Goal: Task Accomplishment & Management: Complete application form

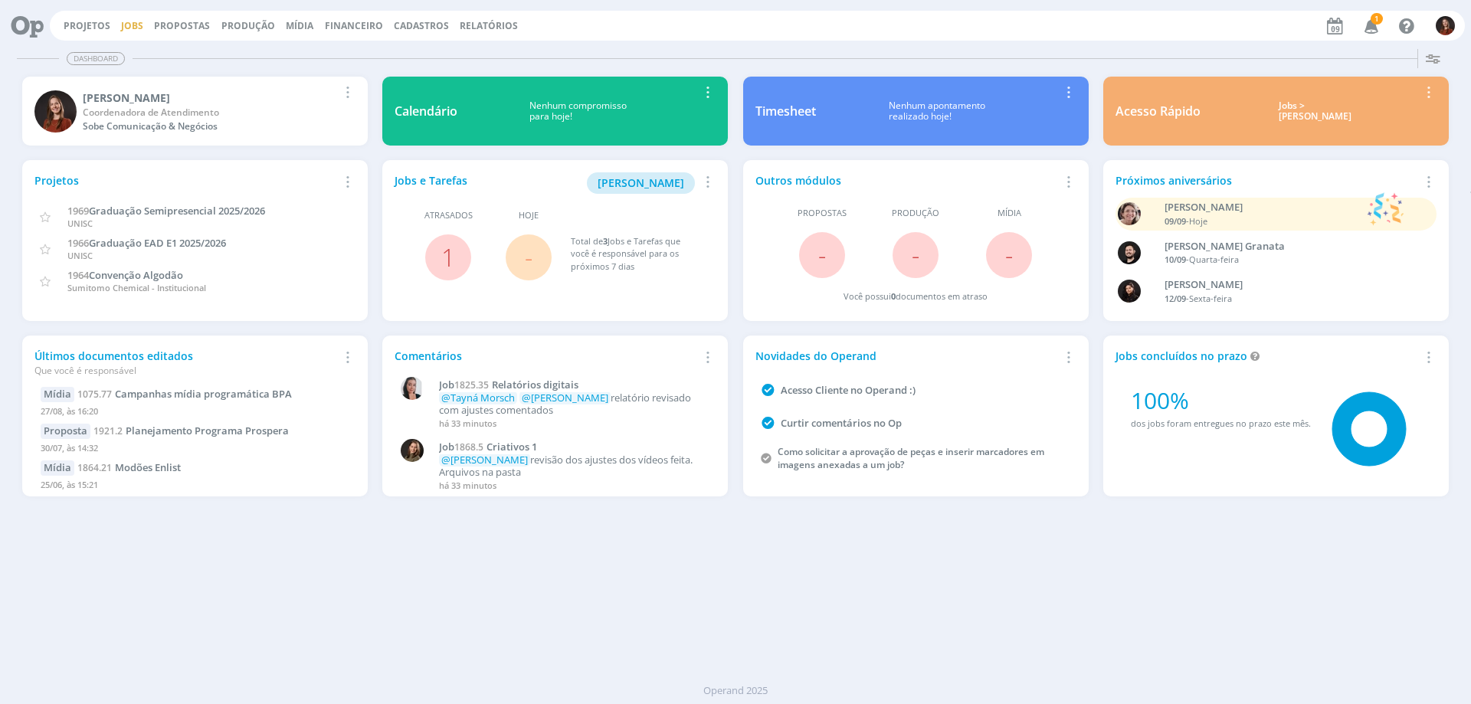
click at [132, 27] on link "Jobs" at bounding box center [132, 25] width 22 height 13
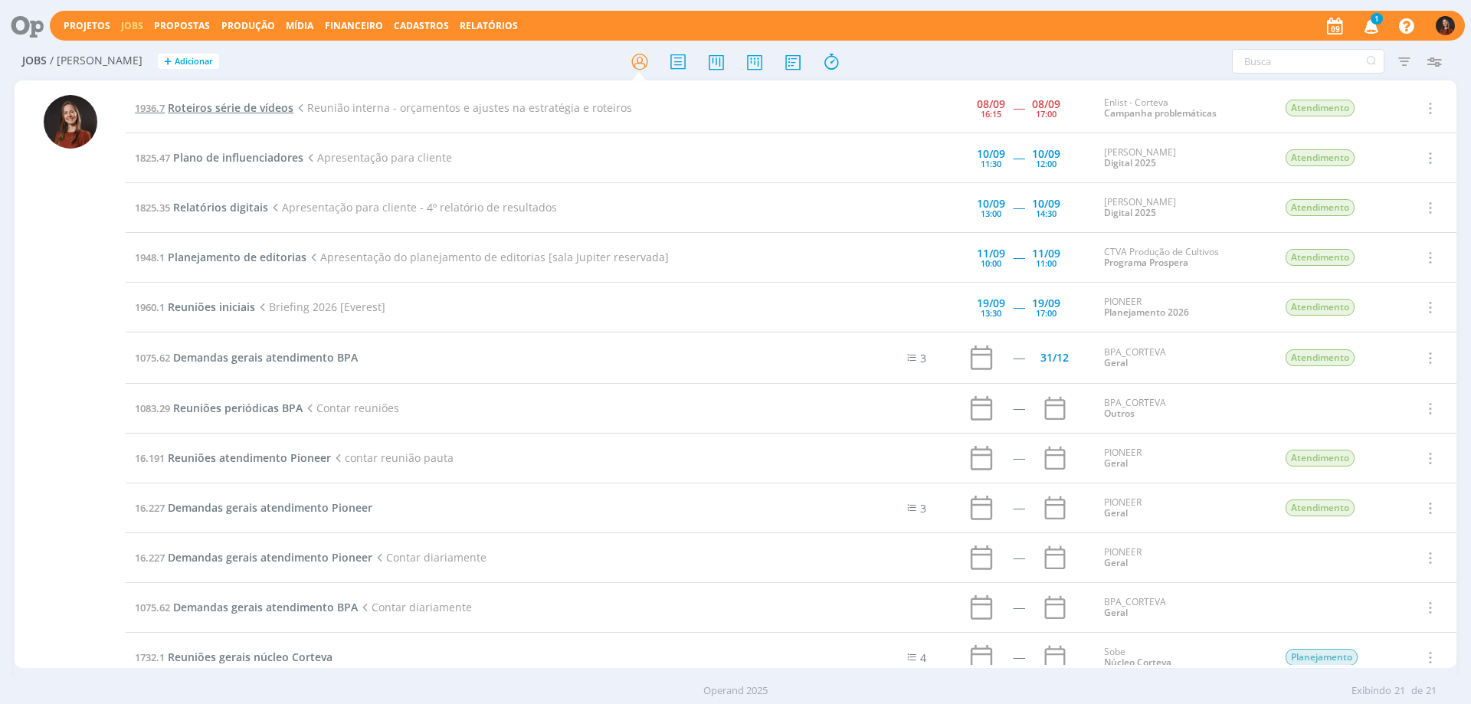
click at [230, 110] on span "Roteiros série de vídeos" at bounding box center [231, 107] width 126 height 15
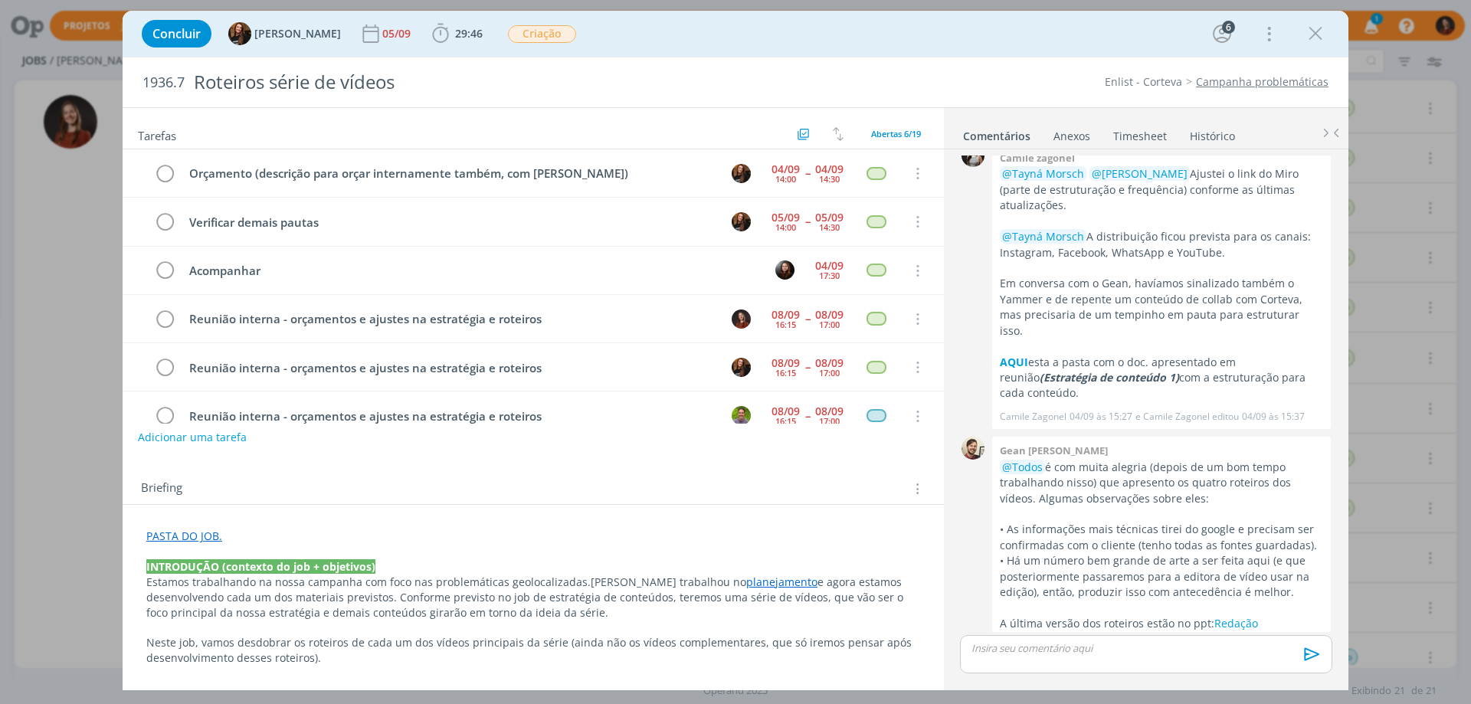
scroll to position [29, 0]
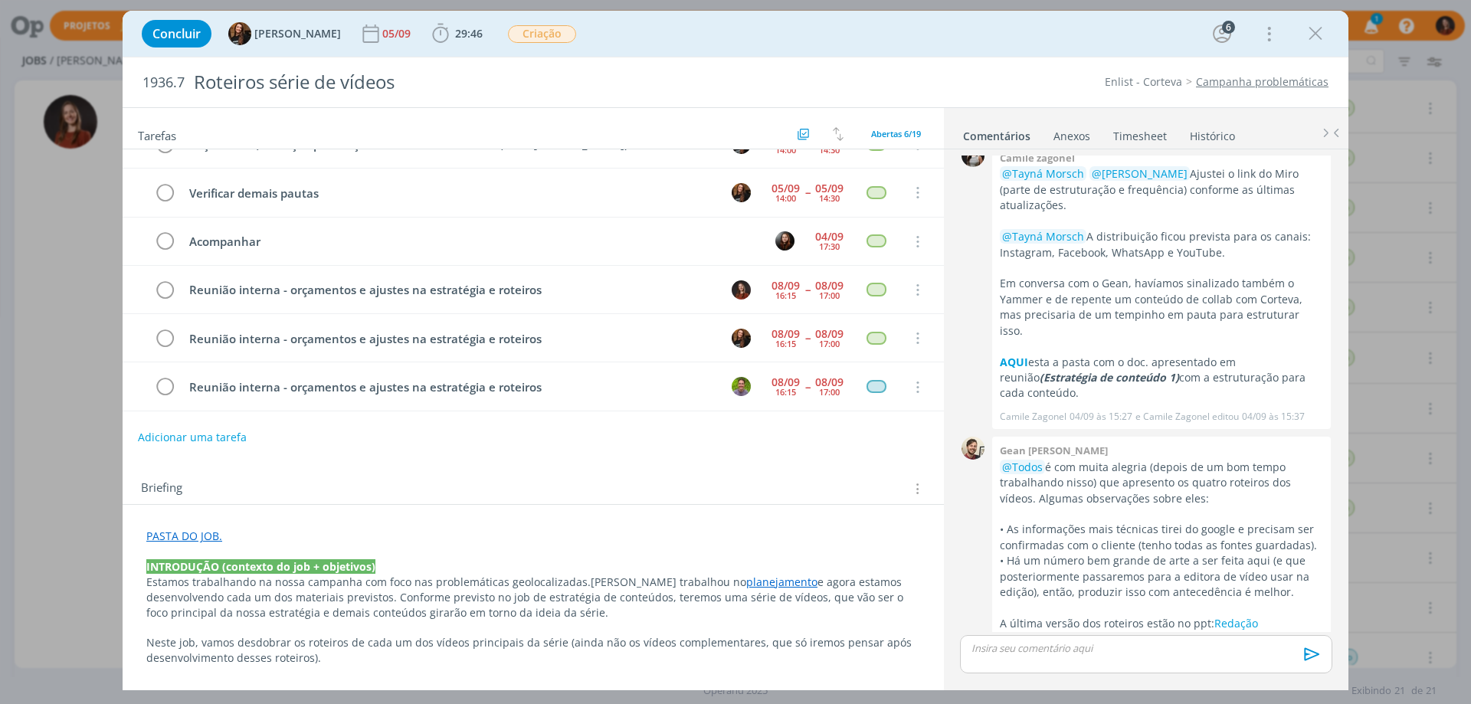
click at [1150, 135] on link "Timesheet" at bounding box center [1140, 133] width 55 height 22
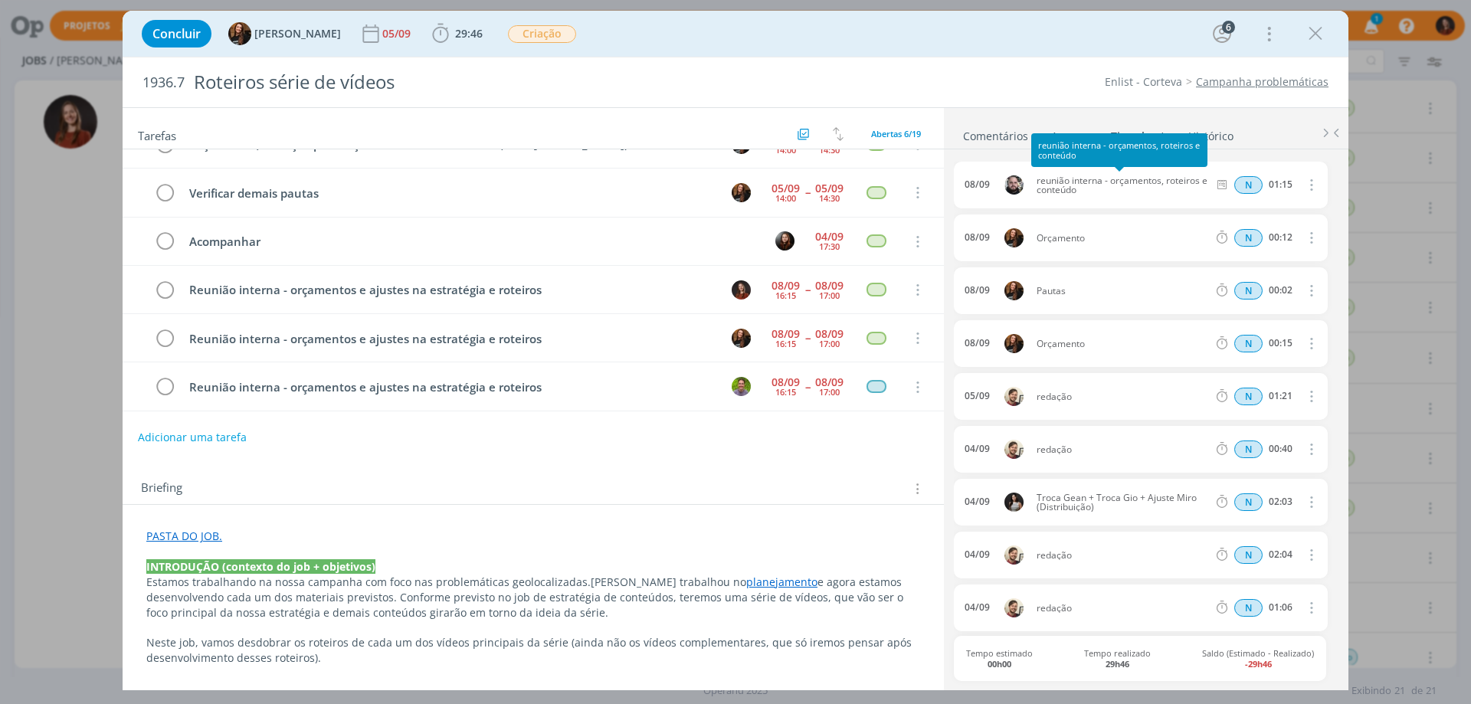
drag, startPoint x: 1081, startPoint y: 194, endPoint x: 1037, endPoint y: 186, distance: 44.3
click at [1037, 186] on span "reunião interna - orçamentos, roteiros e conteúdo" at bounding box center [1122, 185] width 183 height 18
copy span "reunião interna - orçamentos, roteiros e conteúdo"
click at [455, 38] on span "29:46" at bounding box center [469, 33] width 28 height 15
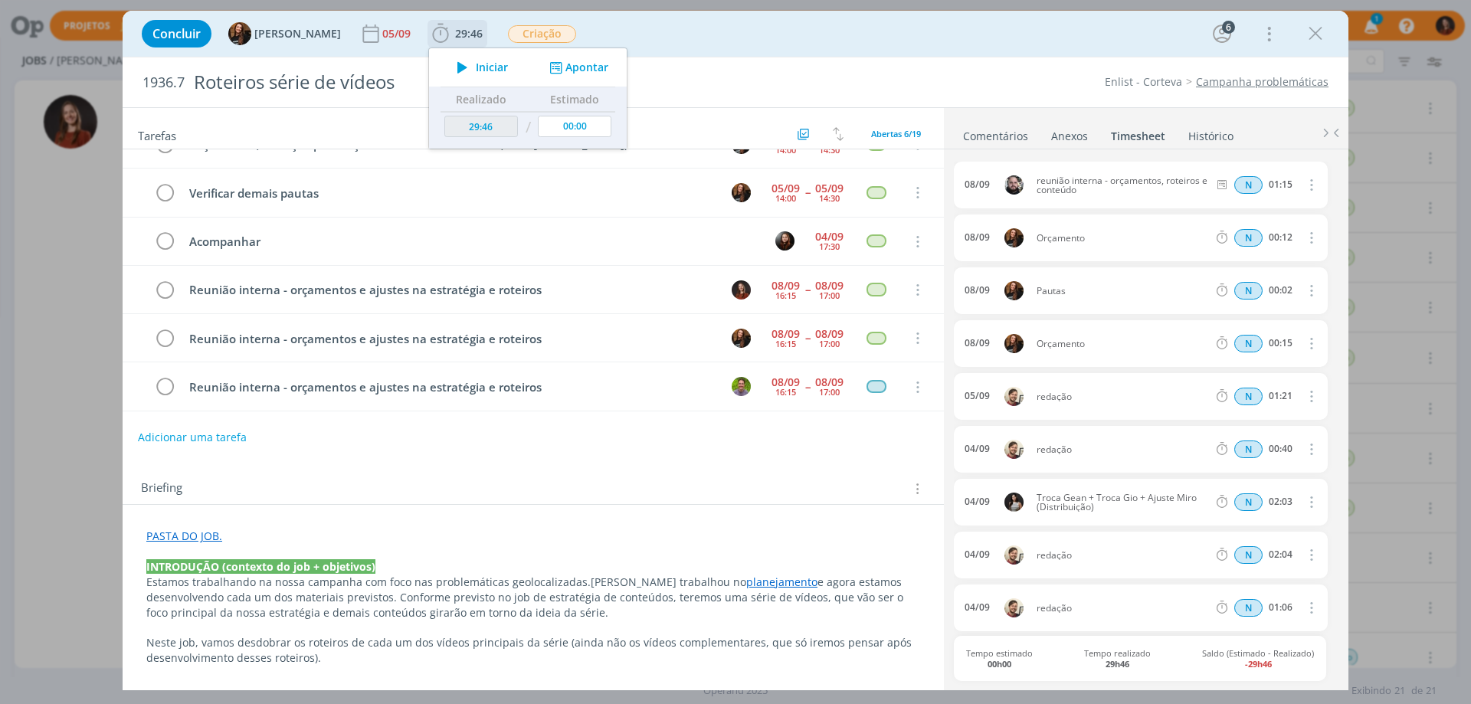
click at [582, 69] on button "Apontar" at bounding box center [578, 68] width 64 height 16
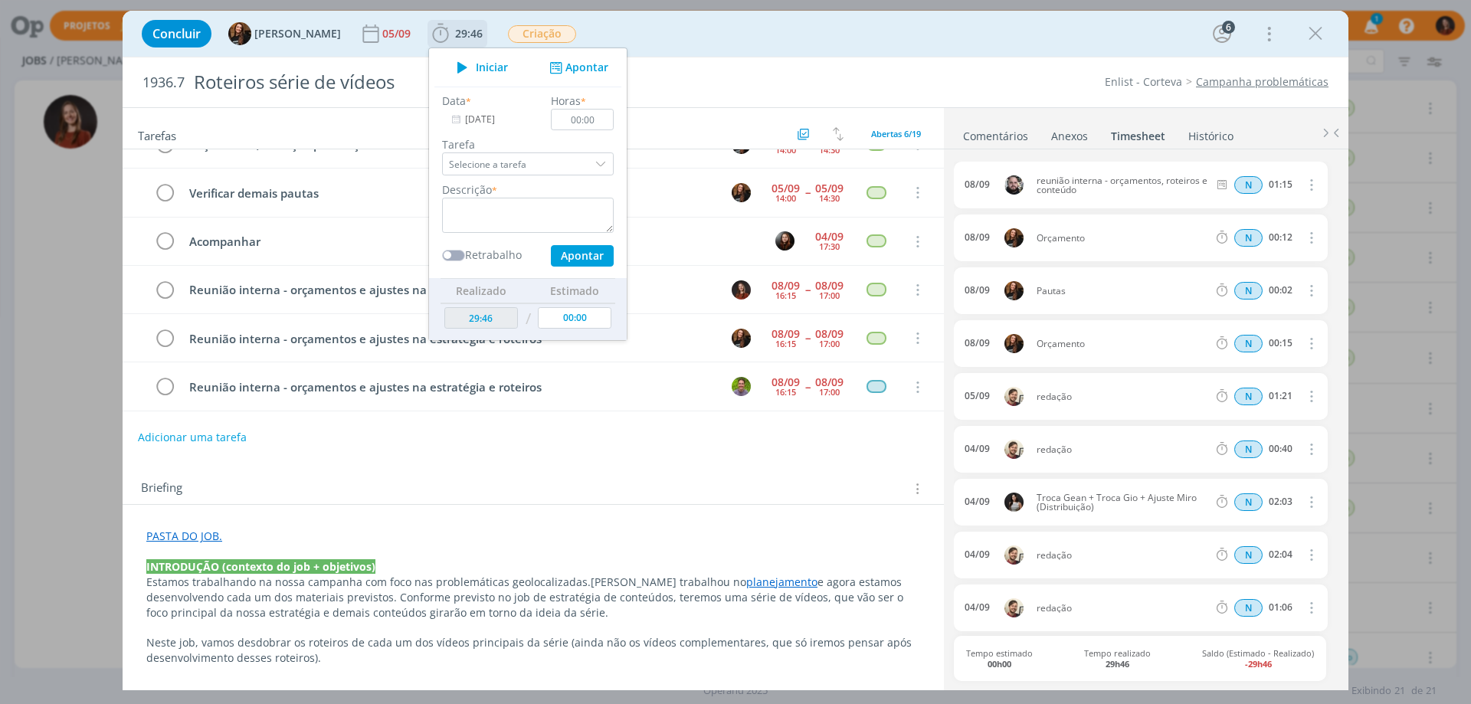
click at [466, 114] on input "[DATE]" at bounding box center [490, 119] width 96 height 21
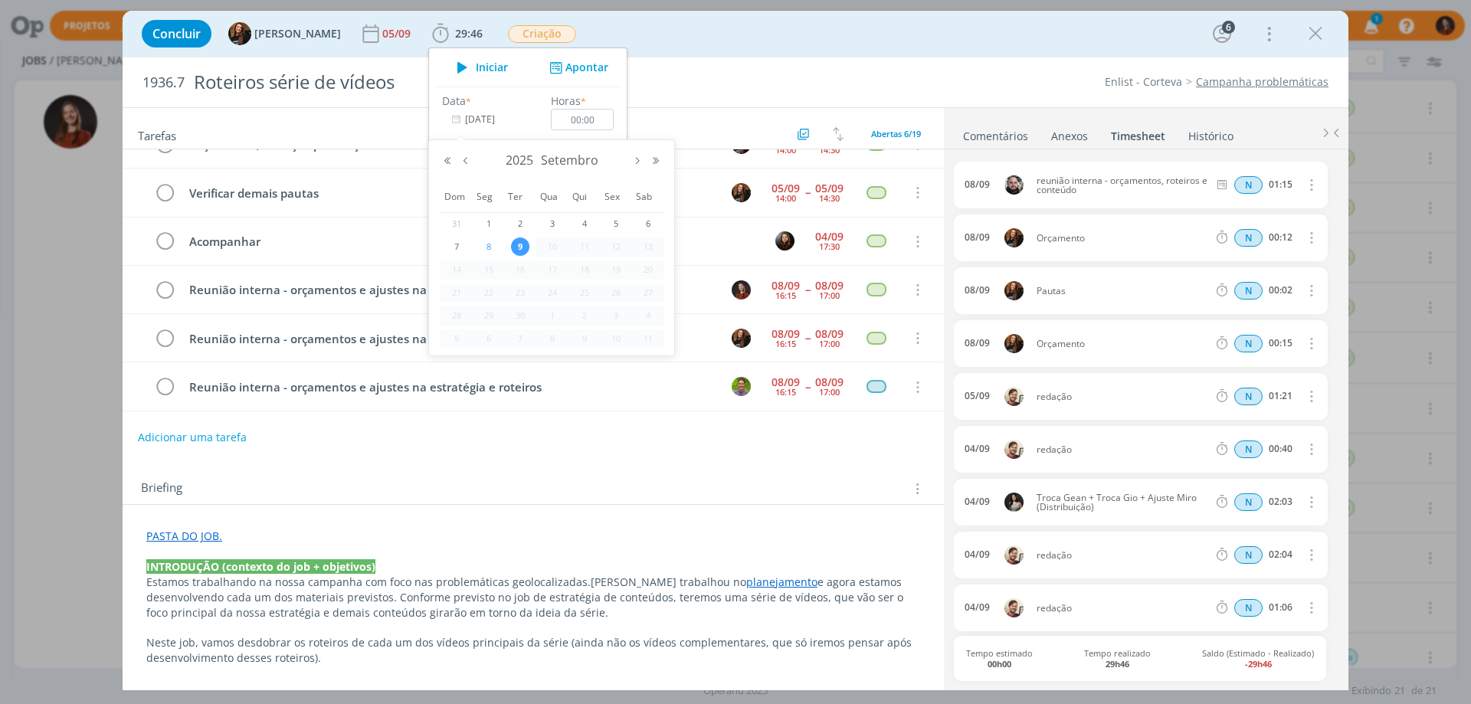
click at [494, 244] on span "8" at bounding box center [489, 247] width 18 height 18
type input "[DATE]"
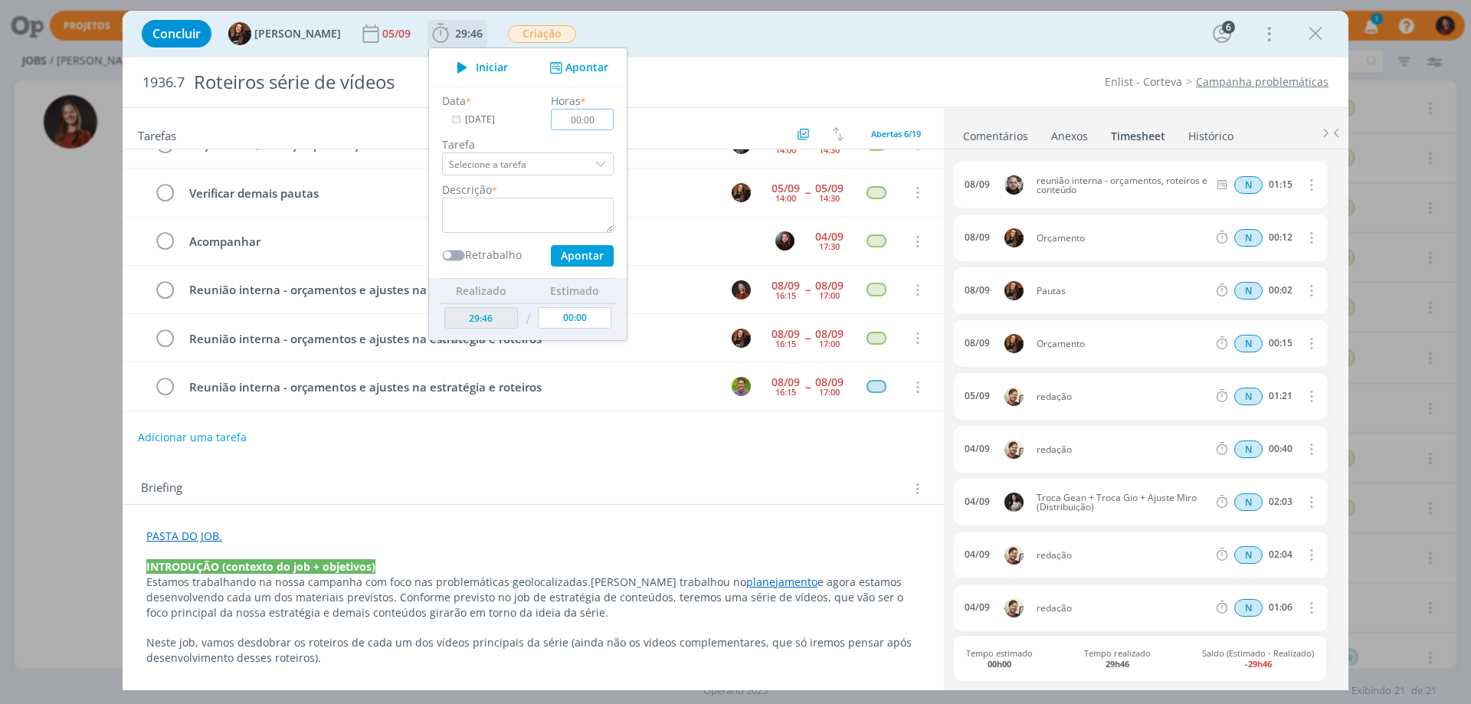
click at [582, 120] on input "00:00" at bounding box center [582, 119] width 63 height 21
type input "01:15"
click at [535, 198] on textarea "dialog" at bounding box center [528, 215] width 172 height 35
paste textarea "reunião interna - orçamentos, roteiros e conteúdo"
type textarea "reunião interna - orçamentos, roteiros e conteúdo"
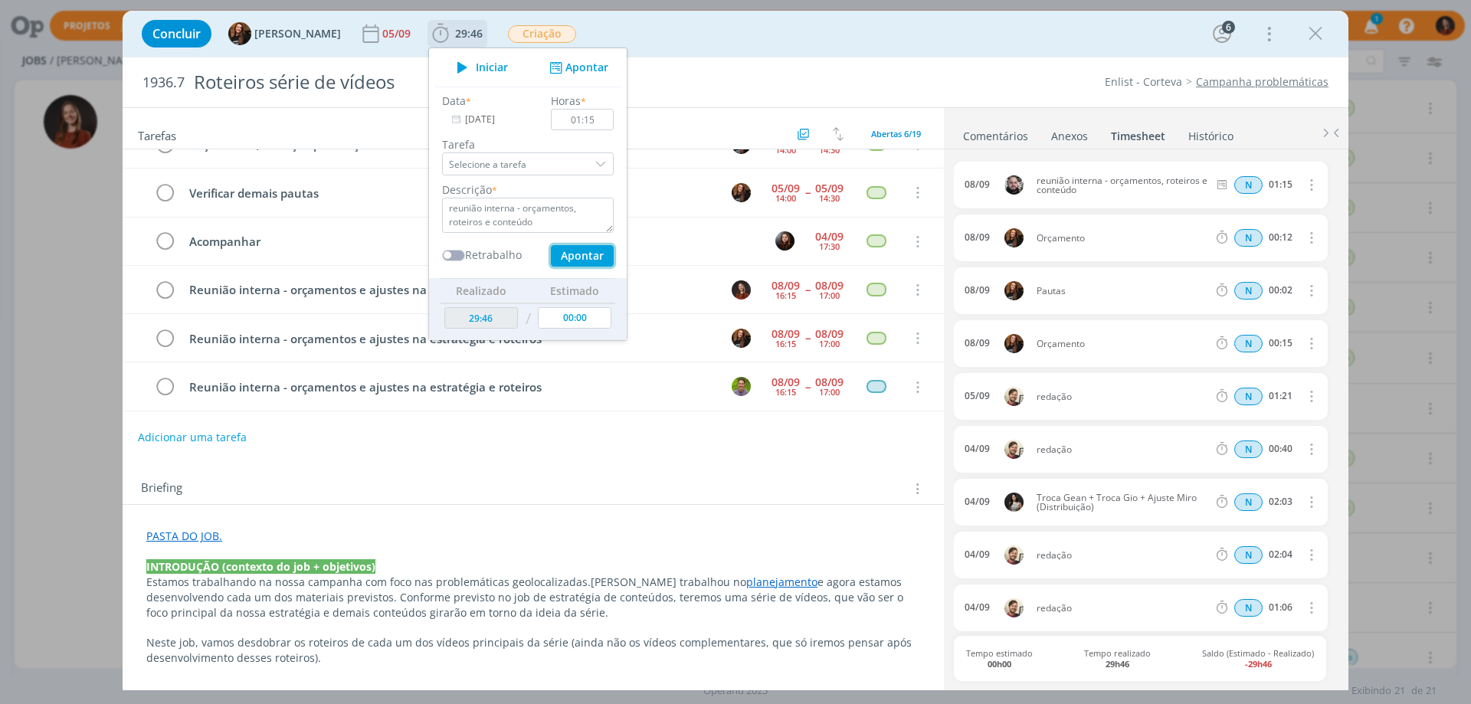
click at [580, 251] on button "Apontar" at bounding box center [582, 255] width 63 height 21
type input "31:01"
type input "[DATE]"
type input "00:00"
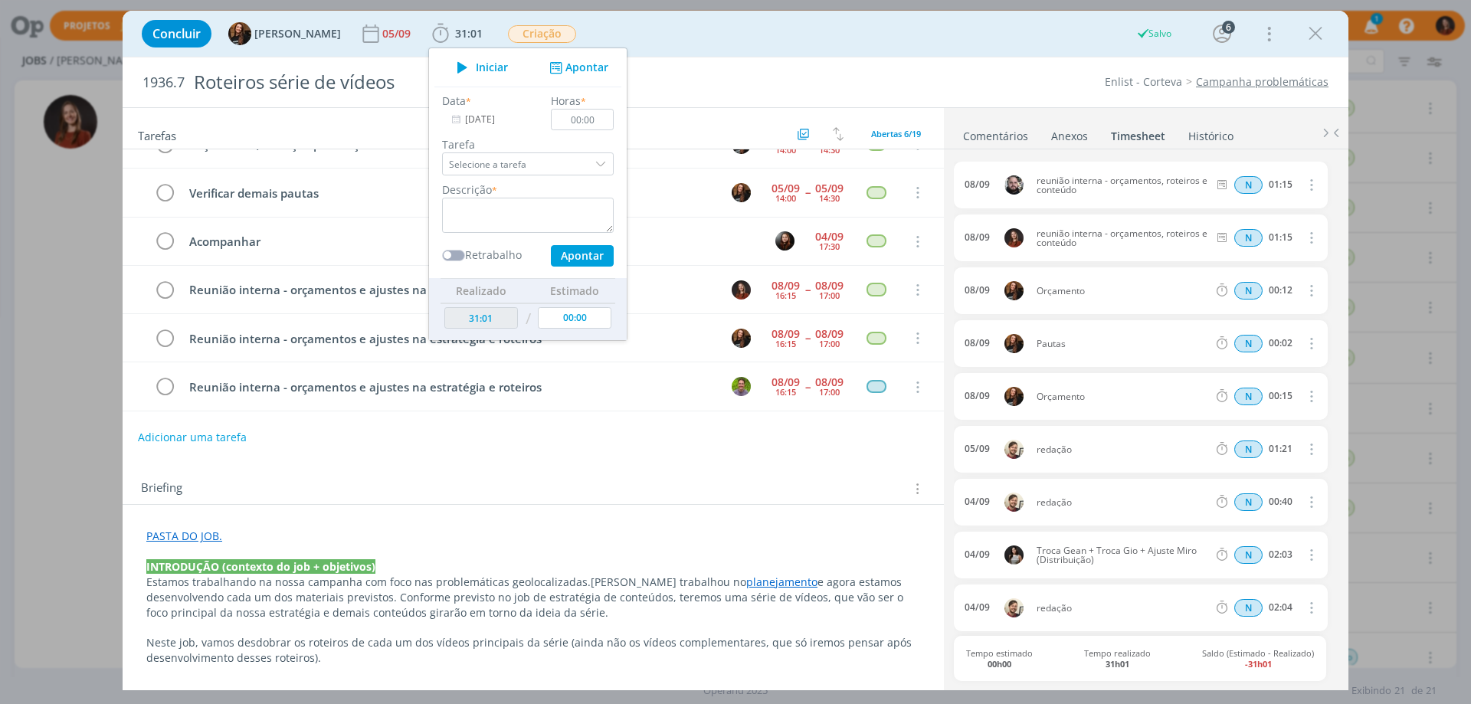
click at [428, 455] on div "Tarefas Usar Job de template Criar template a partir deste job Visualizar Templ…" at bounding box center [534, 393] width 822 height 571
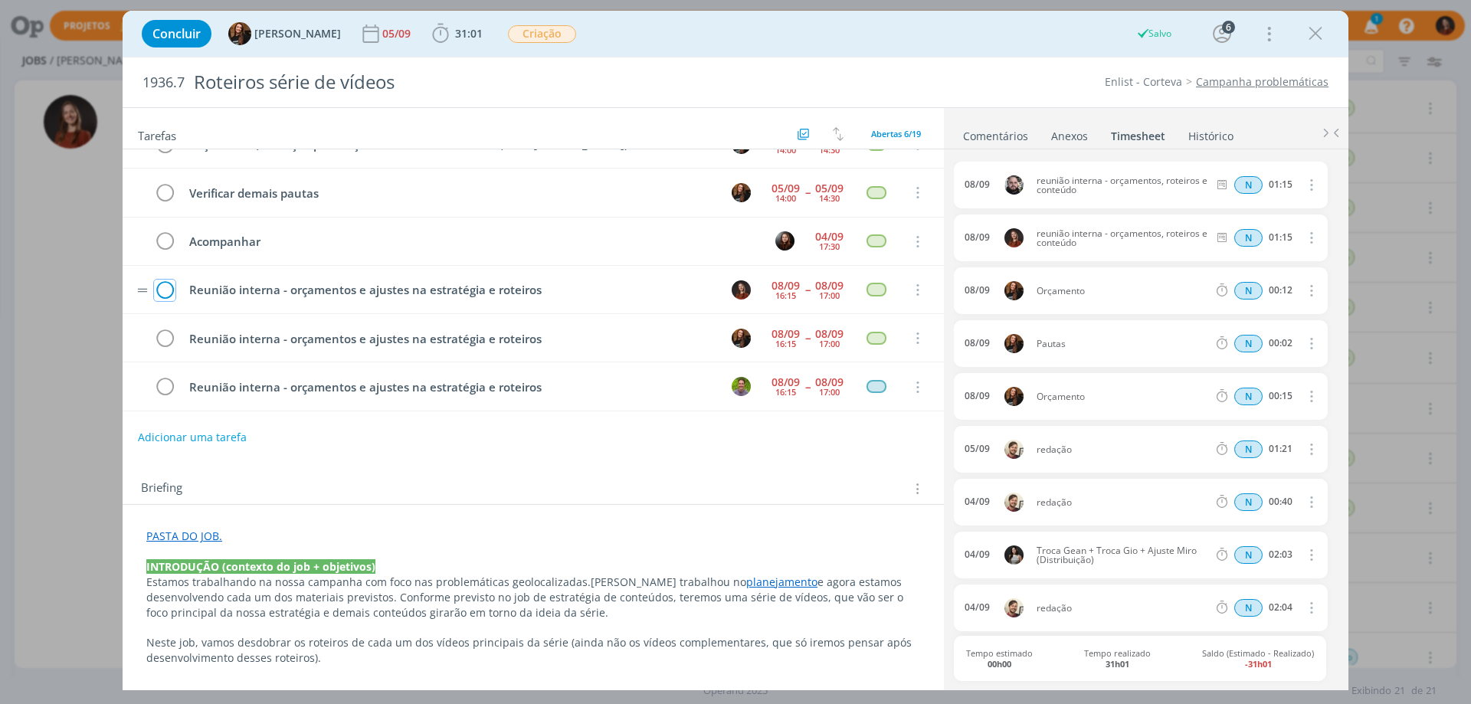
click at [167, 292] on icon "dialog" at bounding box center [164, 290] width 21 height 23
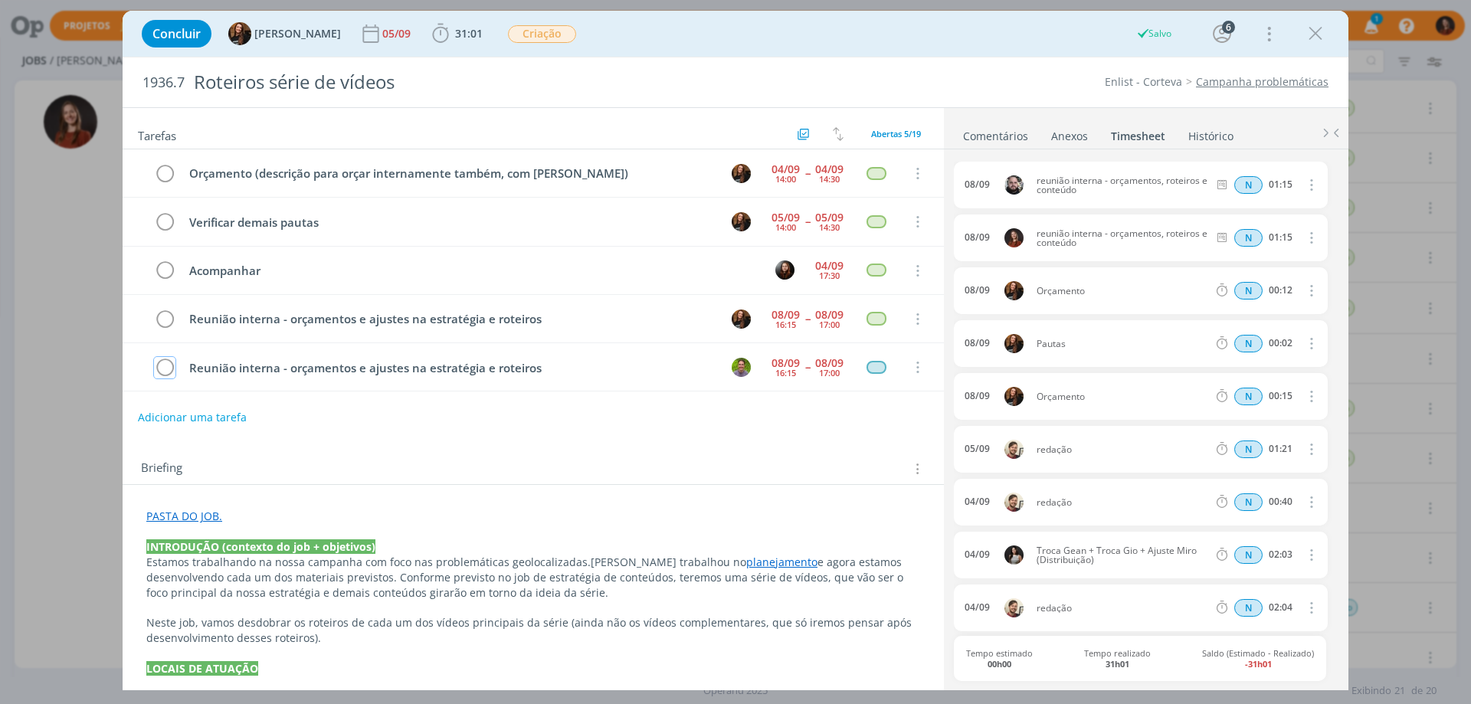
scroll to position [0, 0]
click at [1304, 25] on div "dialog" at bounding box center [1316, 34] width 28 height 28
click at [1314, 30] on icon "dialog" at bounding box center [1315, 33] width 23 height 23
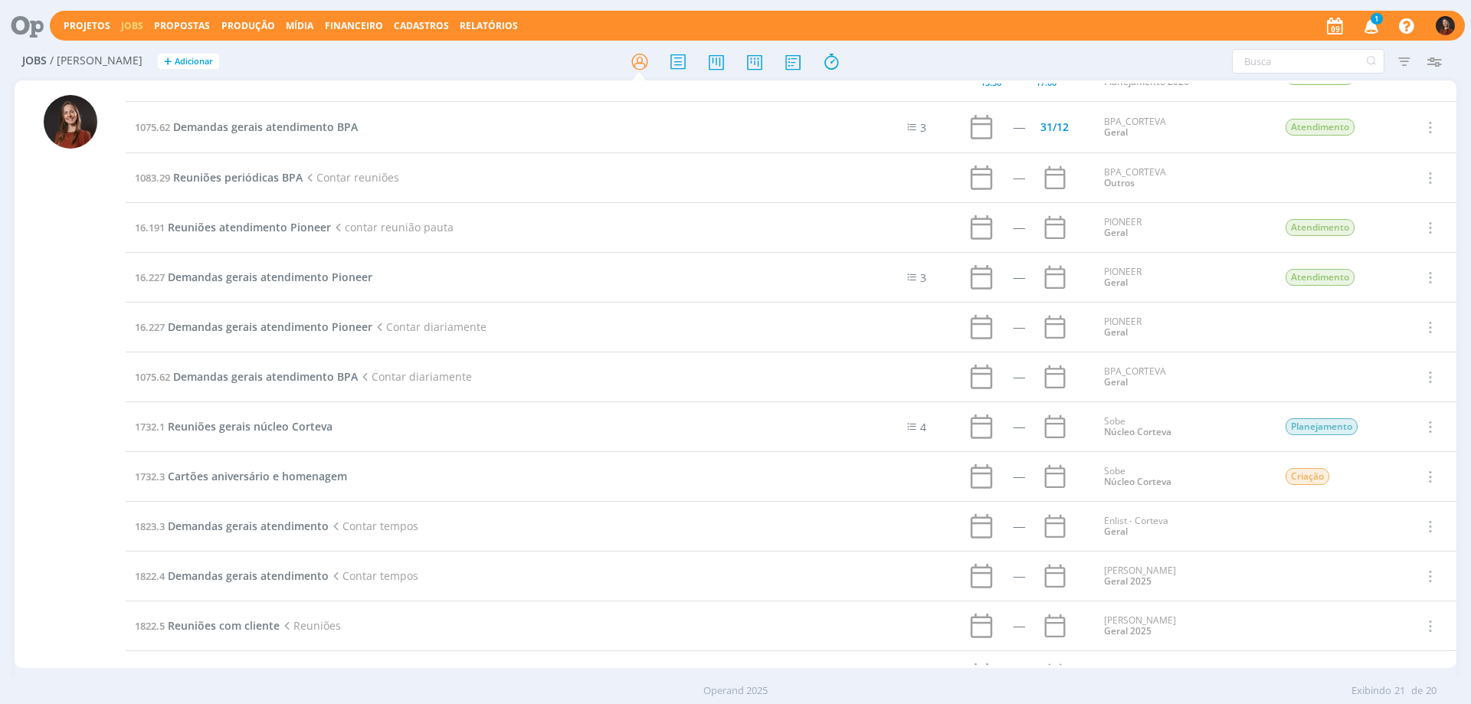
scroll to position [307, 0]
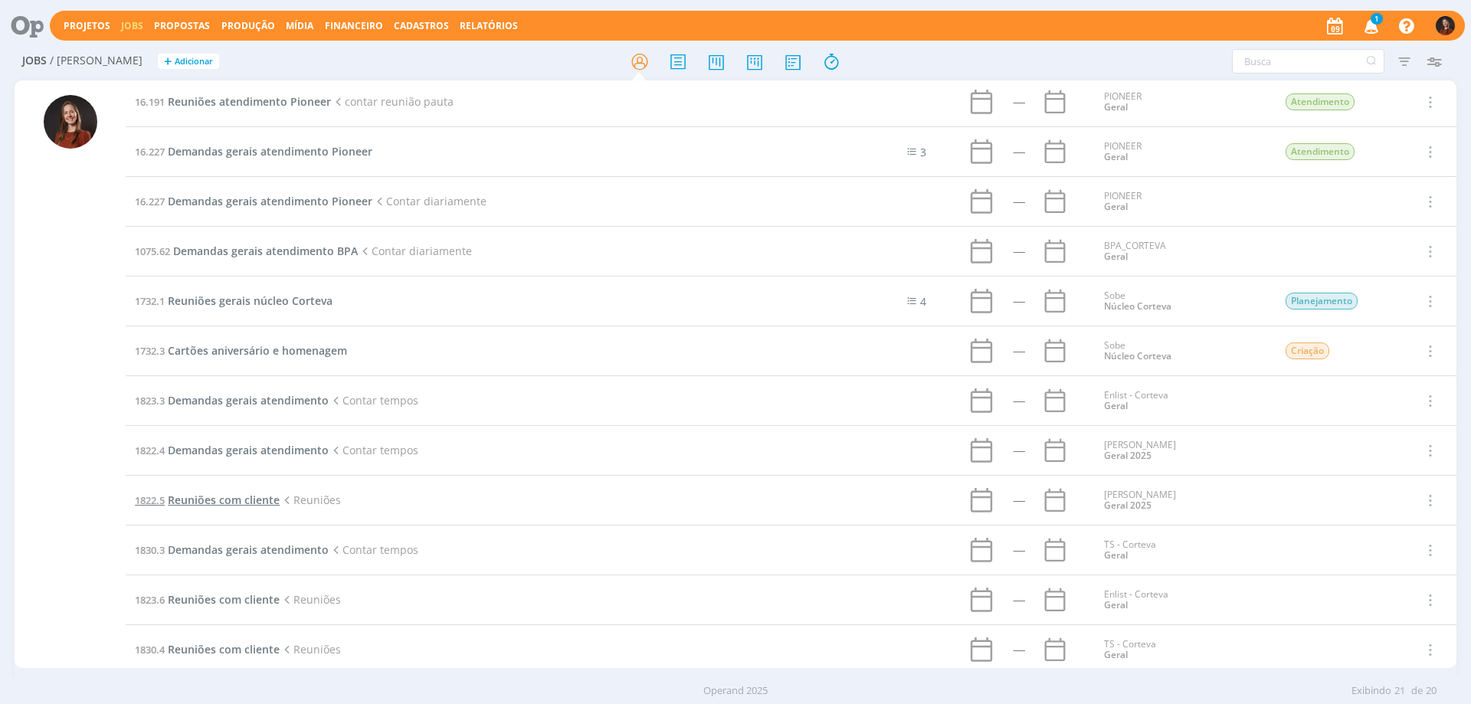
click at [233, 502] on span "Reuniões com cliente" at bounding box center [224, 500] width 112 height 15
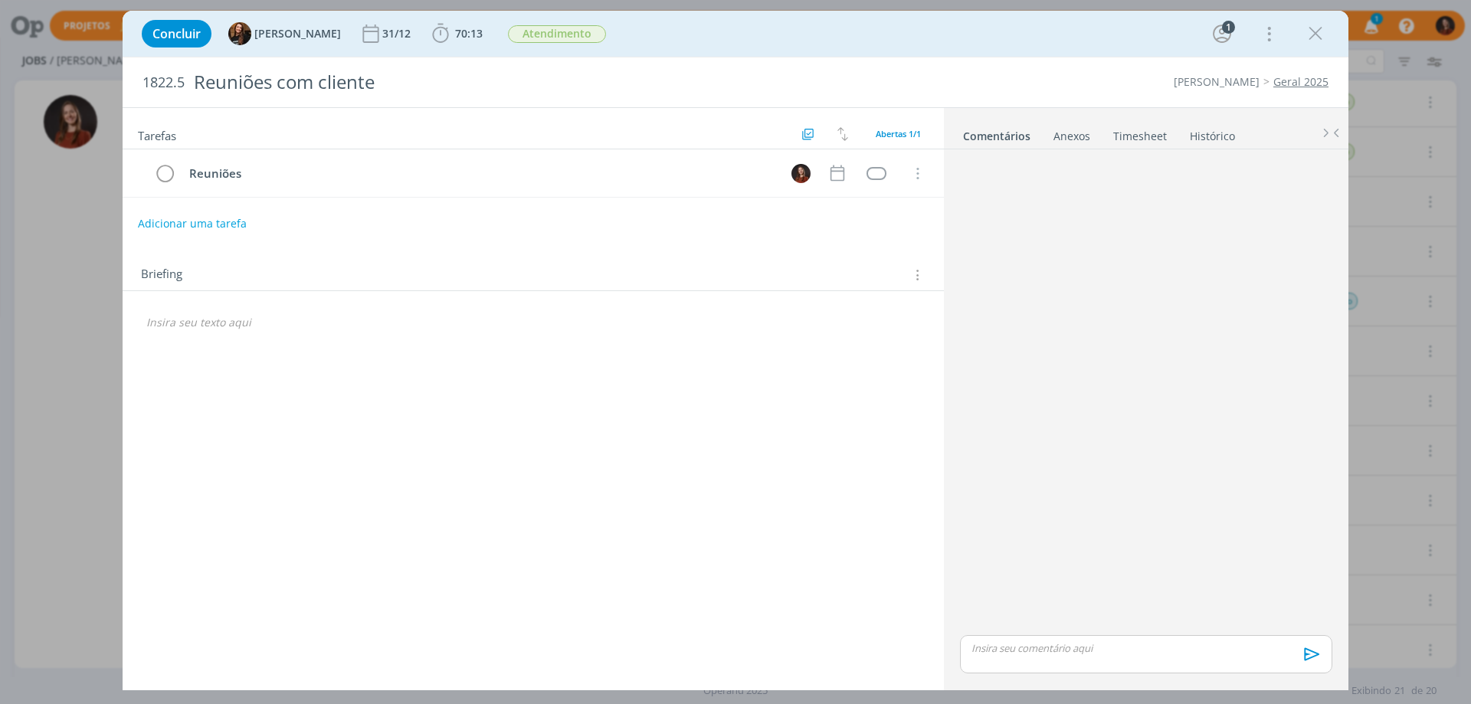
click at [1147, 132] on link "Timesheet" at bounding box center [1140, 133] width 55 height 22
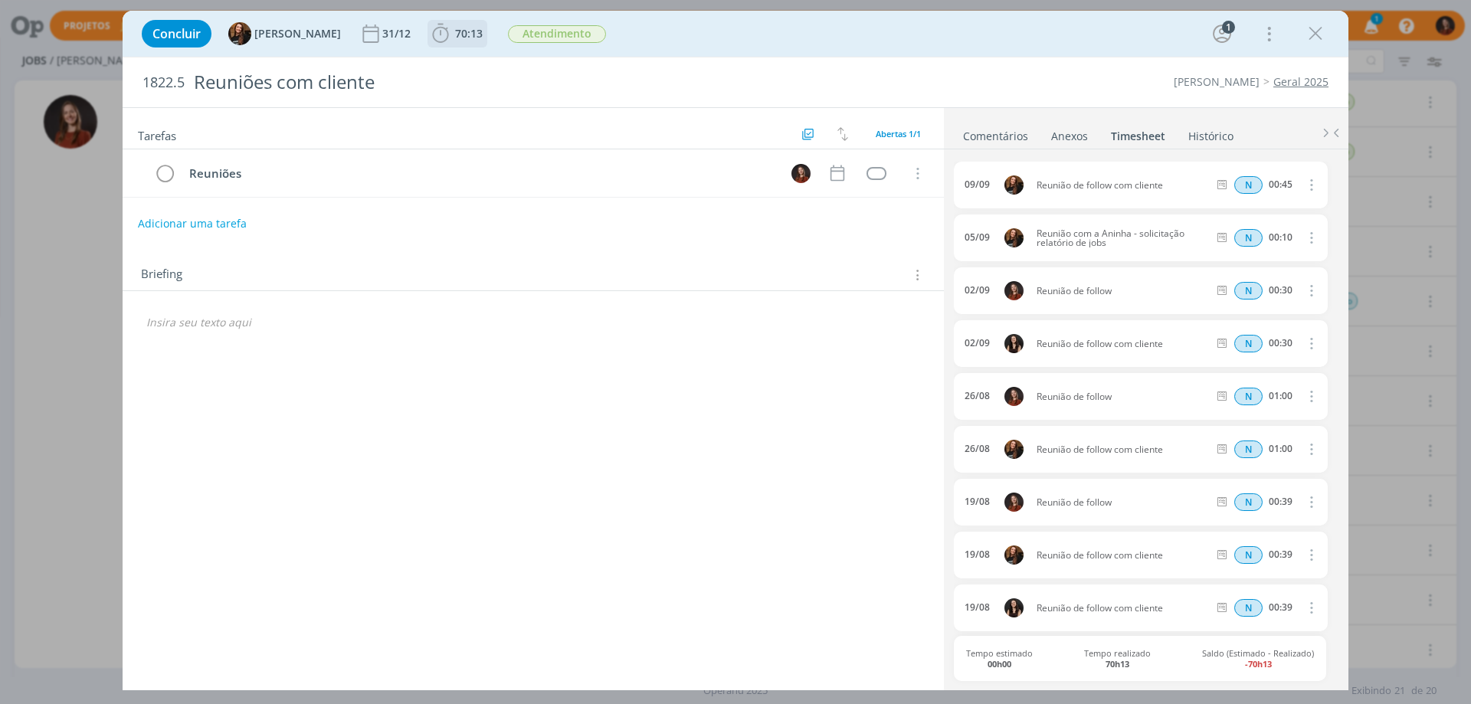
click at [455, 28] on span "70:13" at bounding box center [469, 33] width 28 height 15
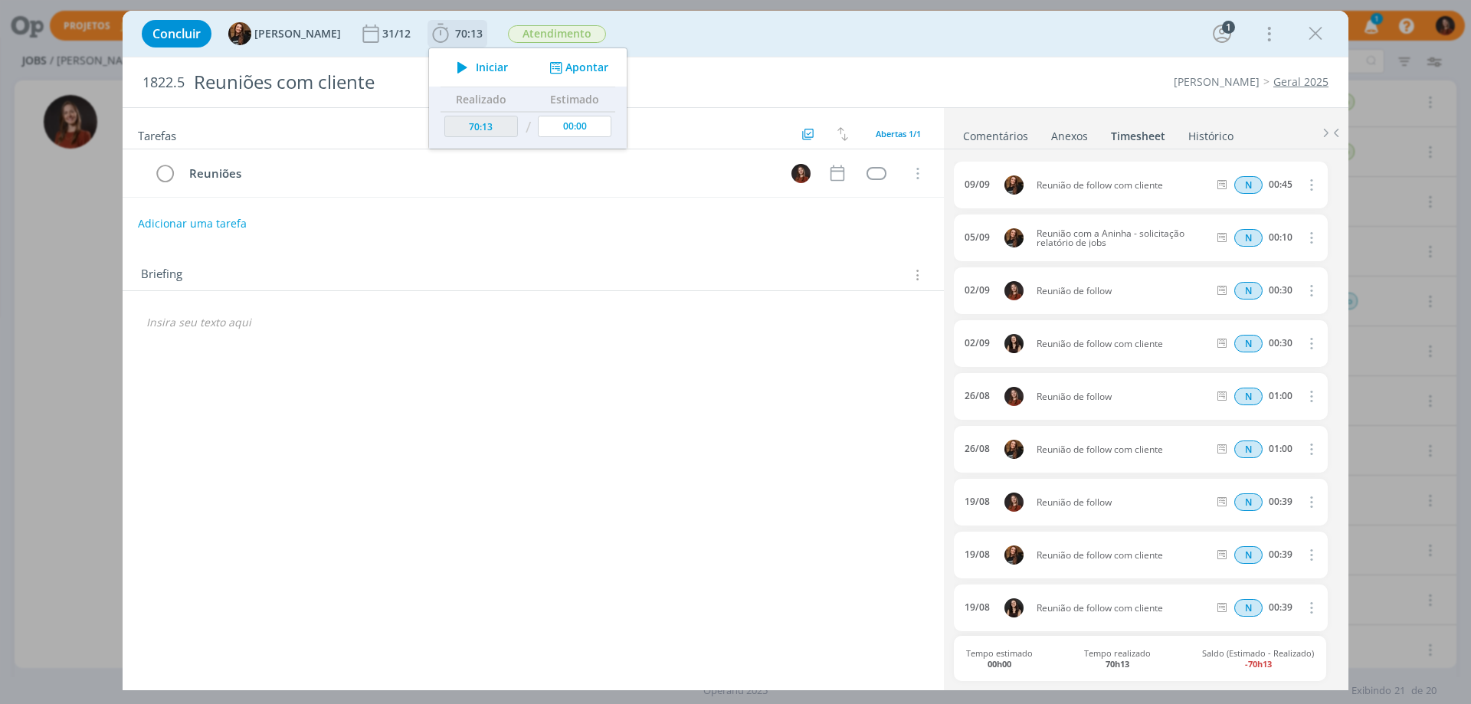
click at [576, 67] on button "Apontar" at bounding box center [578, 68] width 64 height 16
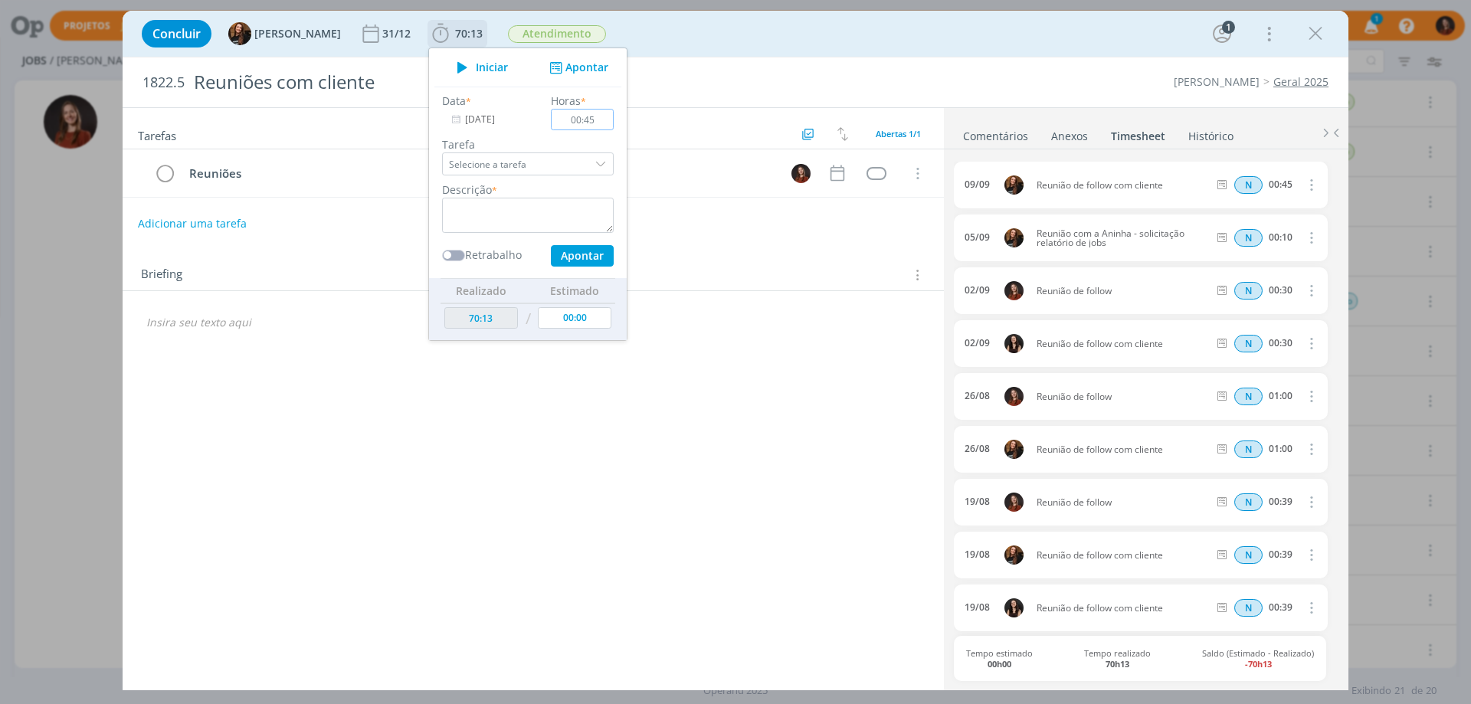
type input "00:45"
click at [566, 208] on textarea "dialog" at bounding box center [528, 215] width 172 height 35
type textarea "reunião de follow"
click at [584, 257] on button "Apontar" at bounding box center [582, 255] width 63 height 21
type input "70:58"
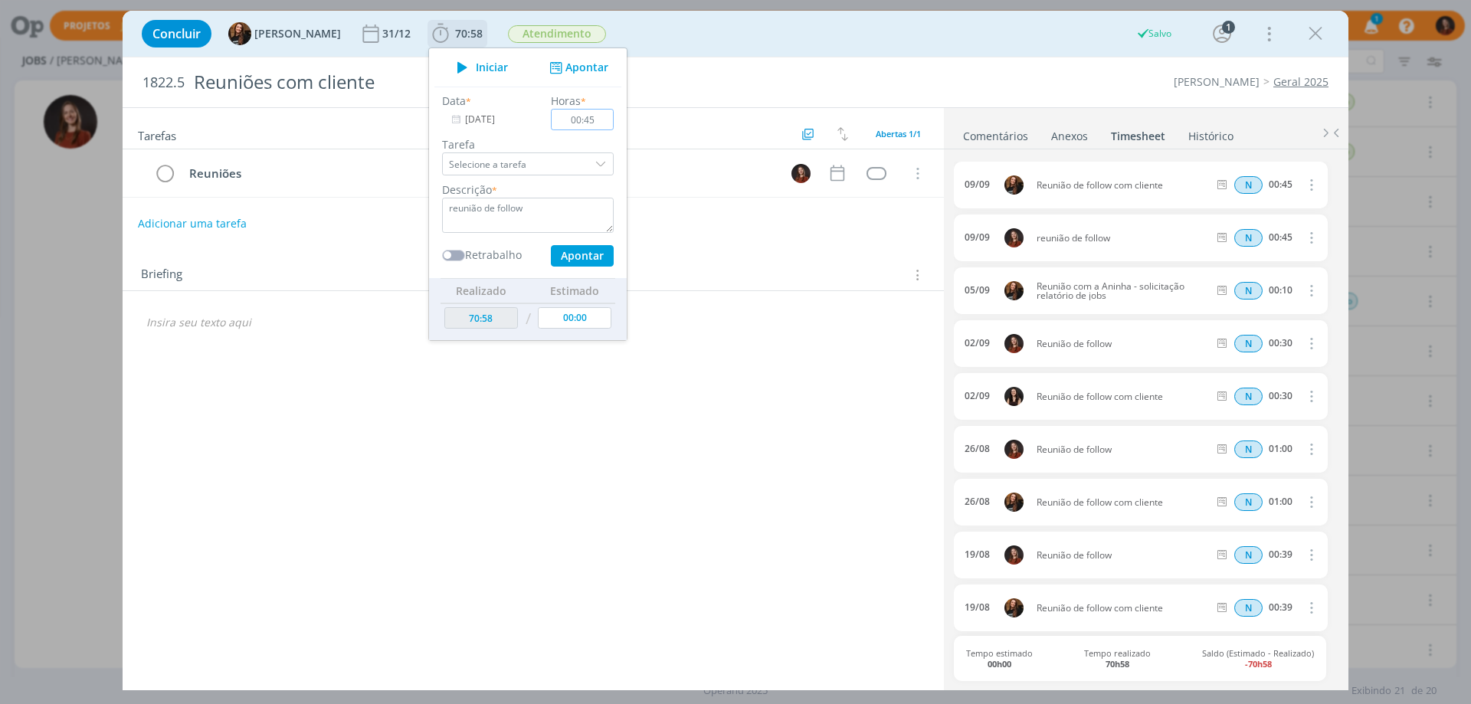
type input "00:00"
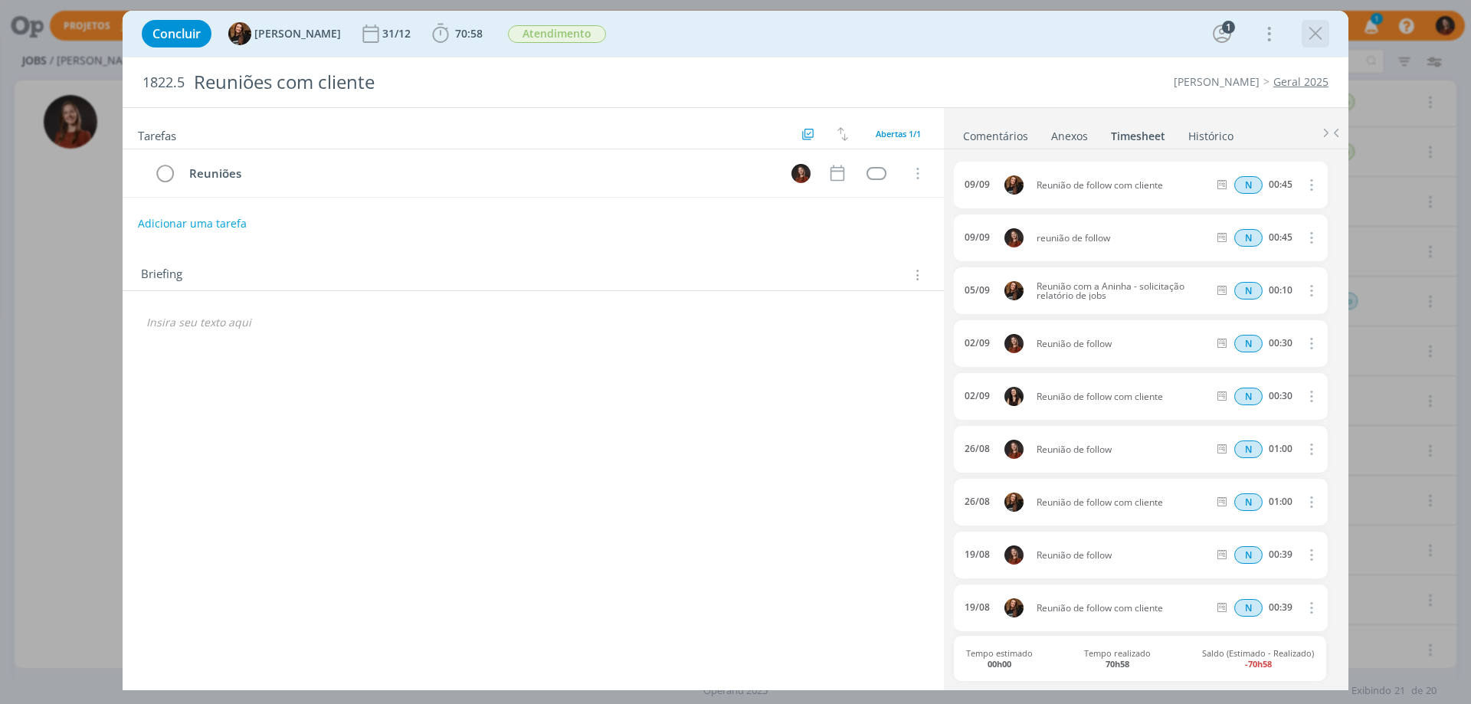
click at [1321, 23] on icon "dialog" at bounding box center [1315, 33] width 23 height 23
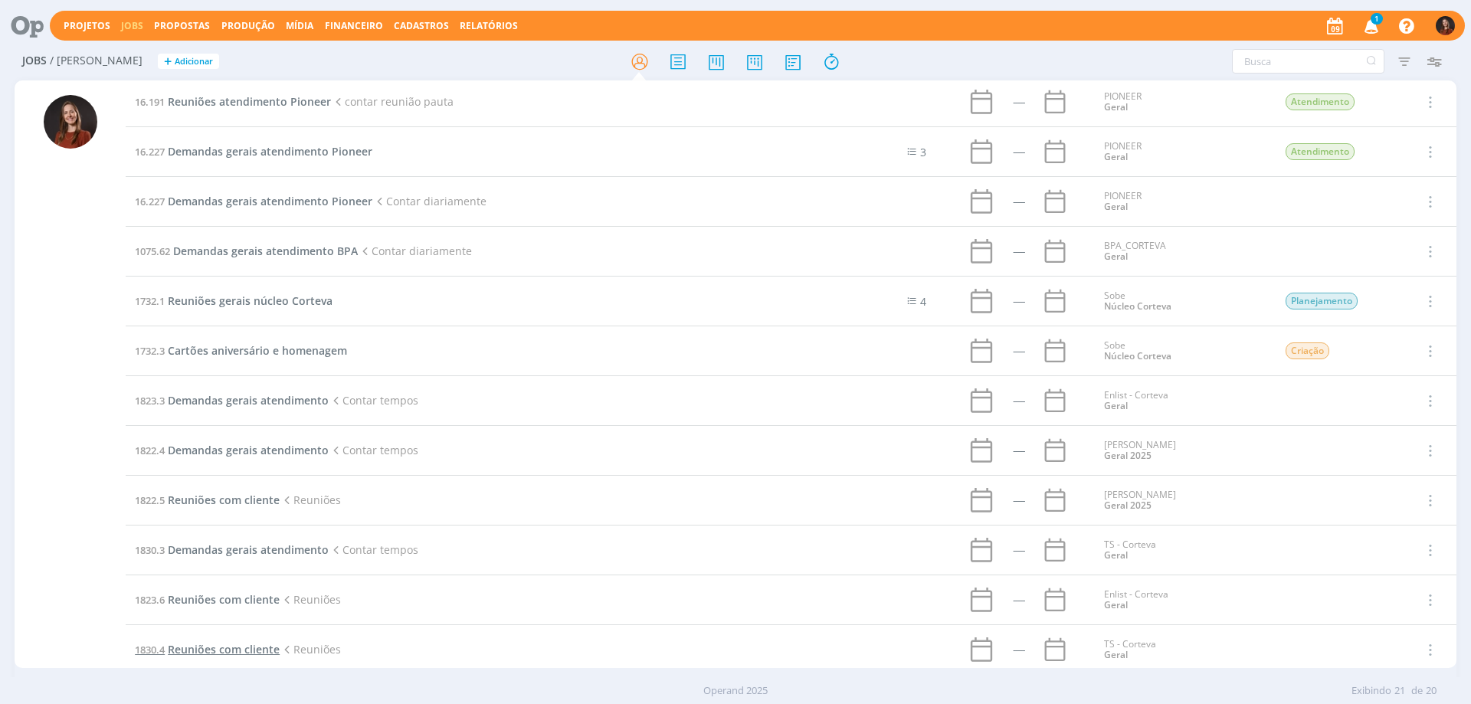
click at [228, 649] on span "Reuniões com cliente" at bounding box center [224, 649] width 112 height 15
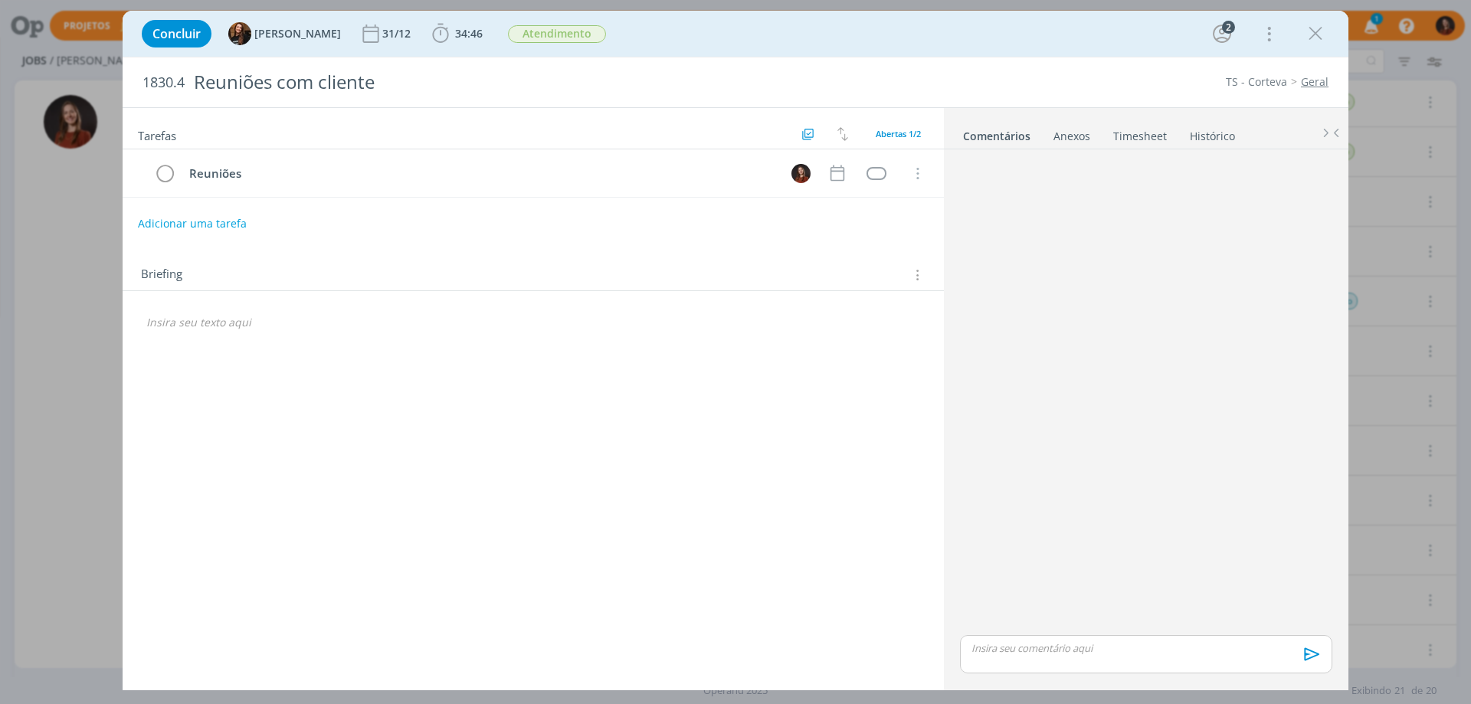
click at [1131, 133] on link "Timesheet" at bounding box center [1140, 133] width 55 height 22
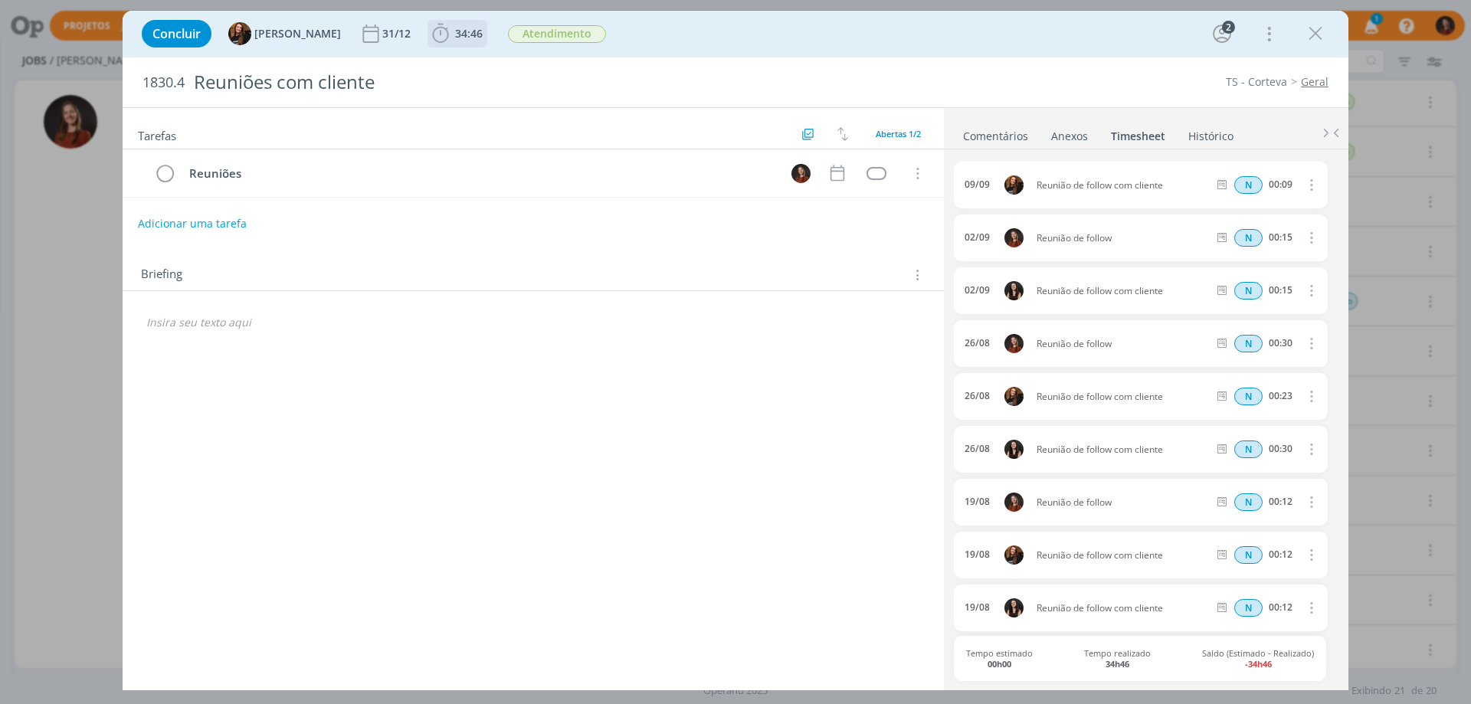
click at [455, 37] on span "34:46" at bounding box center [469, 33] width 28 height 15
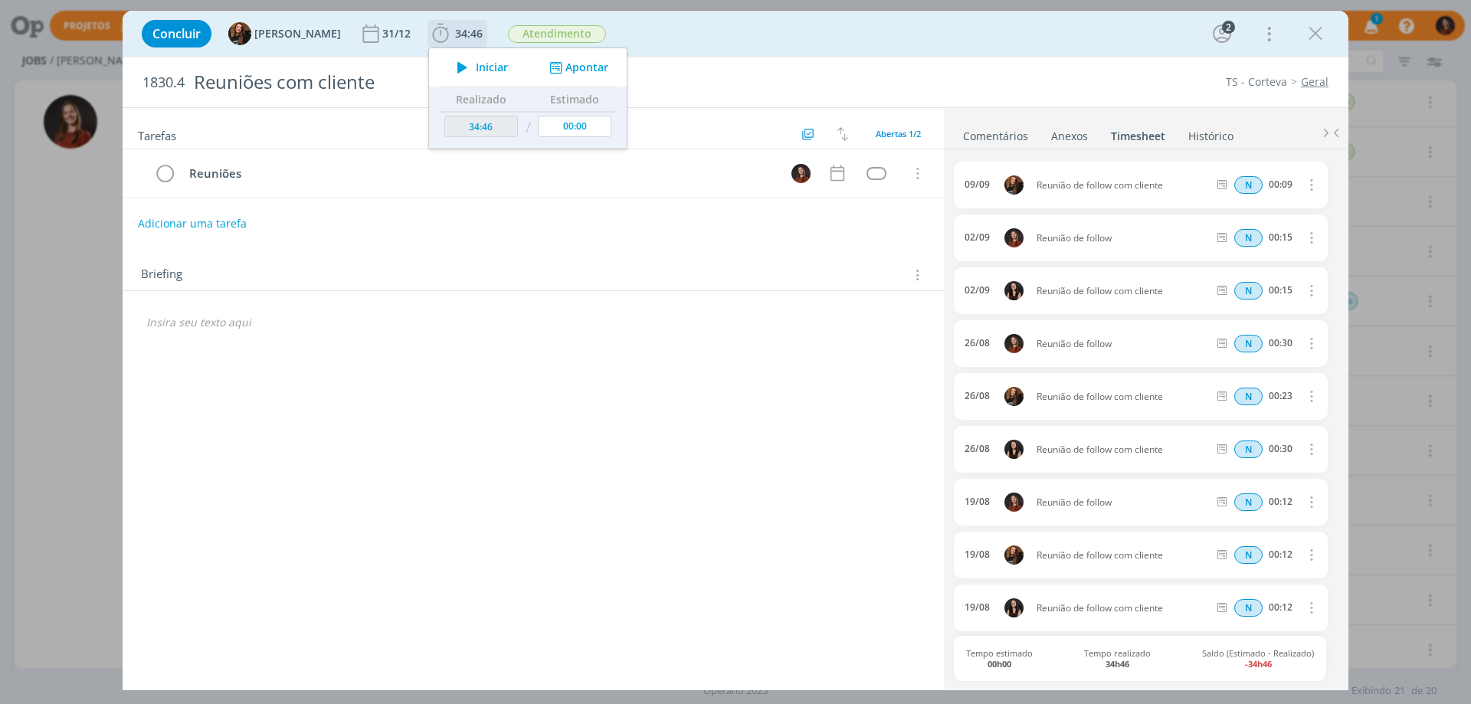
click at [577, 70] on button "Apontar" at bounding box center [578, 68] width 64 height 16
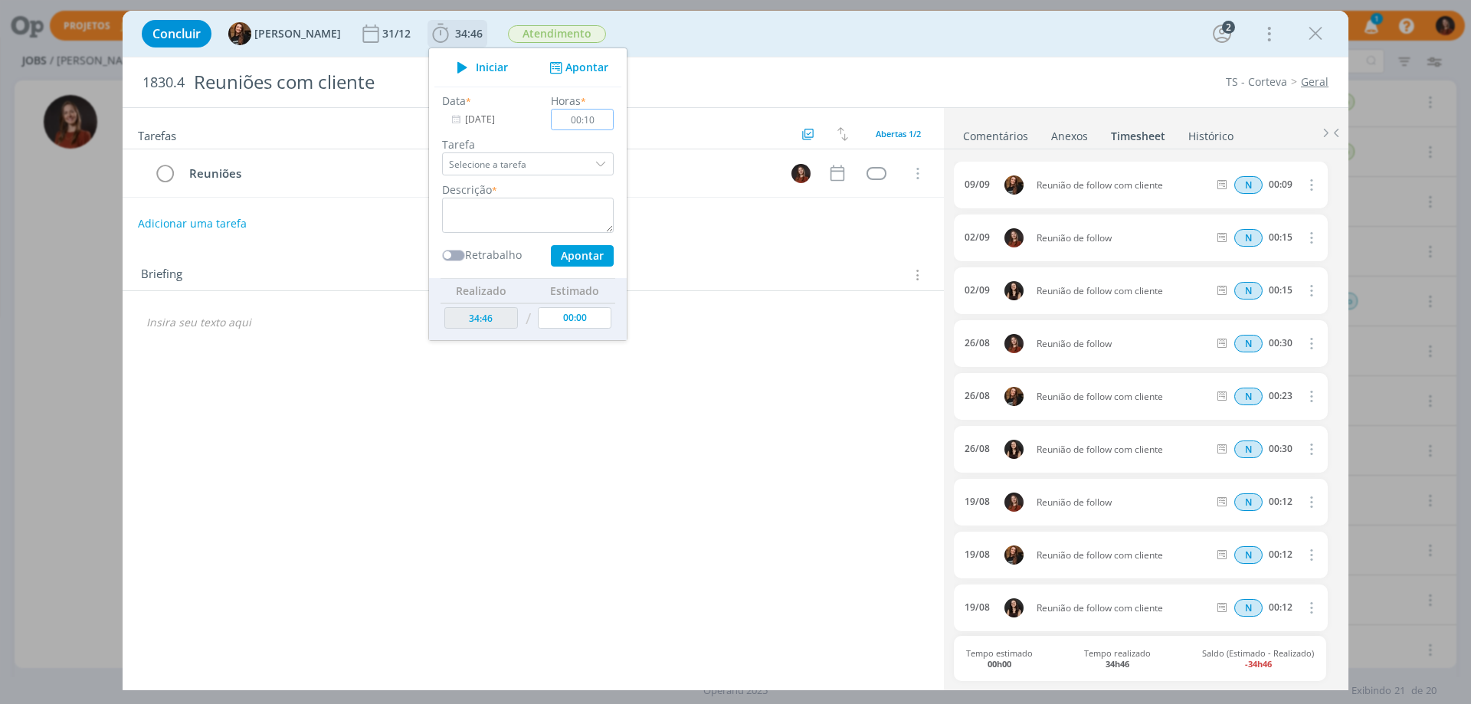
type input "00:10"
click at [561, 226] on textarea "dialog" at bounding box center [528, 215] width 172 height 35
type textarea "Reunião de follow"
click at [582, 250] on button "Apontar" at bounding box center [582, 255] width 63 height 21
type input "34:56"
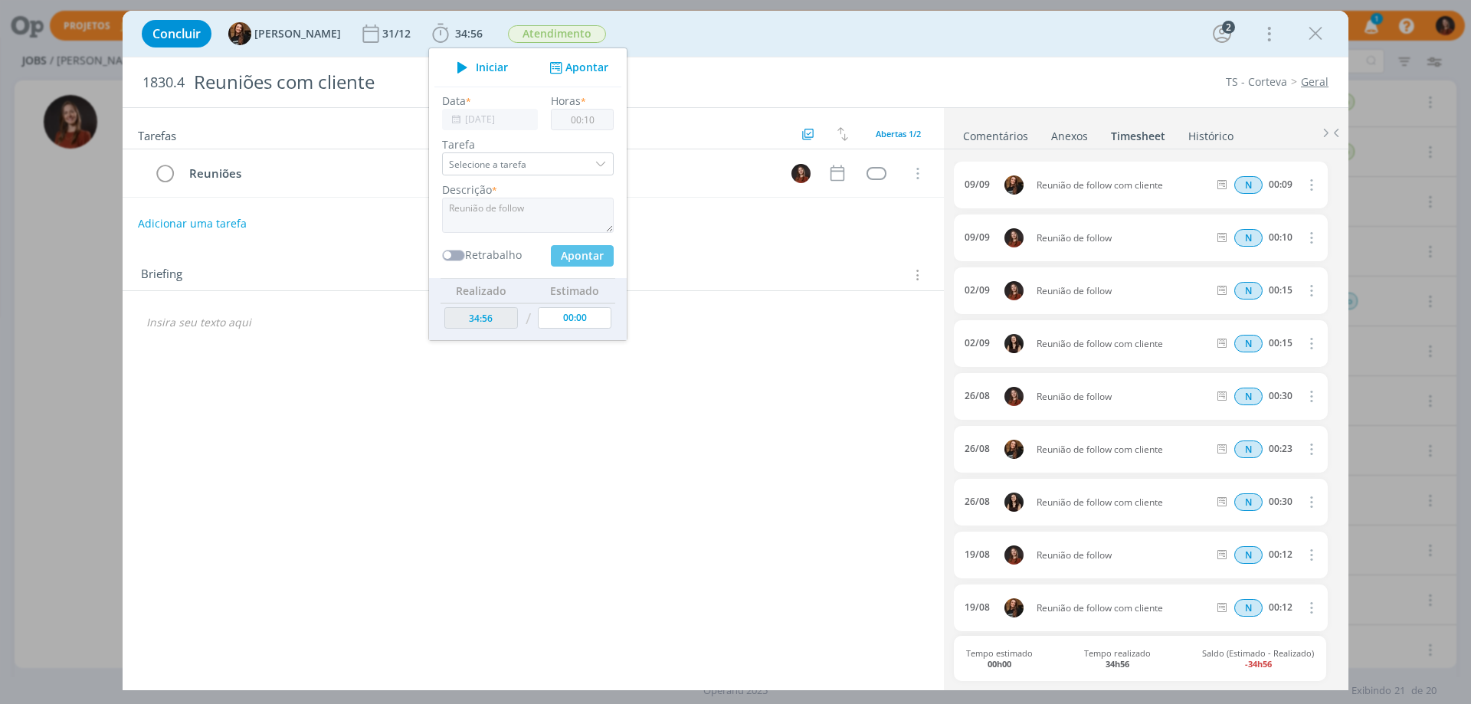
type input "00:00"
click at [1321, 33] on icon "dialog" at bounding box center [1315, 33] width 23 height 23
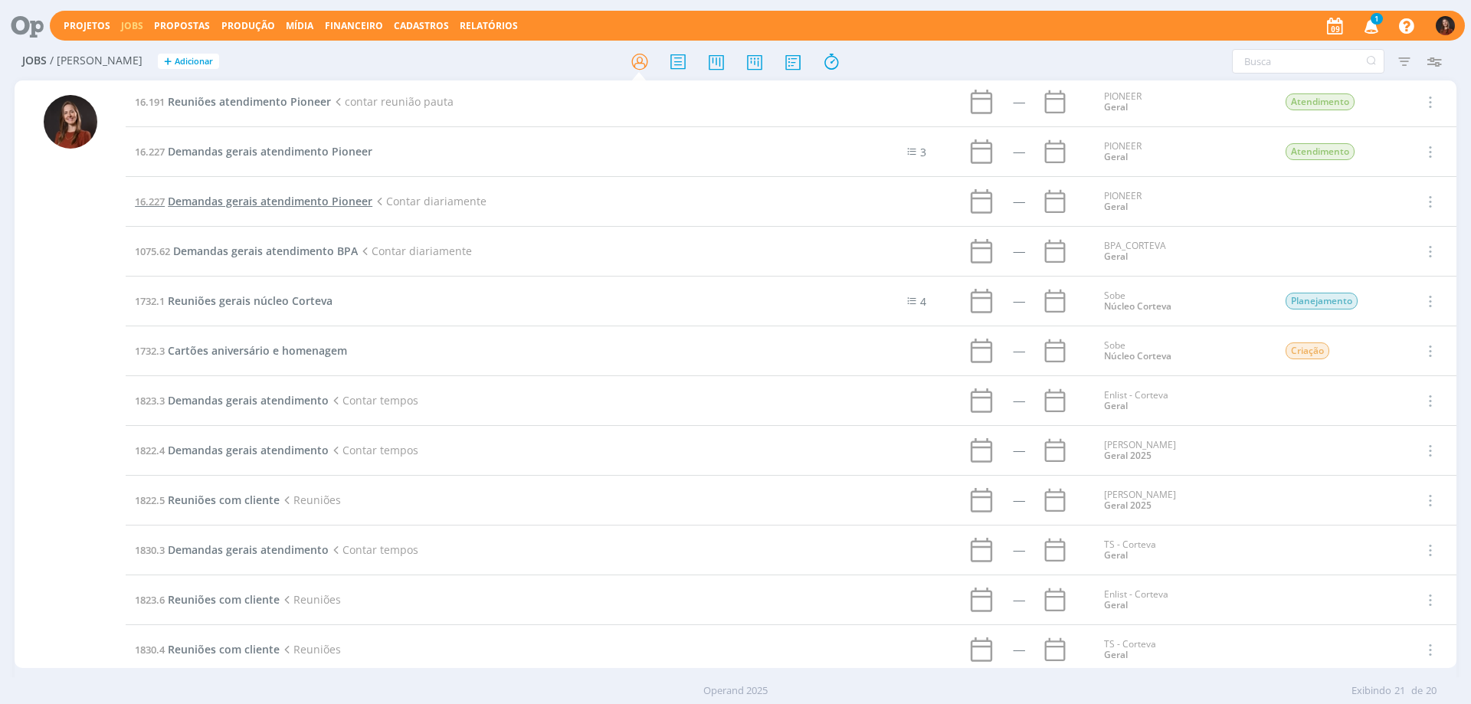
click at [254, 199] on span "Demandas gerais atendimento Pioneer" at bounding box center [270, 201] width 205 height 15
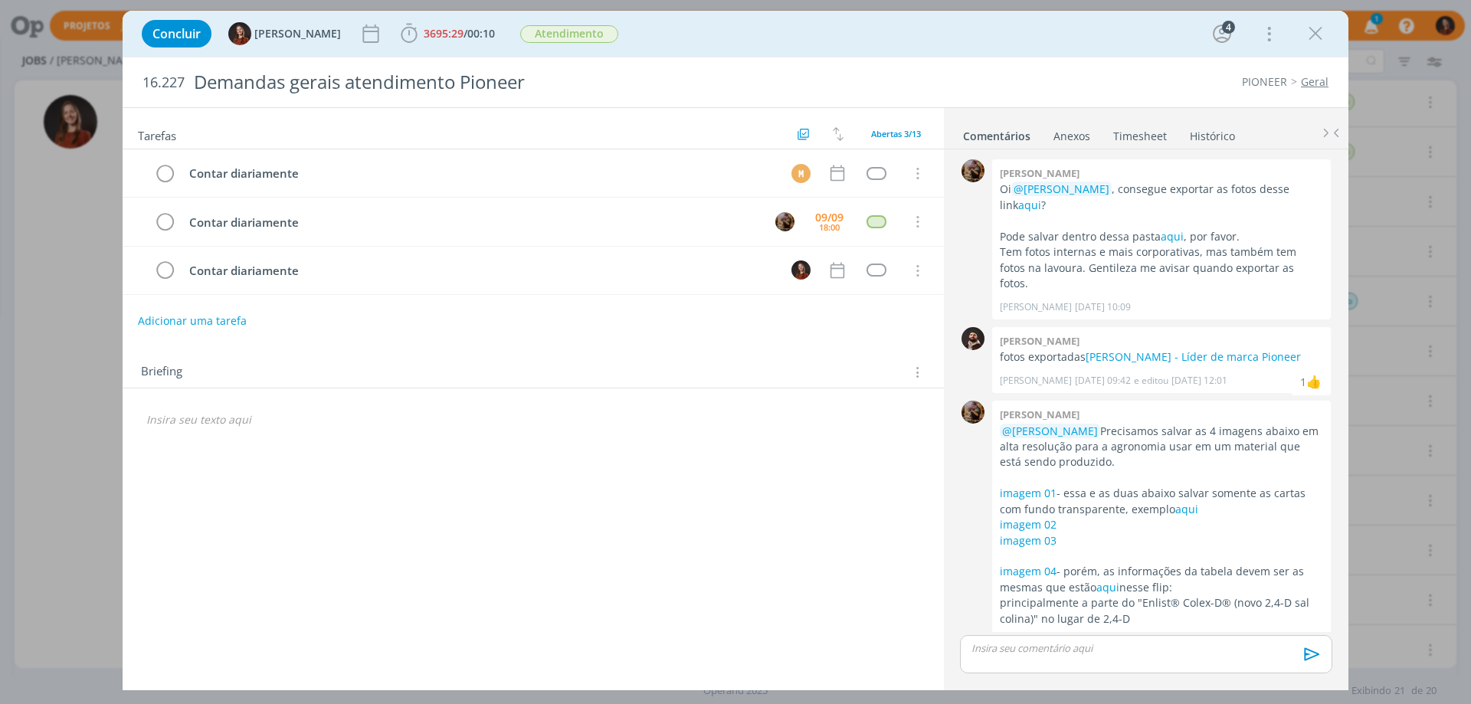
scroll to position [116, 0]
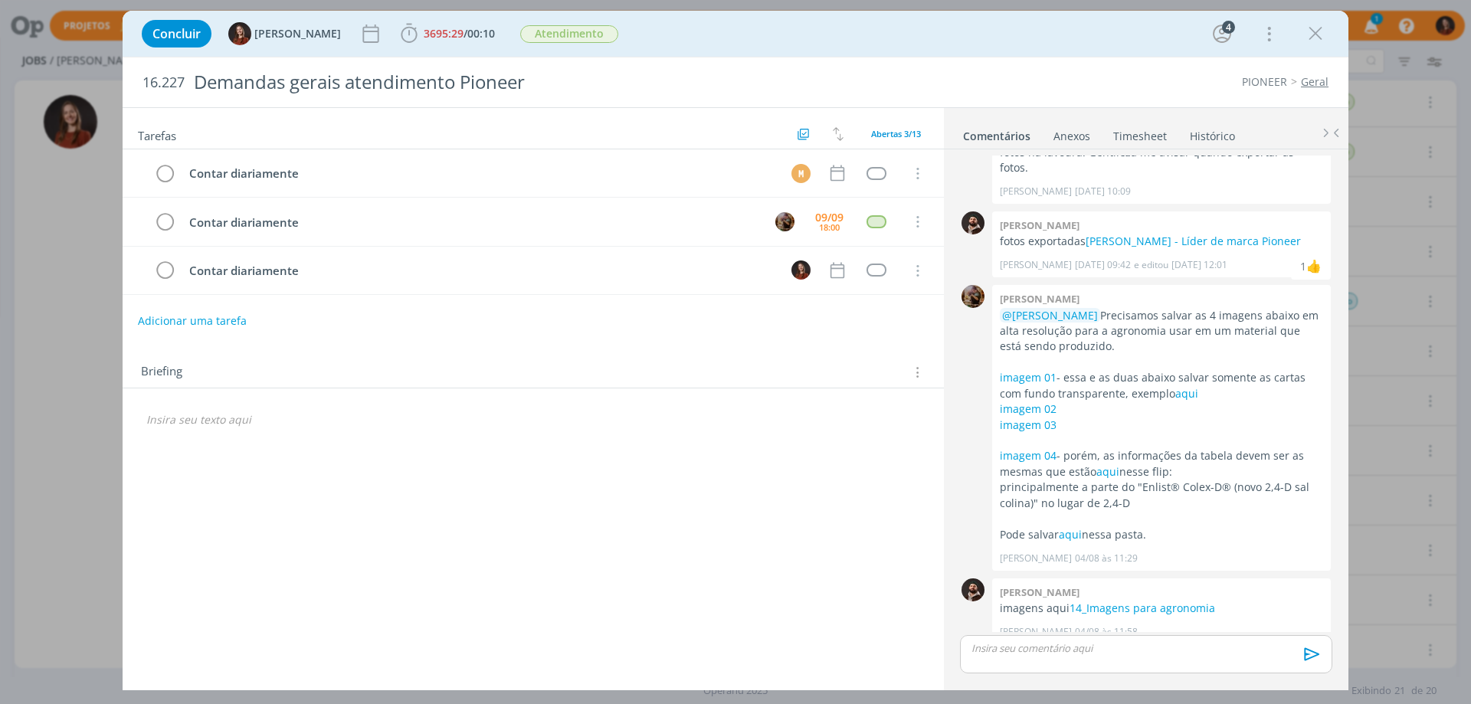
click at [1138, 130] on link "Timesheet" at bounding box center [1140, 133] width 55 height 22
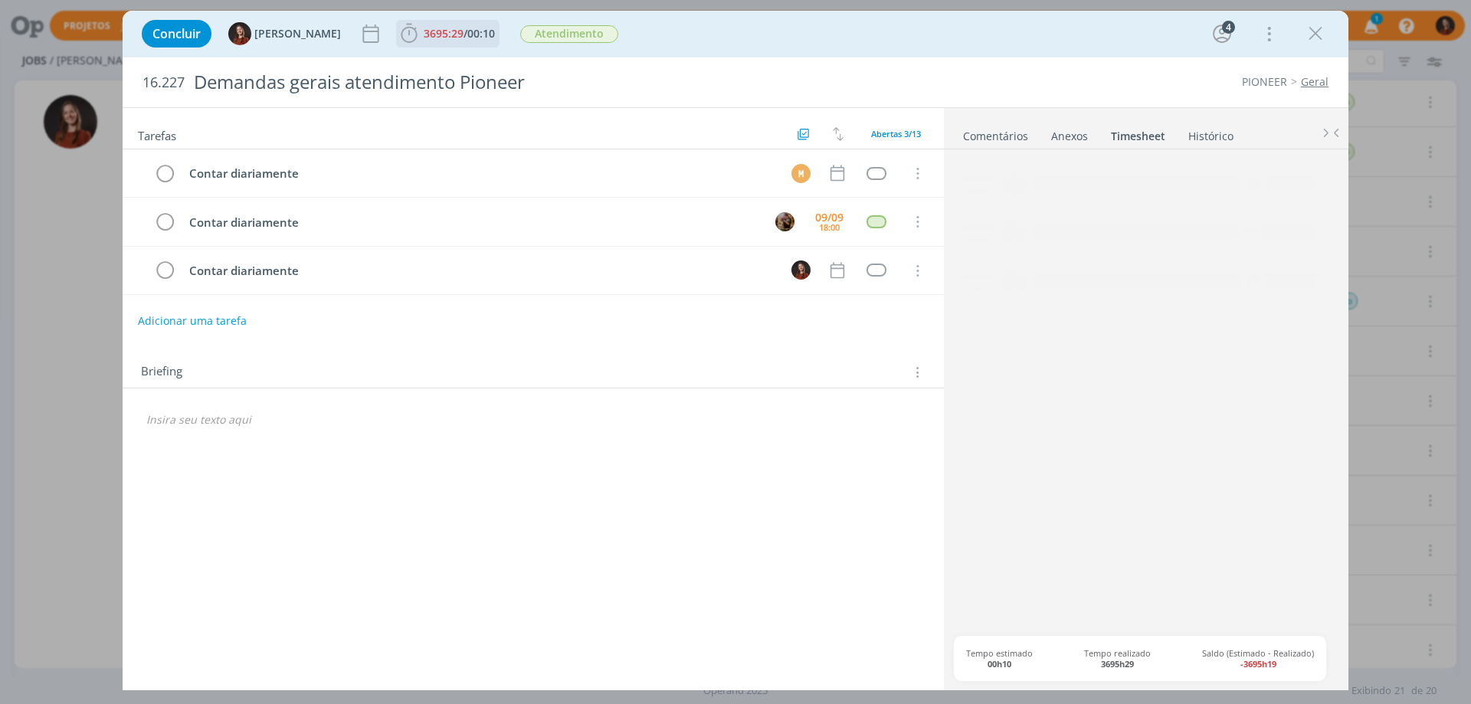
click at [464, 38] on span "/" at bounding box center [466, 33] width 4 height 15
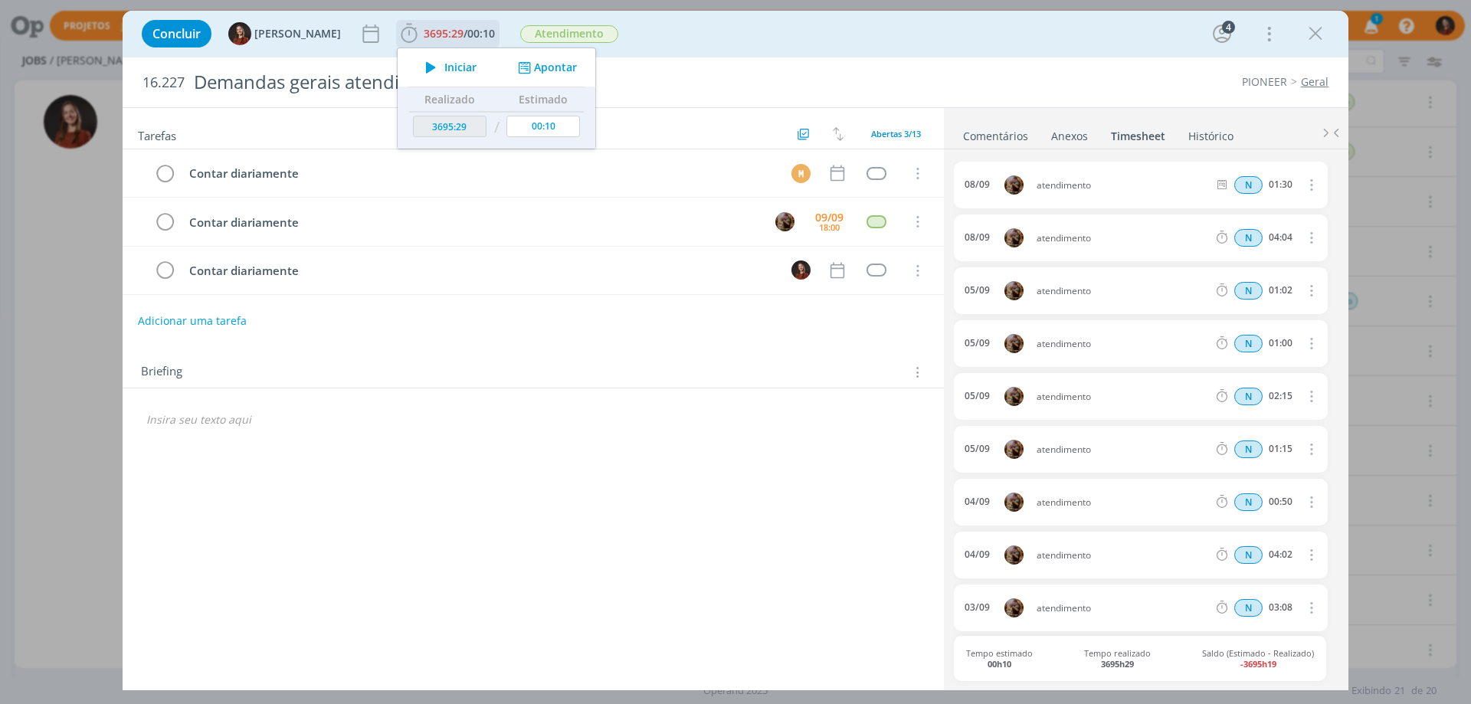
click at [559, 71] on button "Apontar" at bounding box center [546, 68] width 64 height 16
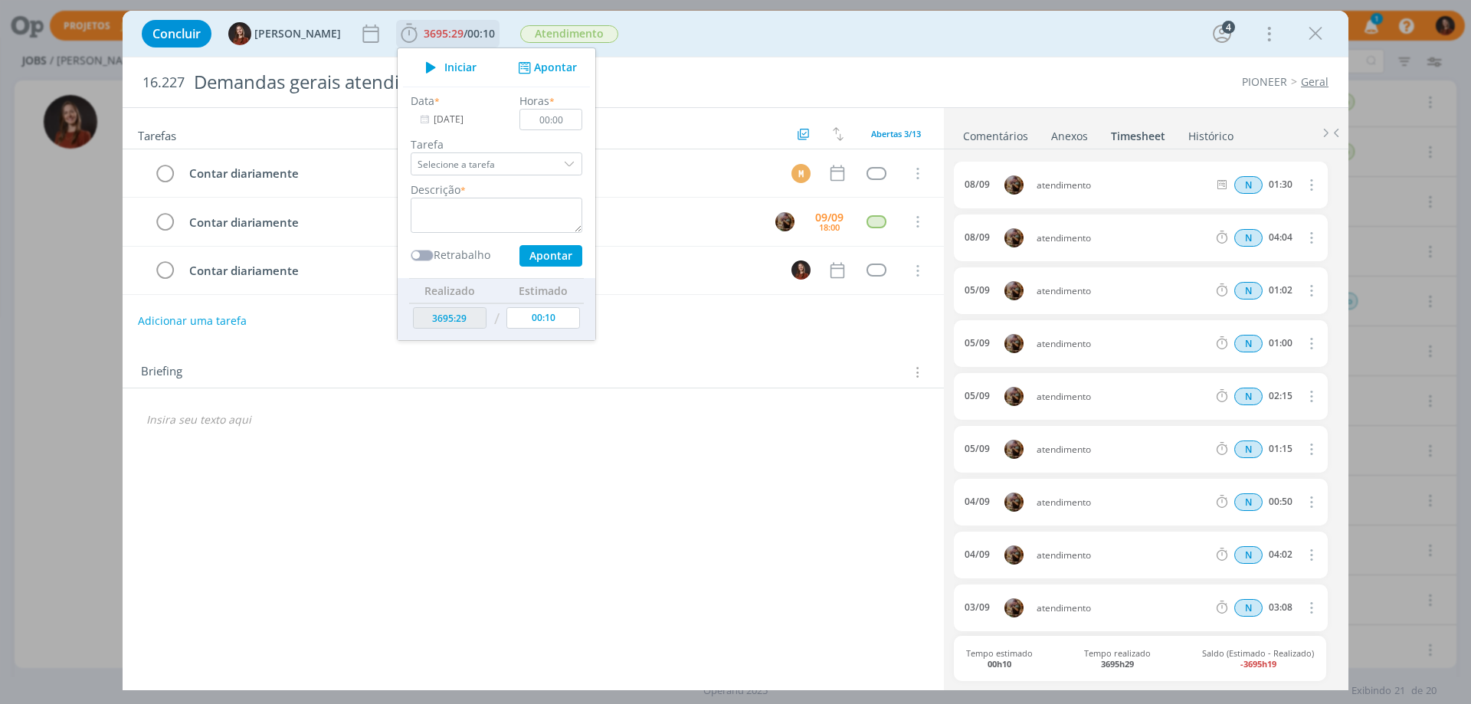
click at [456, 113] on input "[DATE]" at bounding box center [459, 119] width 96 height 21
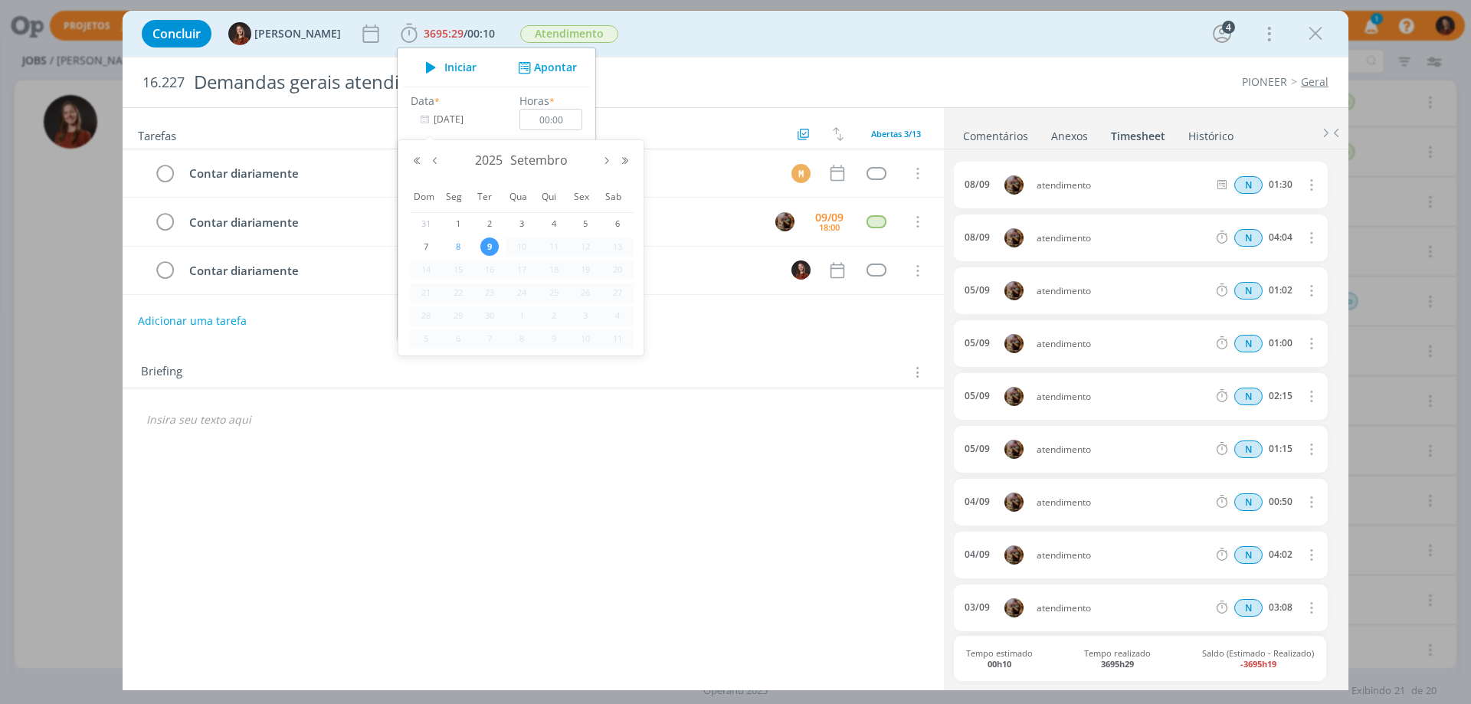
click at [456, 245] on span "8" at bounding box center [458, 247] width 18 height 18
type input "[DATE]"
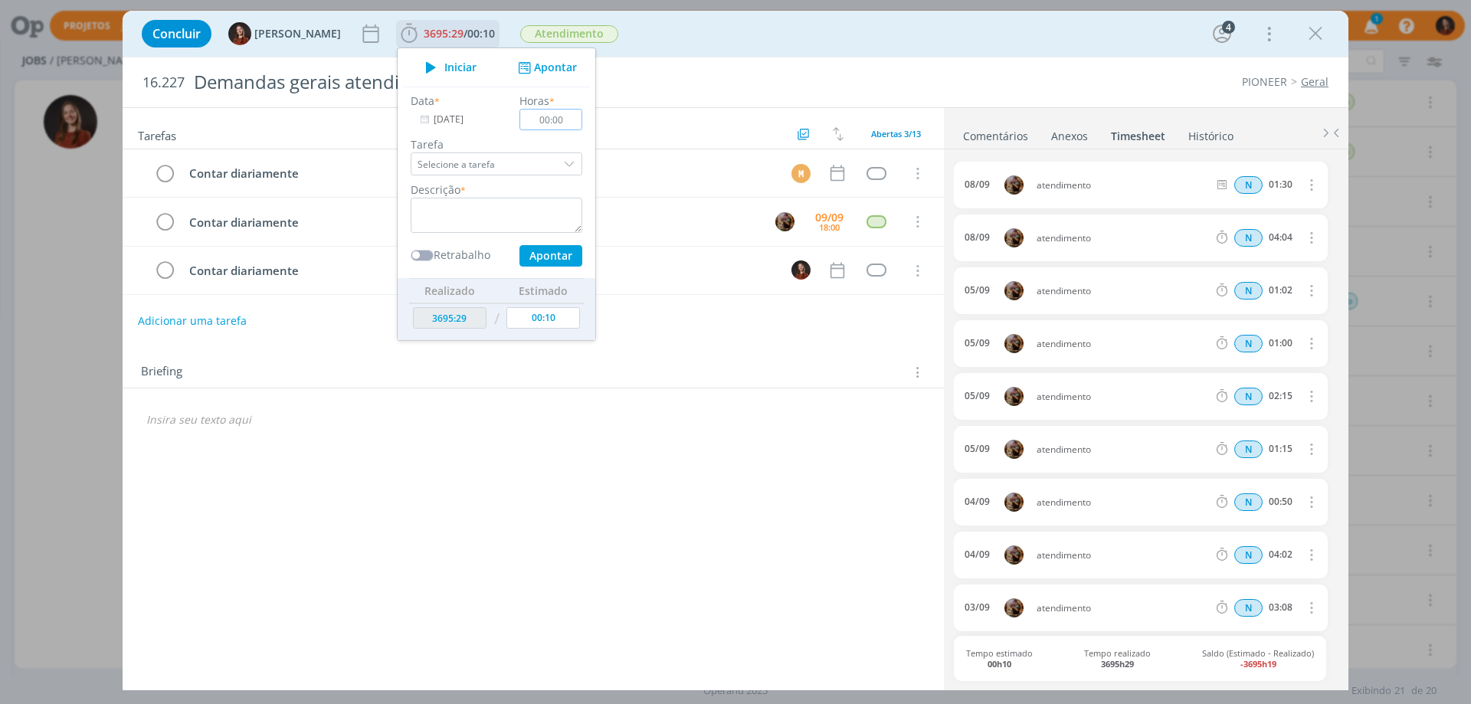
click at [558, 126] on input "00:00" at bounding box center [551, 119] width 63 height 21
type input "01:00"
click at [537, 207] on textarea "dialog" at bounding box center [497, 215] width 172 height 35
type textarea "Reunião pauta interna"
click at [539, 261] on button "Apontar" at bounding box center [551, 255] width 63 height 21
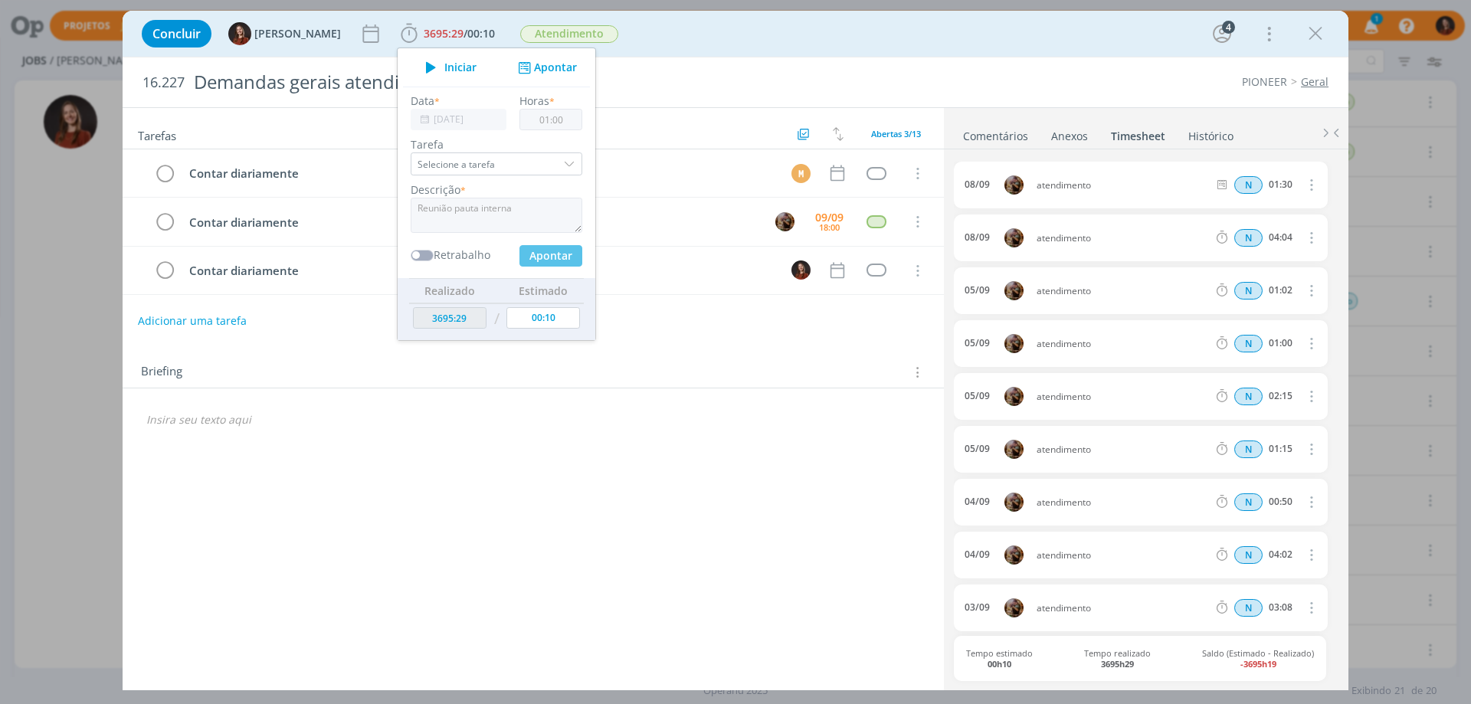
type input "[DATE]"
type input "00:00"
type input "3696:29"
click at [1327, 34] on div "dialog" at bounding box center [1316, 34] width 28 height 28
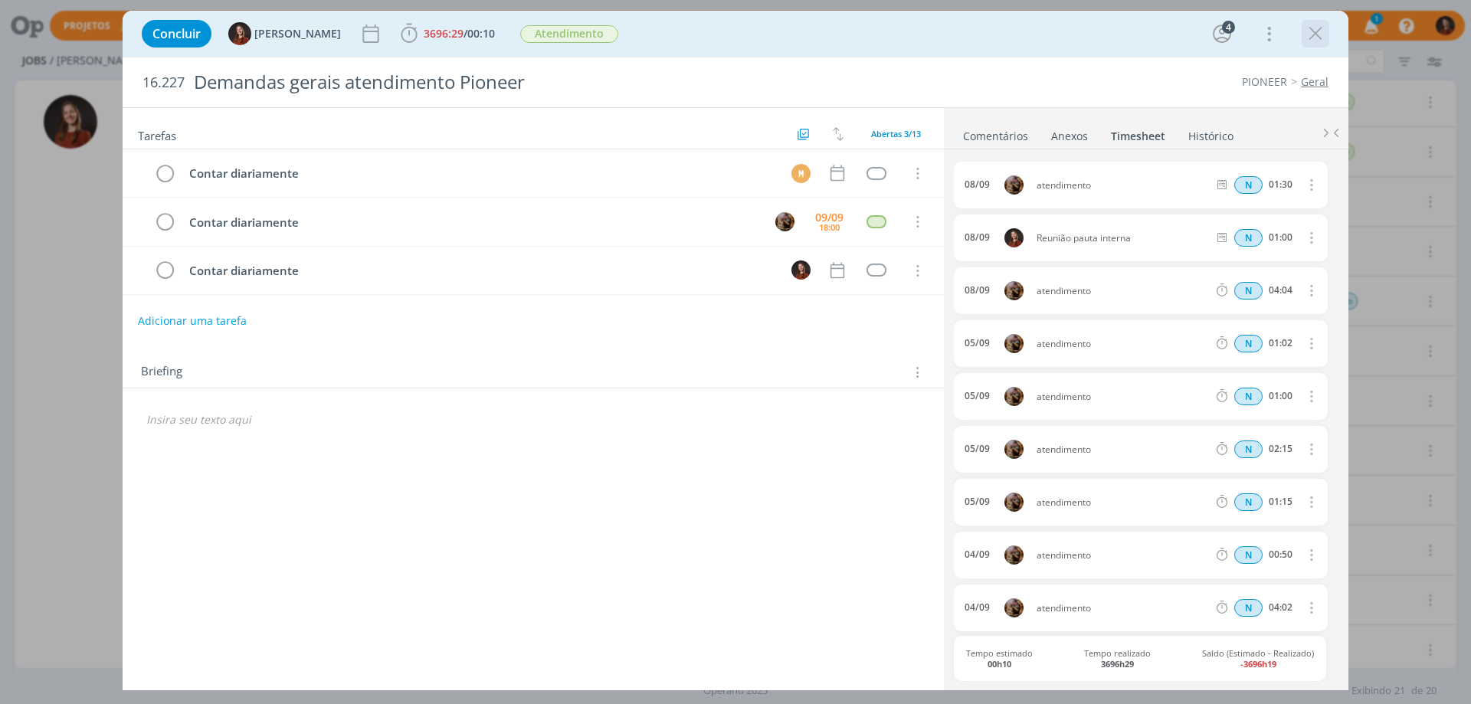
click at [1310, 34] on icon "dialog" at bounding box center [1315, 33] width 23 height 23
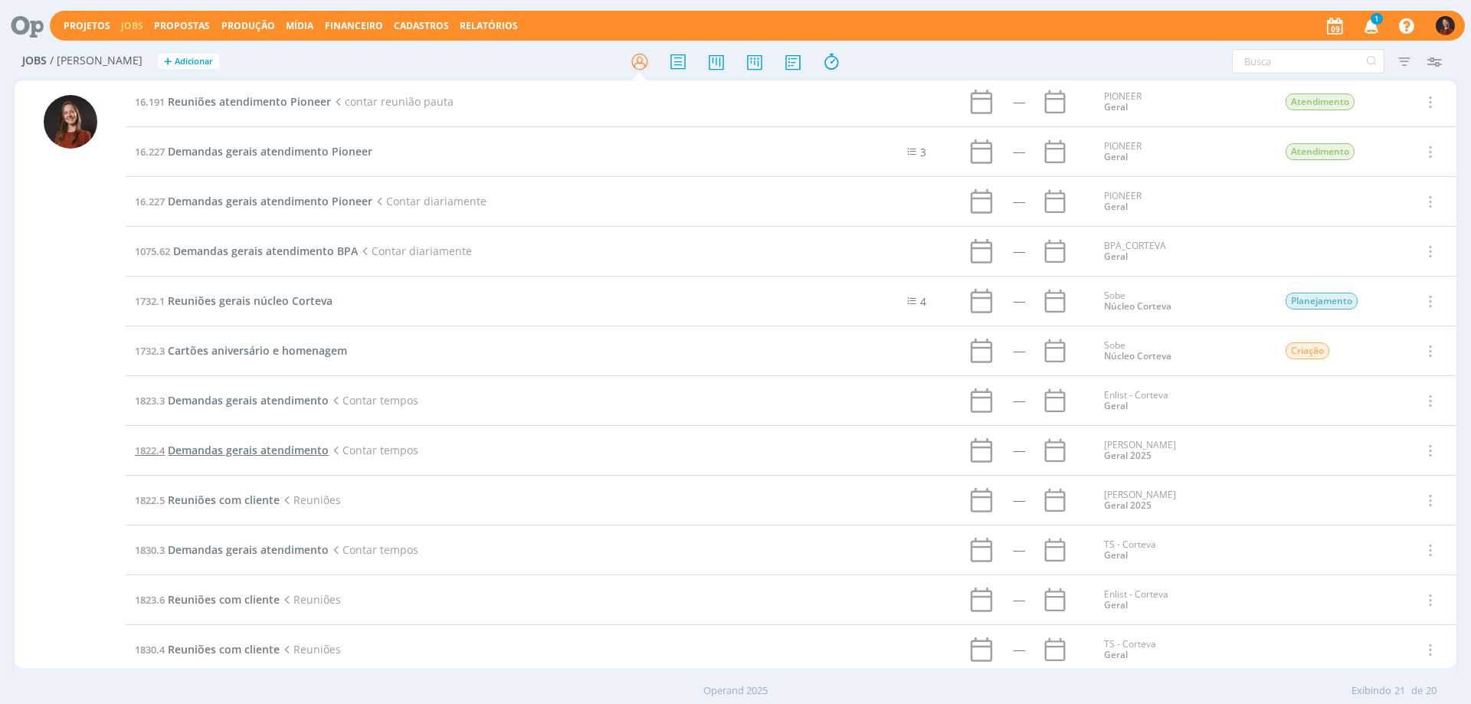
click at [228, 450] on span "Demandas gerais atendimento" at bounding box center [248, 450] width 161 height 15
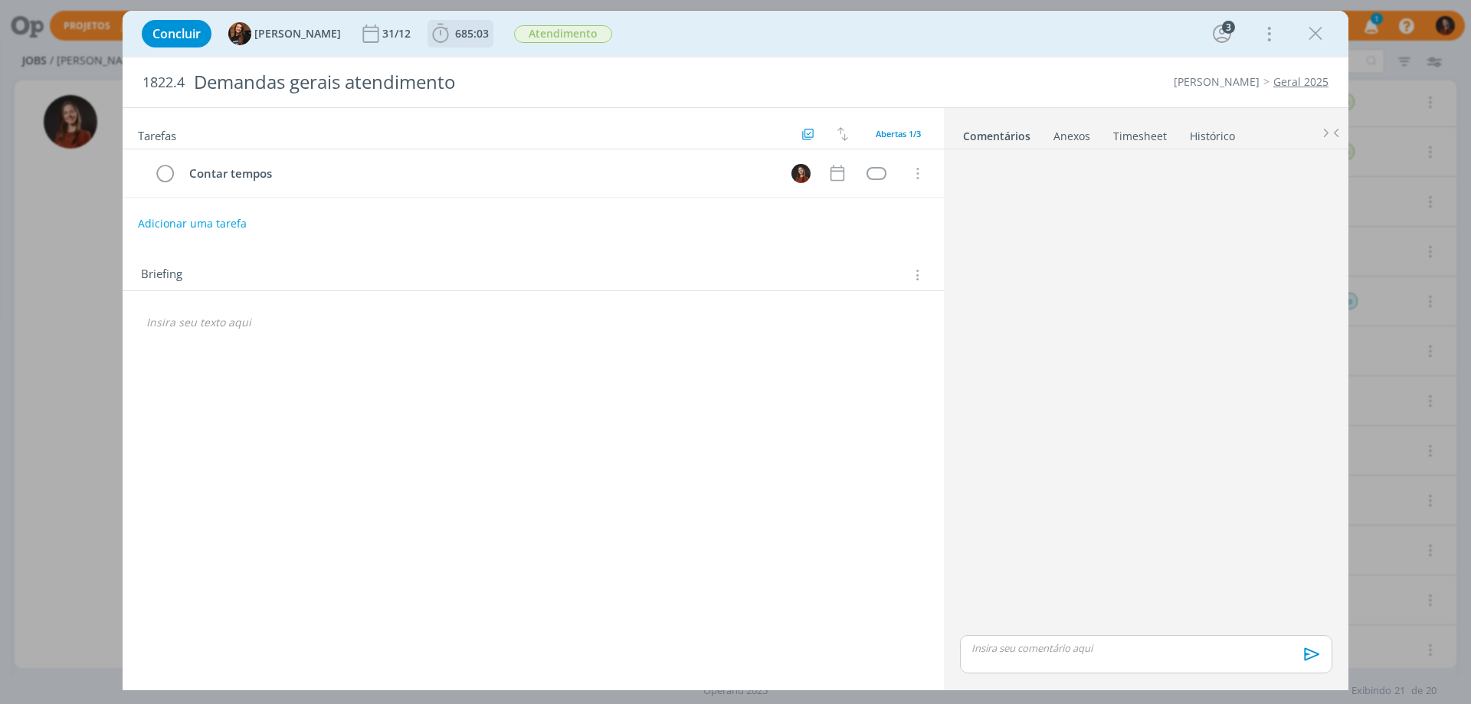
click at [455, 40] on span "685:03" at bounding box center [472, 33] width 34 height 15
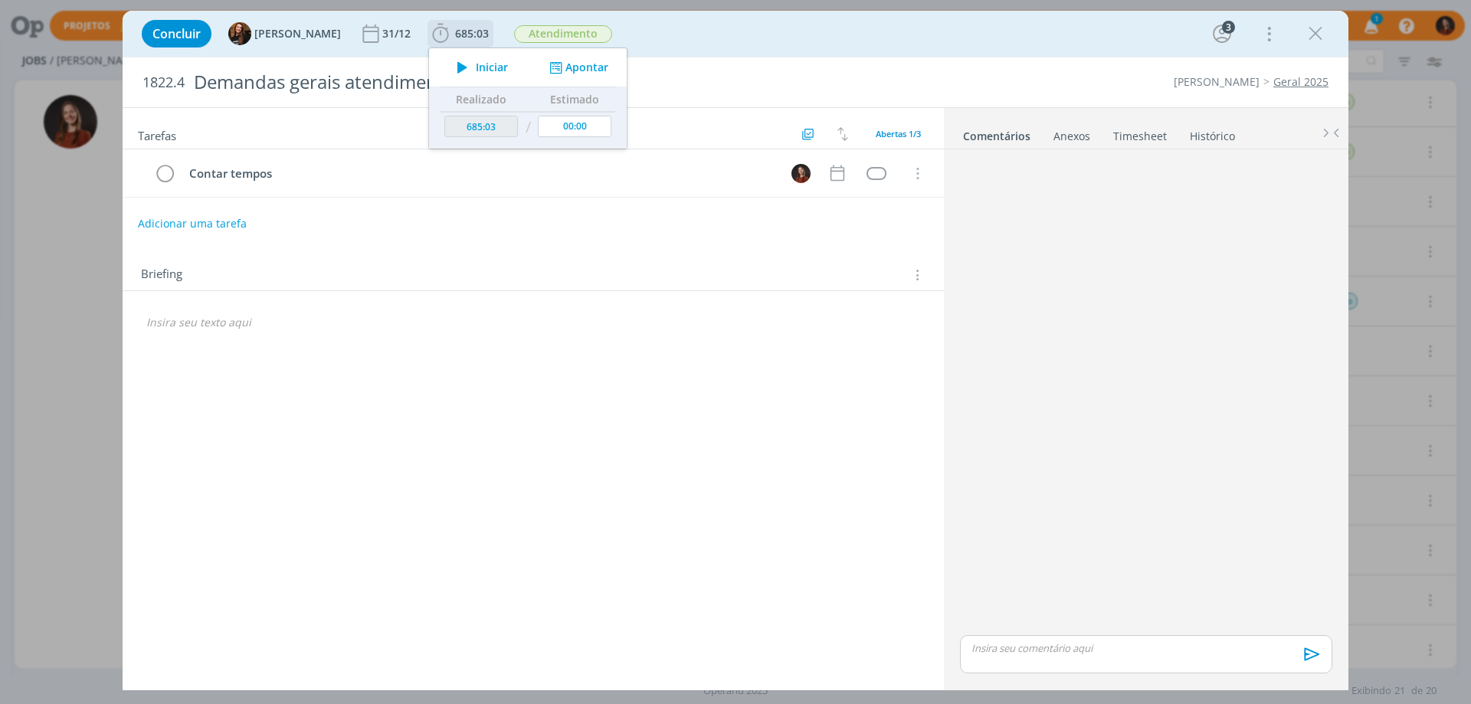
click at [569, 67] on button "Apontar" at bounding box center [578, 68] width 64 height 16
click at [469, 120] on input "[DATE]" at bounding box center [490, 119] width 96 height 21
click at [490, 240] on span "8" at bounding box center [489, 247] width 18 height 18
type input "[DATE]"
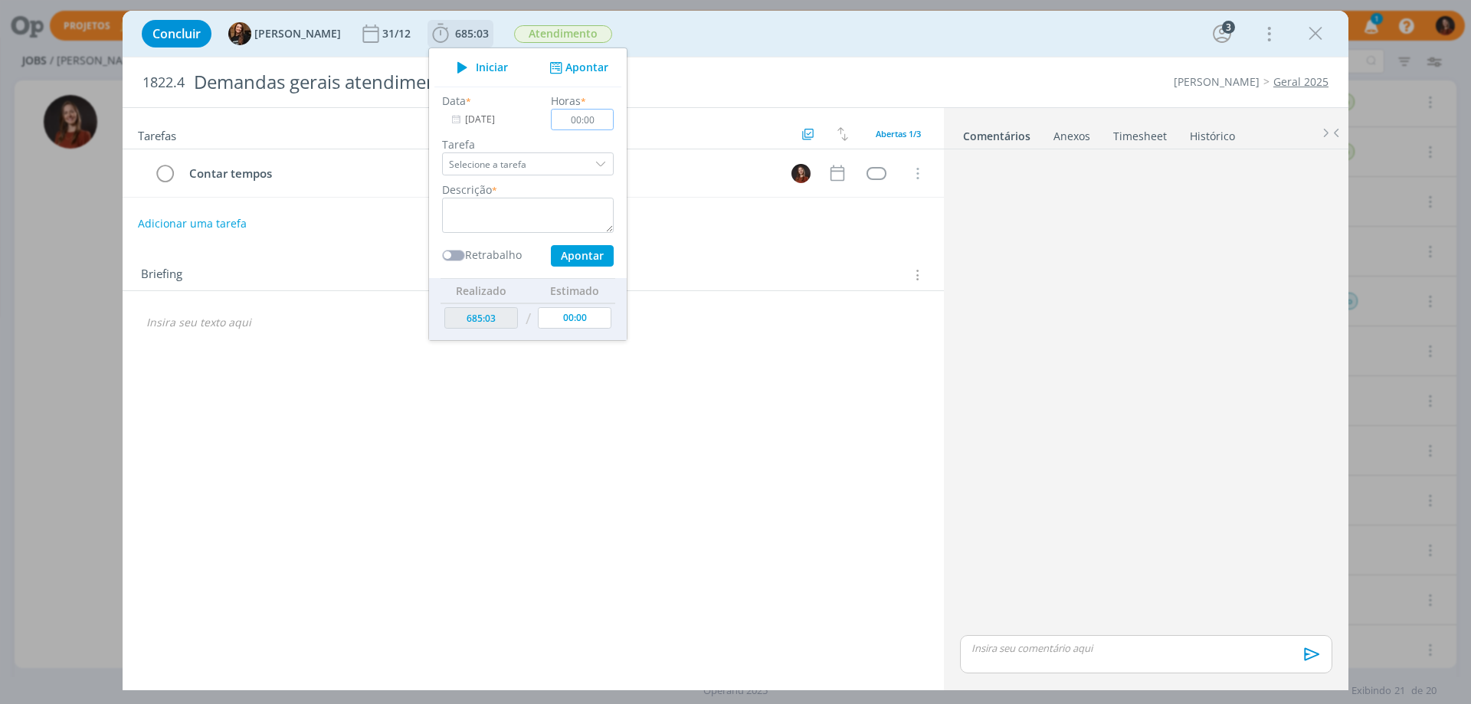
click at [587, 121] on input "00:00" at bounding box center [582, 119] width 63 height 21
type input "00:30"
click at [548, 217] on textarea "dialog" at bounding box center [528, 215] width 172 height 35
type textarea "Reunião pauta interna"
click at [553, 254] on button "Apontar" at bounding box center [582, 255] width 63 height 21
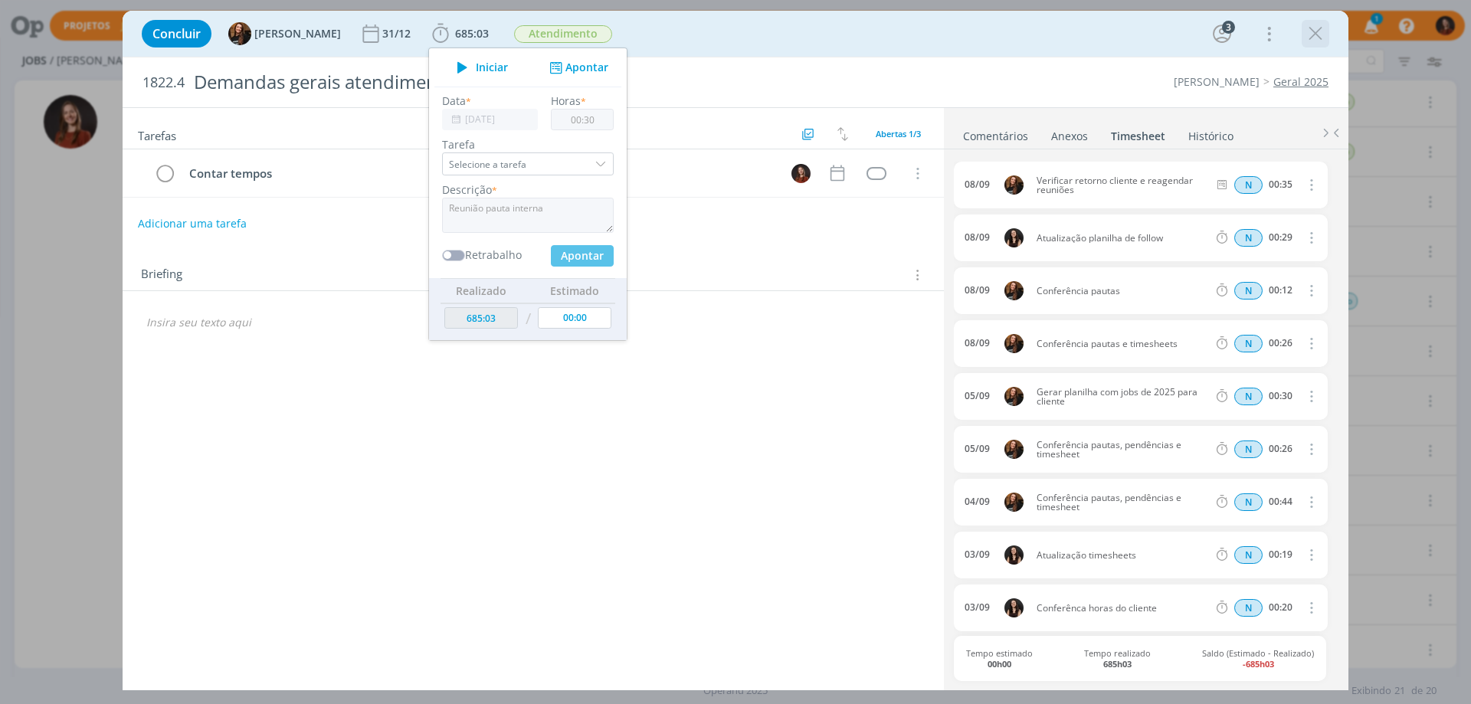
type input "685:33"
type input "[DATE]"
type input "00:00"
click at [1306, 34] on icon "dialog" at bounding box center [1315, 33] width 23 height 23
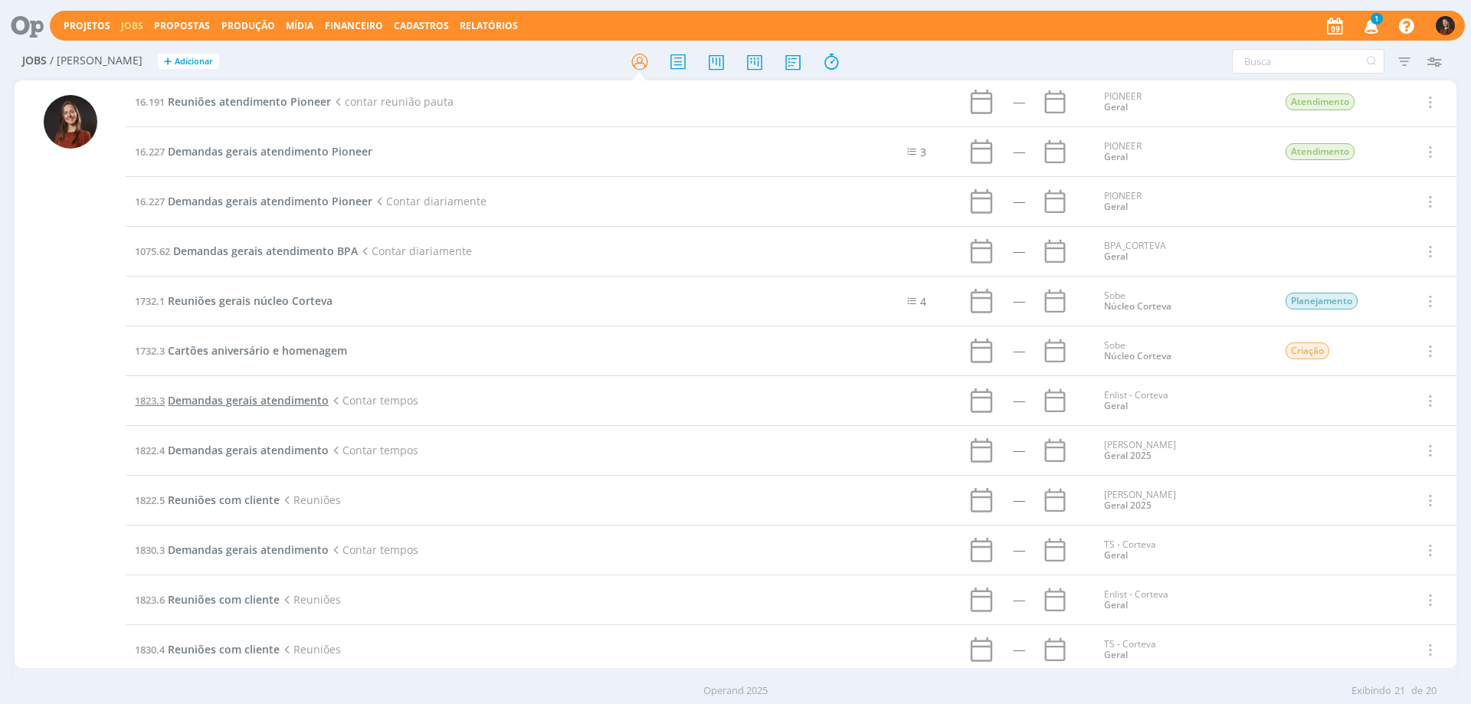
click at [267, 400] on span "Demandas gerais atendimento" at bounding box center [248, 400] width 161 height 15
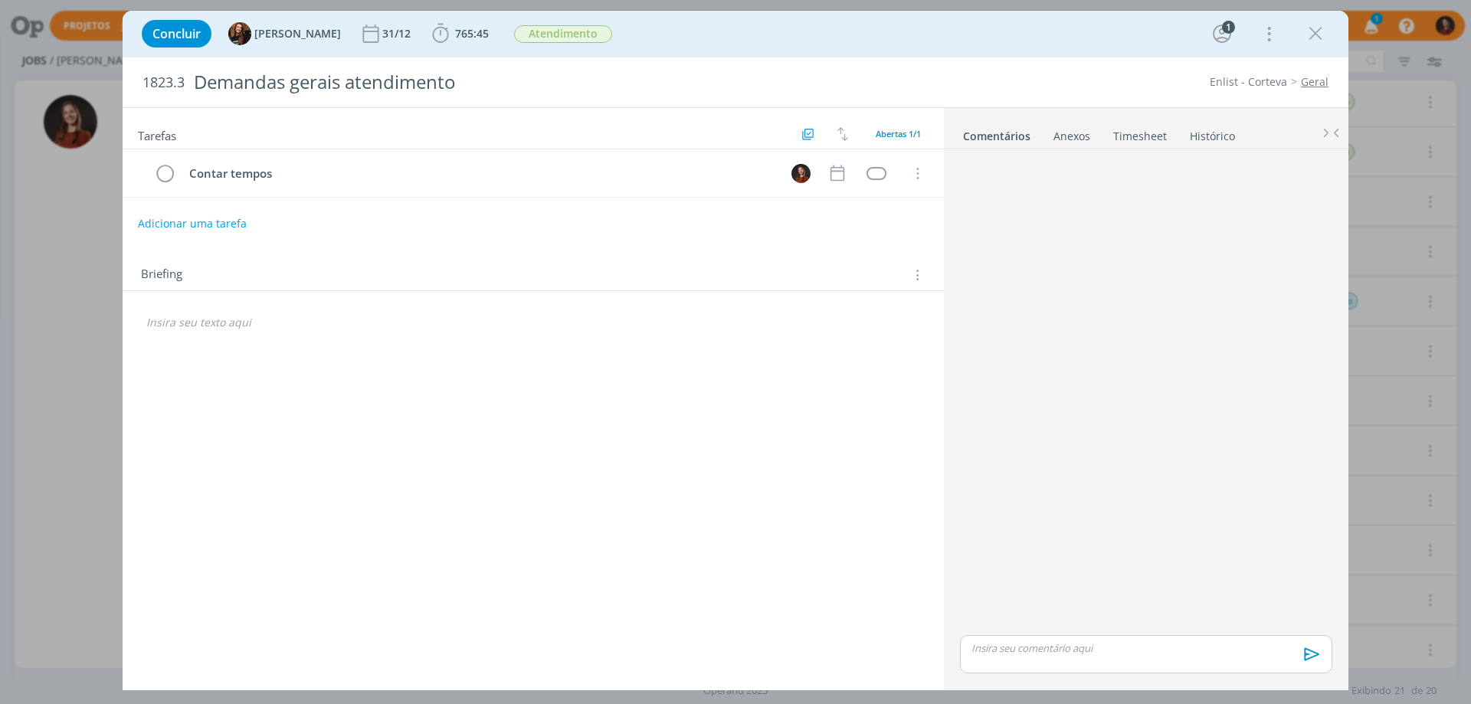
click at [1136, 132] on link "Timesheet" at bounding box center [1140, 133] width 55 height 22
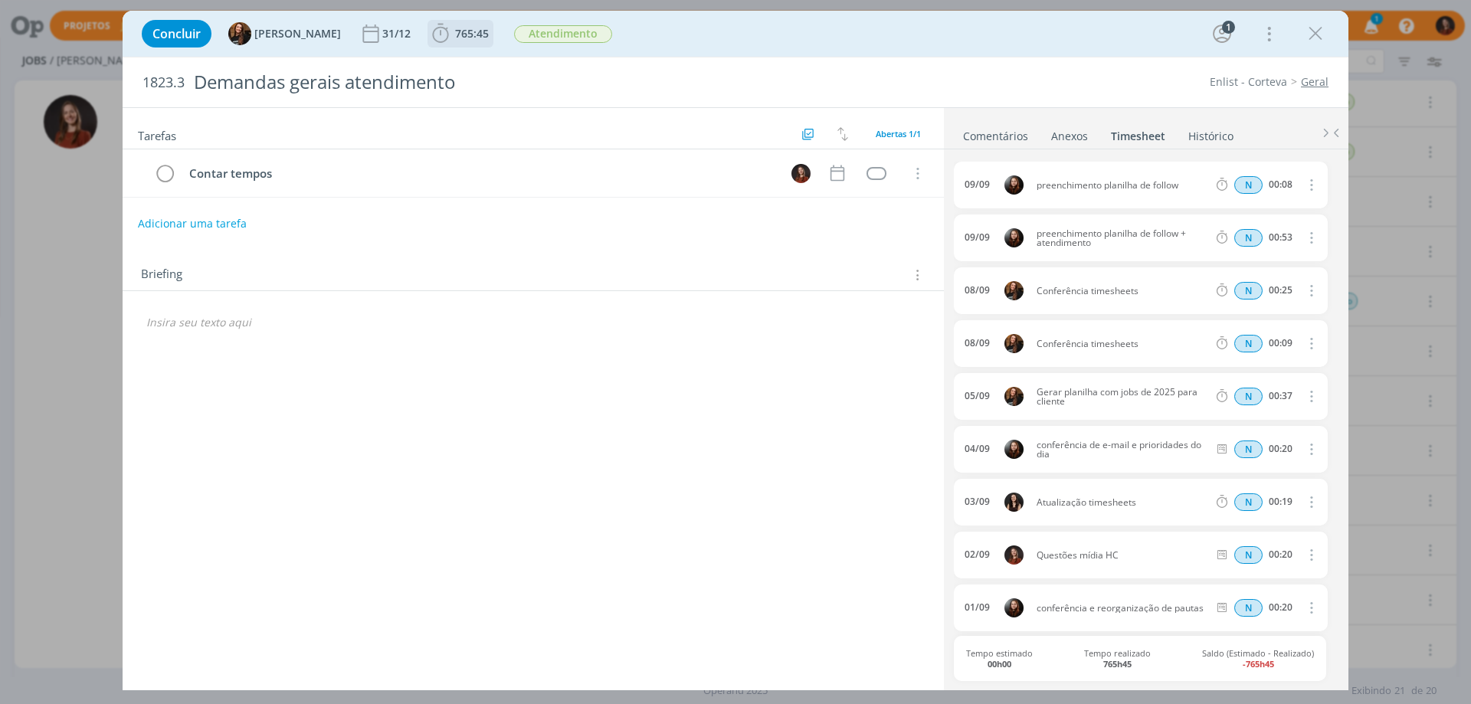
click at [464, 31] on span "765:45" at bounding box center [472, 33] width 34 height 15
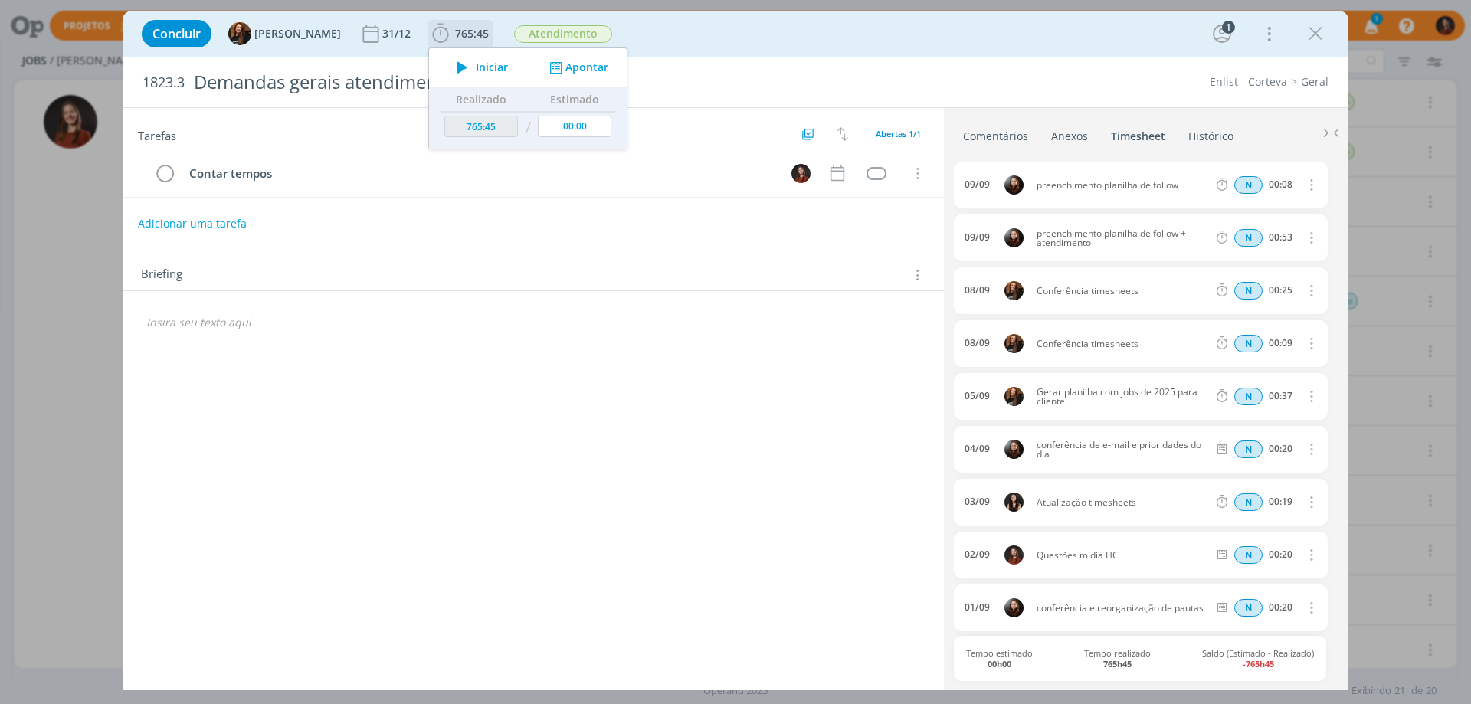
click at [562, 71] on button "Apontar" at bounding box center [578, 68] width 64 height 16
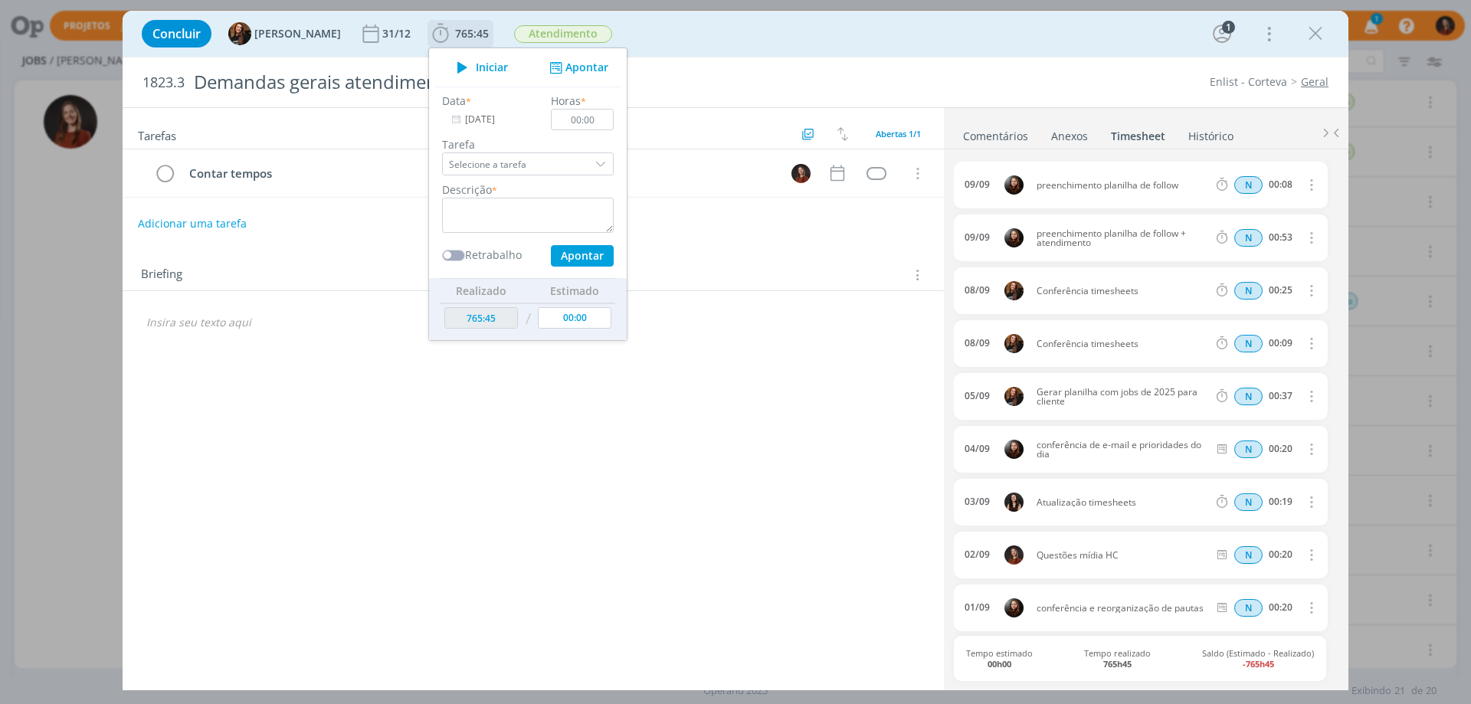
click at [477, 120] on input "[DATE]" at bounding box center [490, 119] width 96 height 21
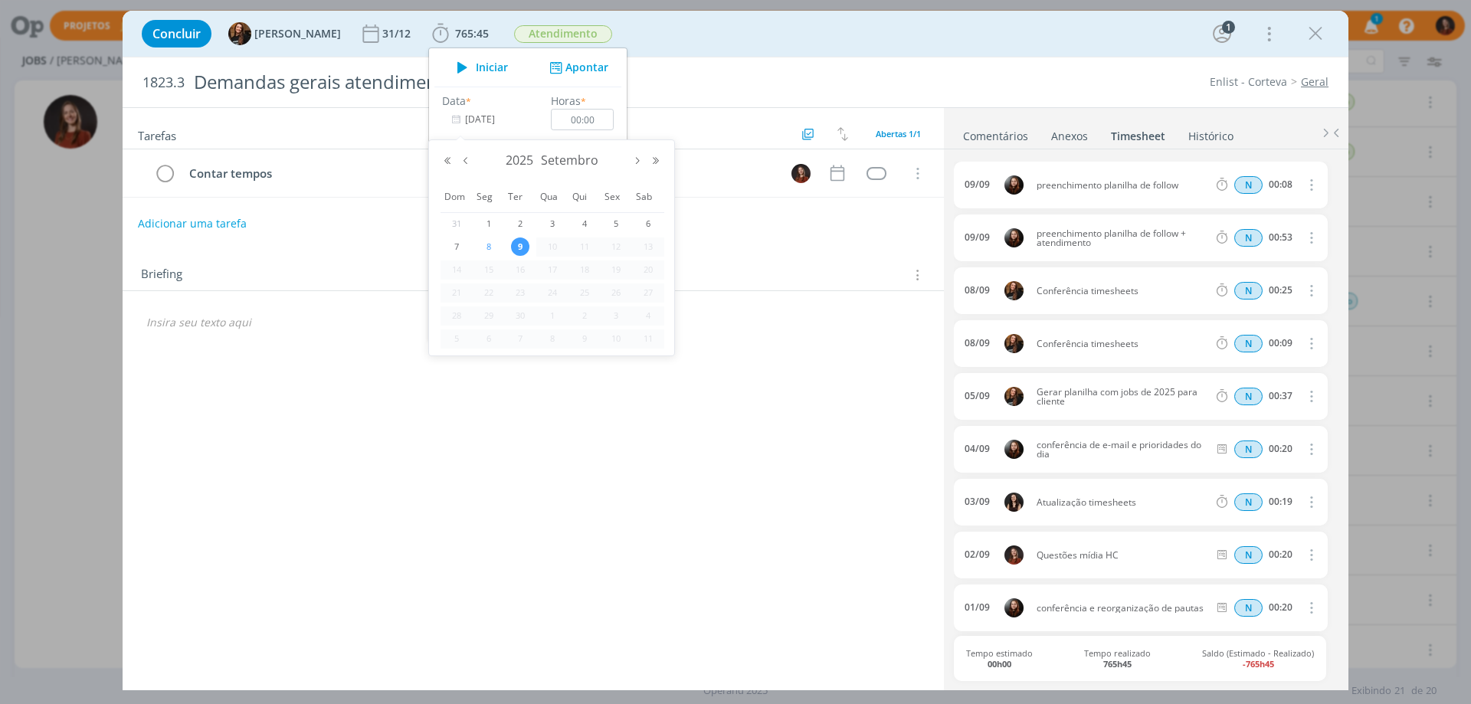
click at [491, 250] on span "8" at bounding box center [489, 247] width 18 height 18
type input "[DATE]"
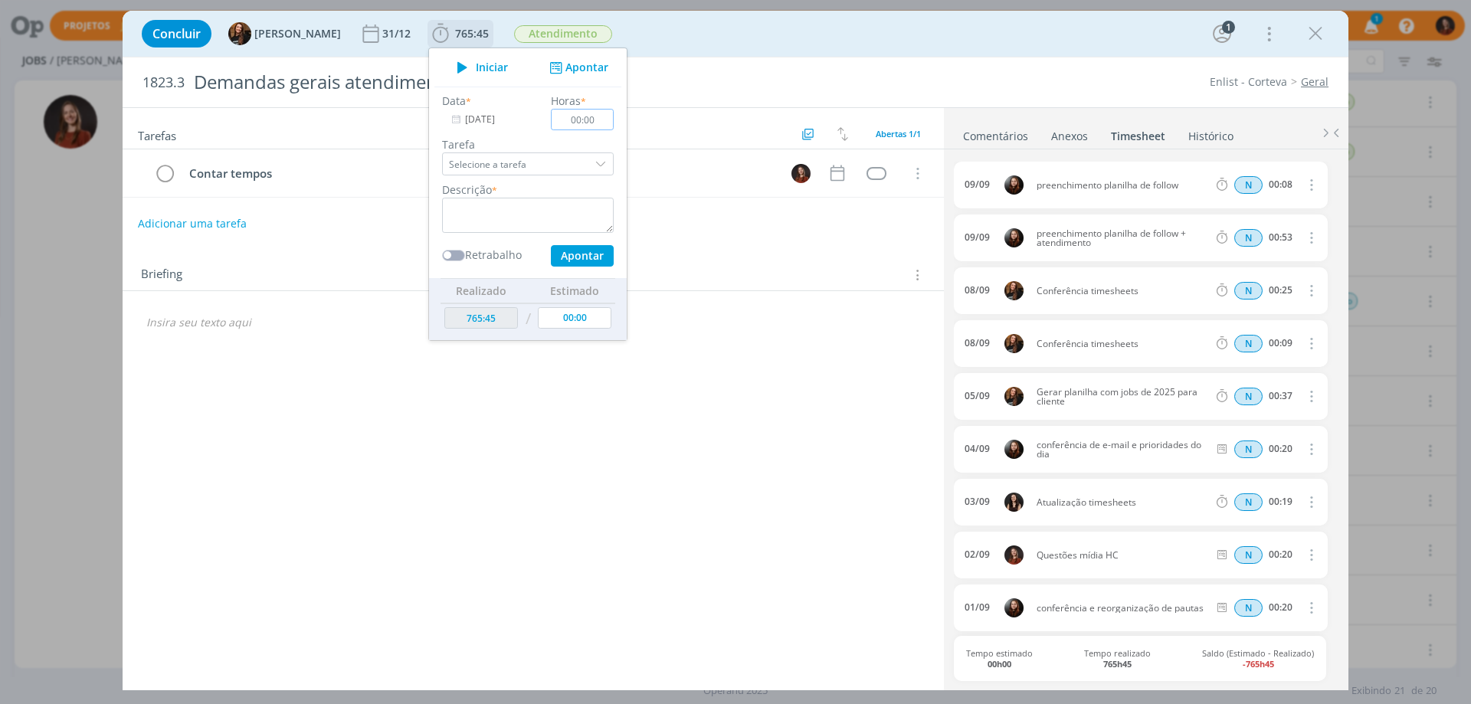
click at [580, 123] on input "00:00" at bounding box center [582, 119] width 63 height 21
type input "00:30"
click at [534, 221] on textarea "dialog" at bounding box center [528, 215] width 172 height 35
type textarea "Reunião pauta interna"
click at [575, 257] on button "Apontar" at bounding box center [582, 255] width 63 height 21
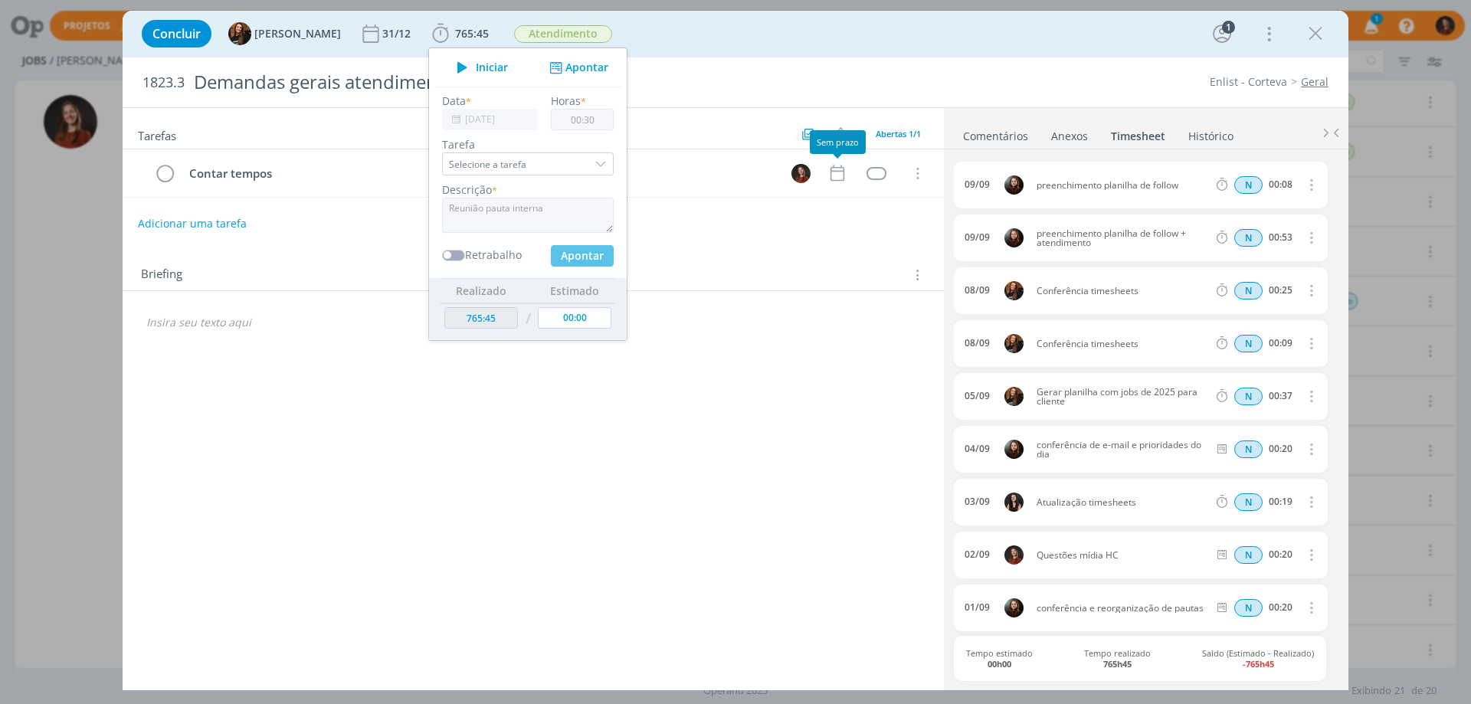
type input "766:15"
type input "[DATE]"
type input "00:00"
click at [1323, 36] on icon "dialog" at bounding box center [1315, 33] width 23 height 23
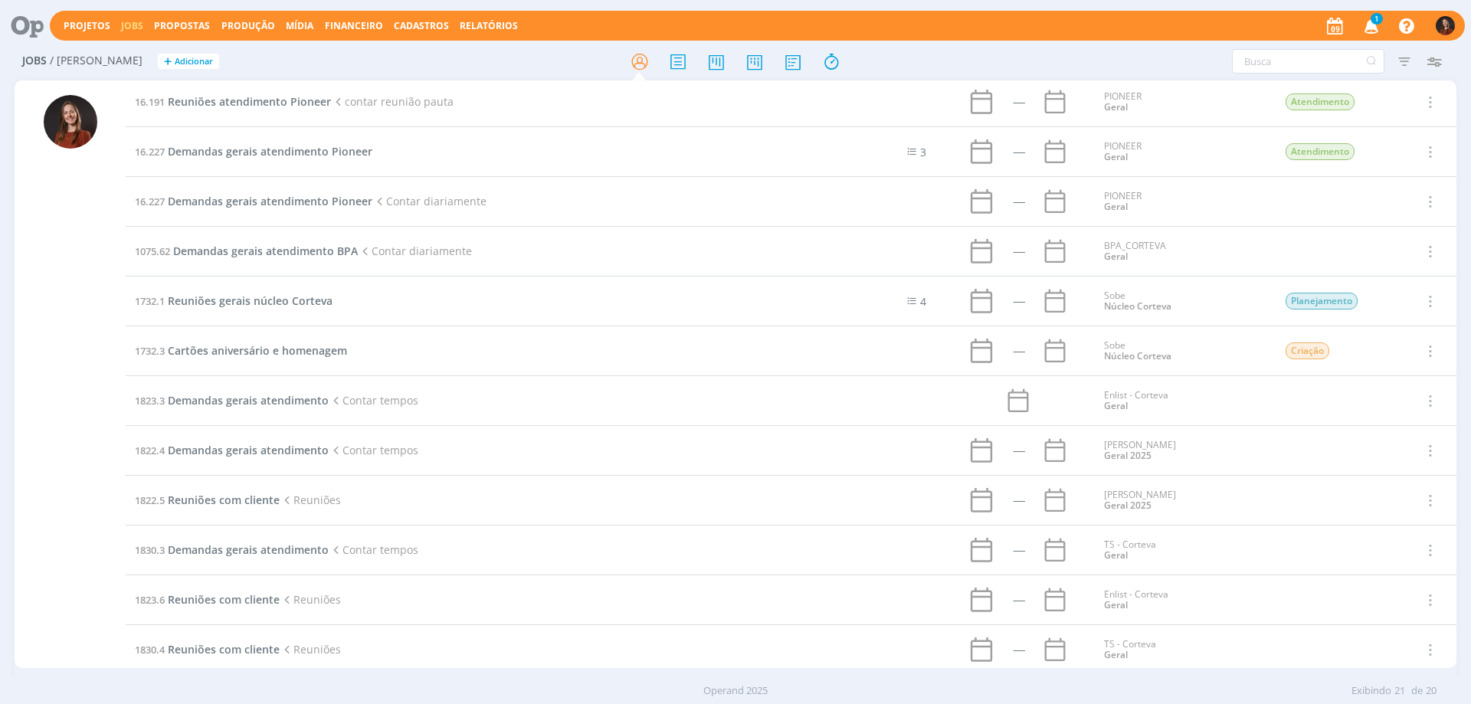
scroll to position [383, 0]
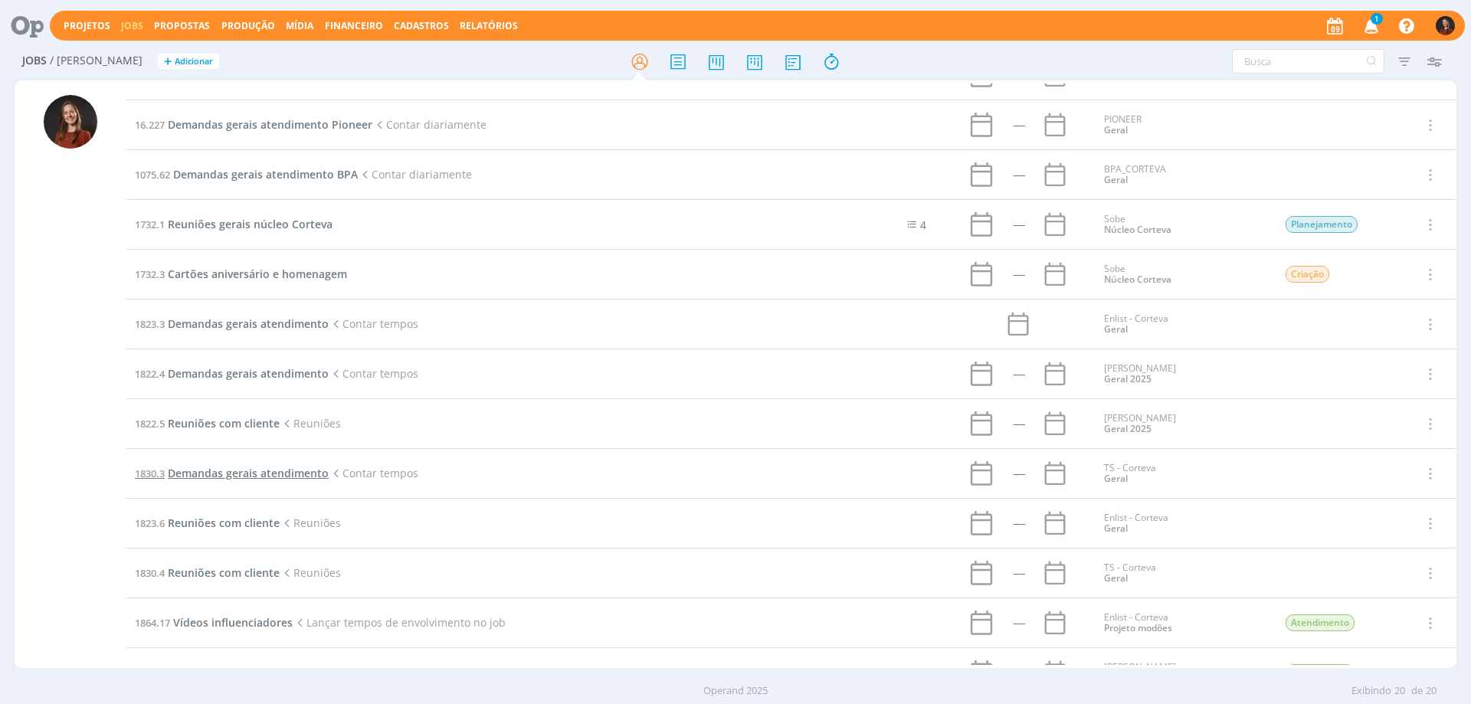
click at [262, 472] on span "Demandas gerais atendimento" at bounding box center [248, 473] width 161 height 15
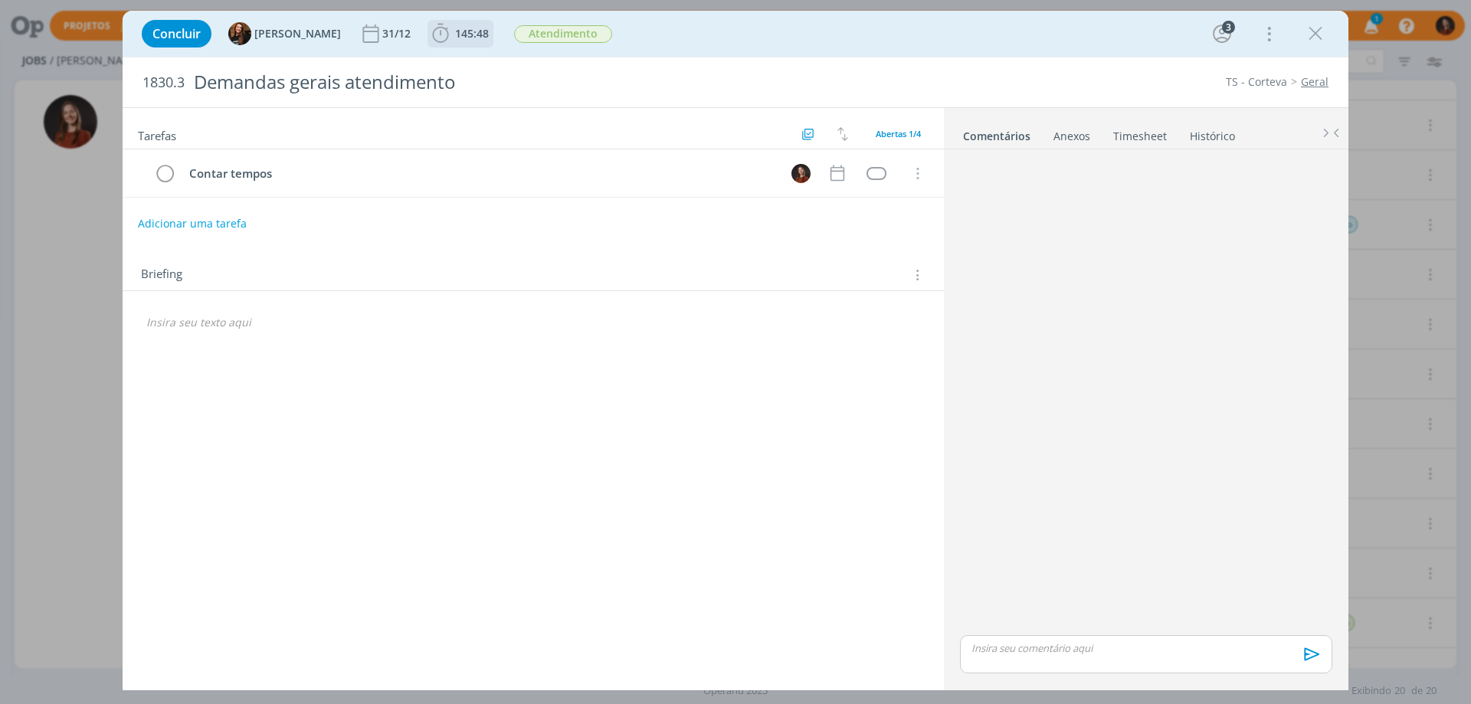
click at [452, 31] on b "145:48" at bounding box center [472, 33] width 40 height 11
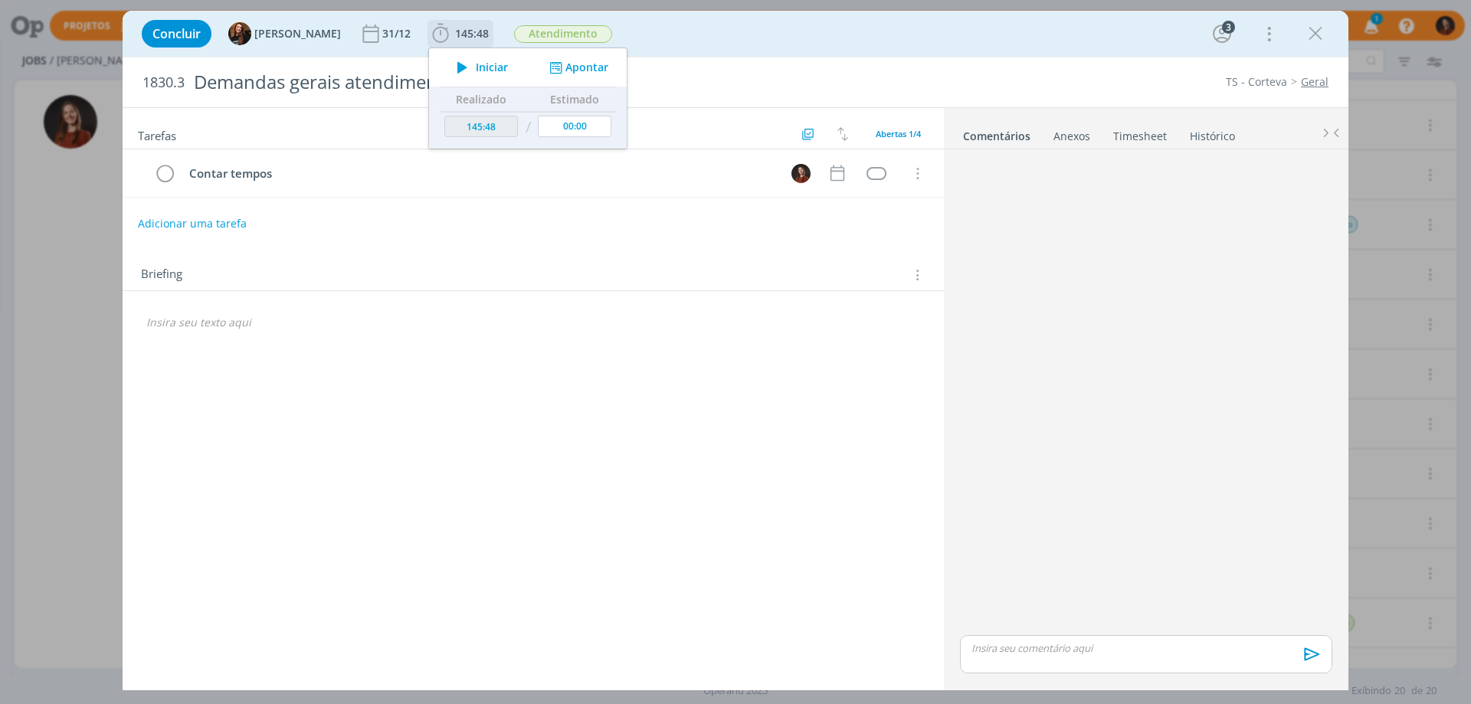
click at [568, 72] on button "Apontar" at bounding box center [578, 68] width 64 height 16
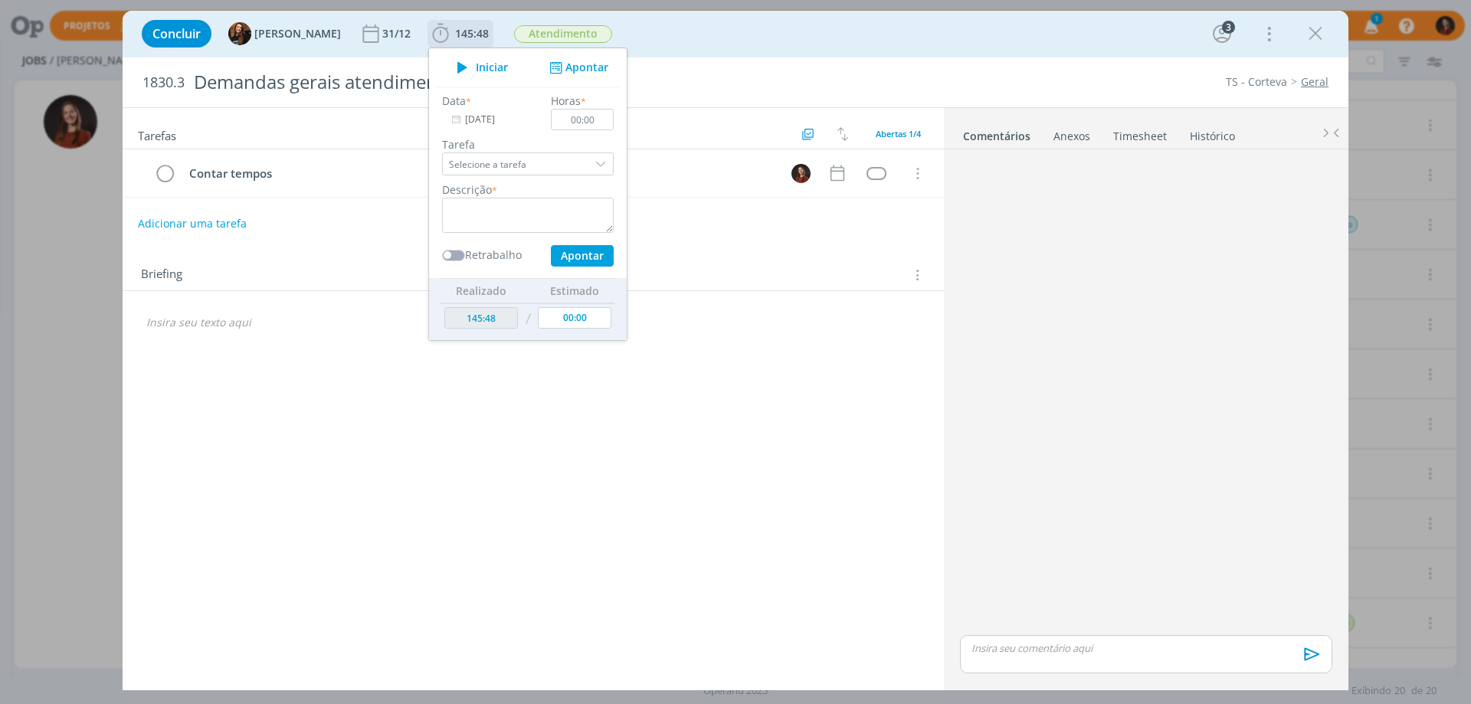
click at [494, 122] on input "[DATE]" at bounding box center [490, 119] width 96 height 21
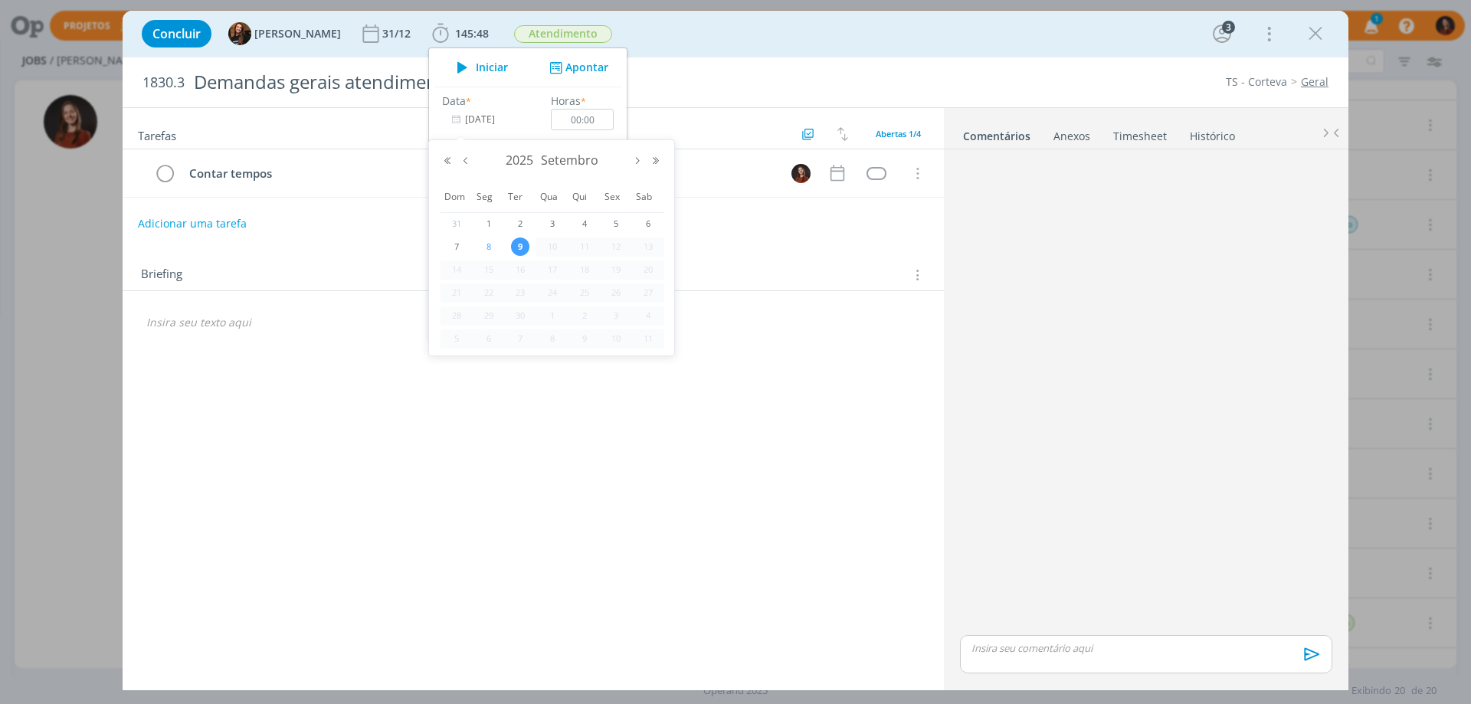
click at [484, 247] on span "8" at bounding box center [489, 247] width 18 height 18
type input "[DATE]"
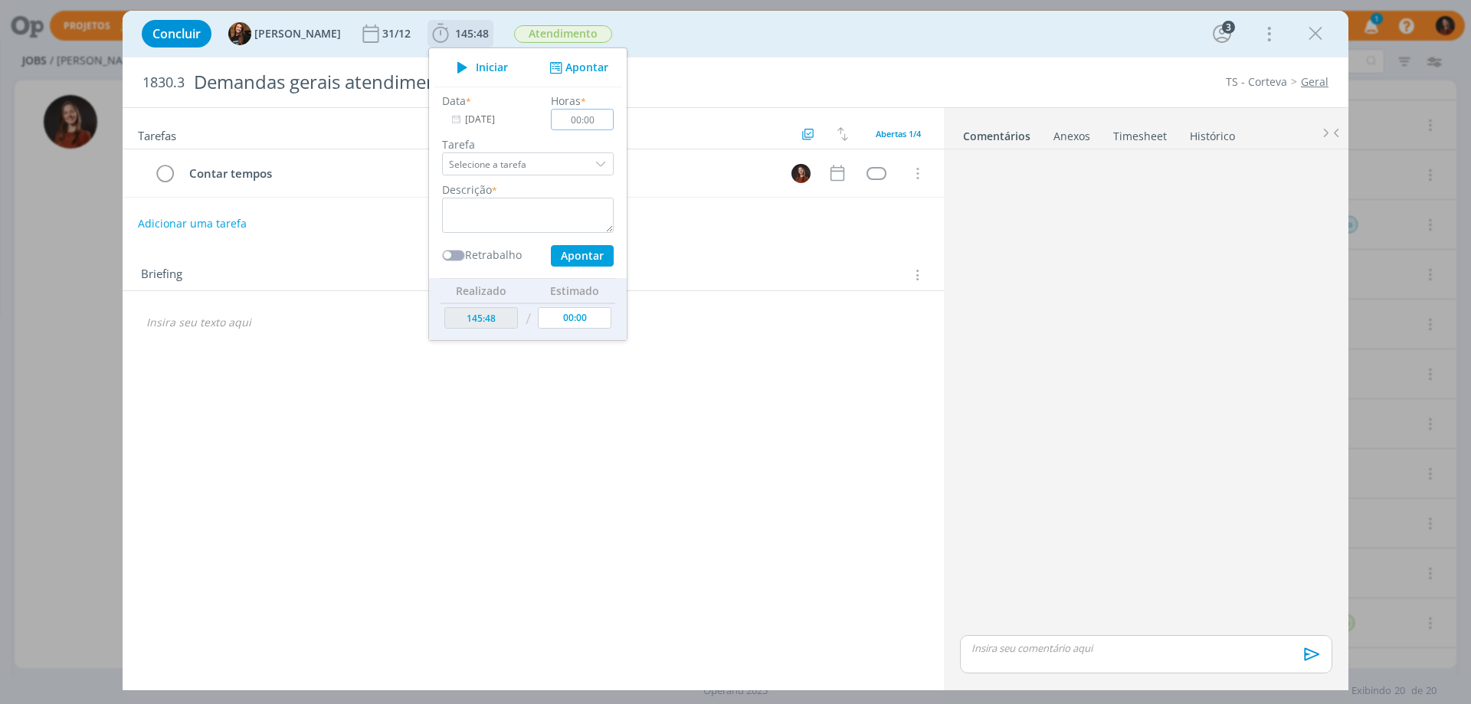
click at [592, 117] on input "00:00" at bounding box center [582, 119] width 63 height 21
type input "00:10"
click at [560, 218] on textarea "dialog" at bounding box center [528, 215] width 172 height 35
type textarea "Reunião pauta interna"
click at [576, 258] on button "Apontar" at bounding box center [582, 255] width 63 height 21
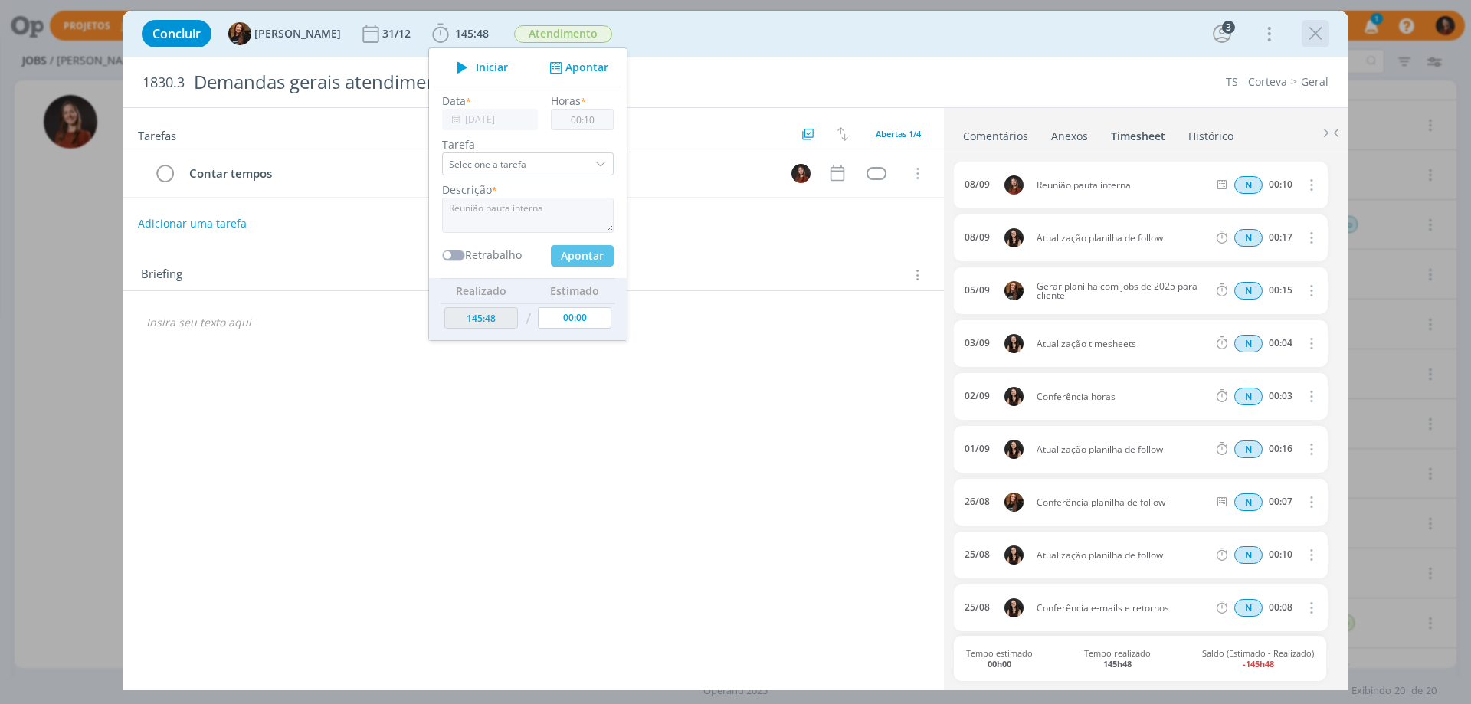
type input "145:58"
type input "[DATE]"
type input "00:00"
click at [1323, 37] on icon "dialog" at bounding box center [1315, 33] width 23 height 23
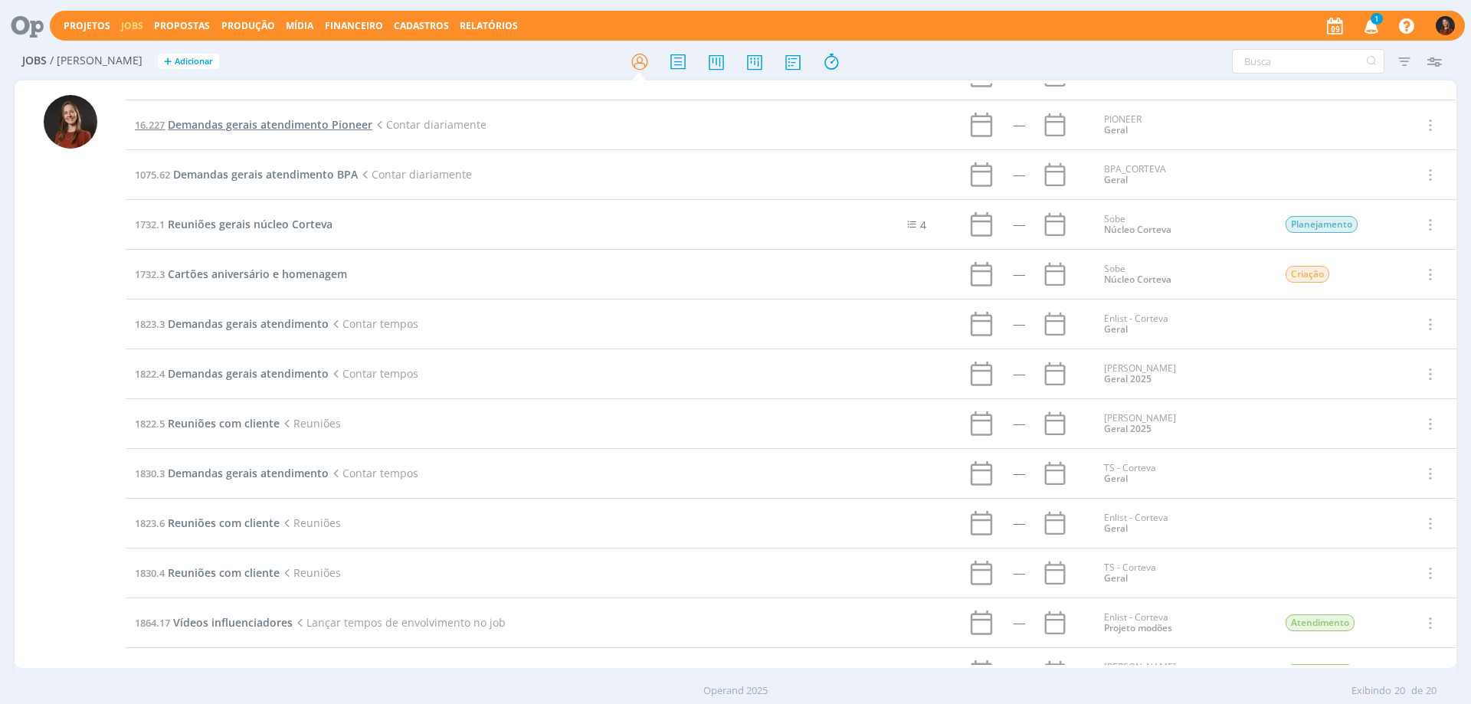
click at [243, 123] on span "Demandas gerais atendimento Pioneer" at bounding box center [270, 124] width 205 height 15
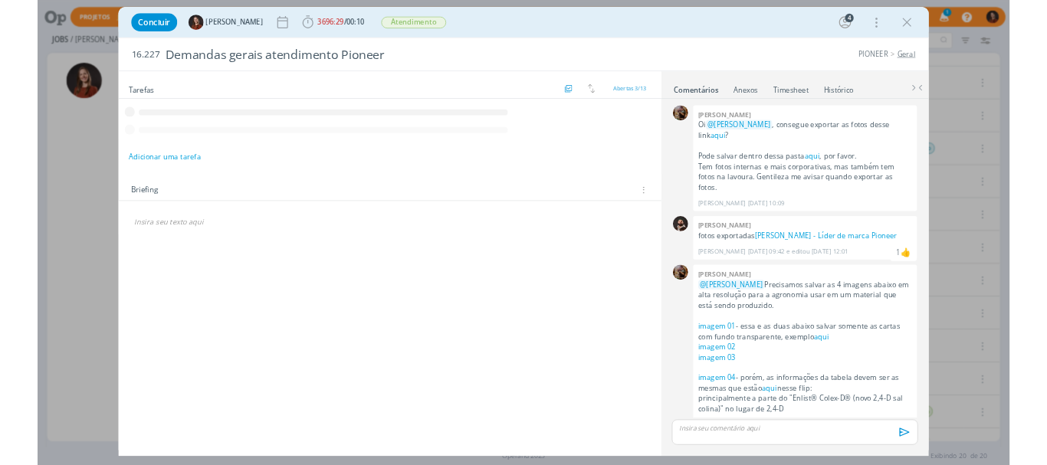
scroll to position [116, 0]
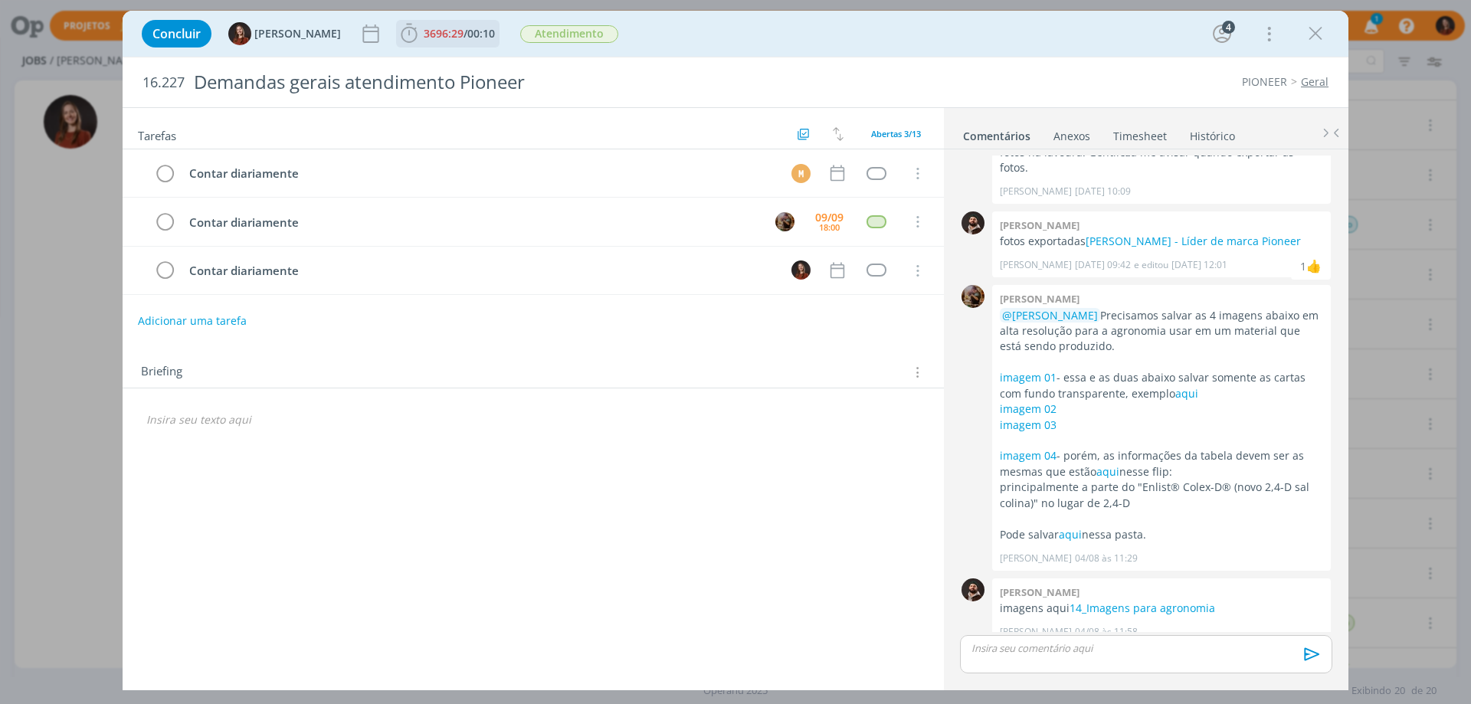
click at [432, 31] on span "3696:29" at bounding box center [444, 33] width 40 height 15
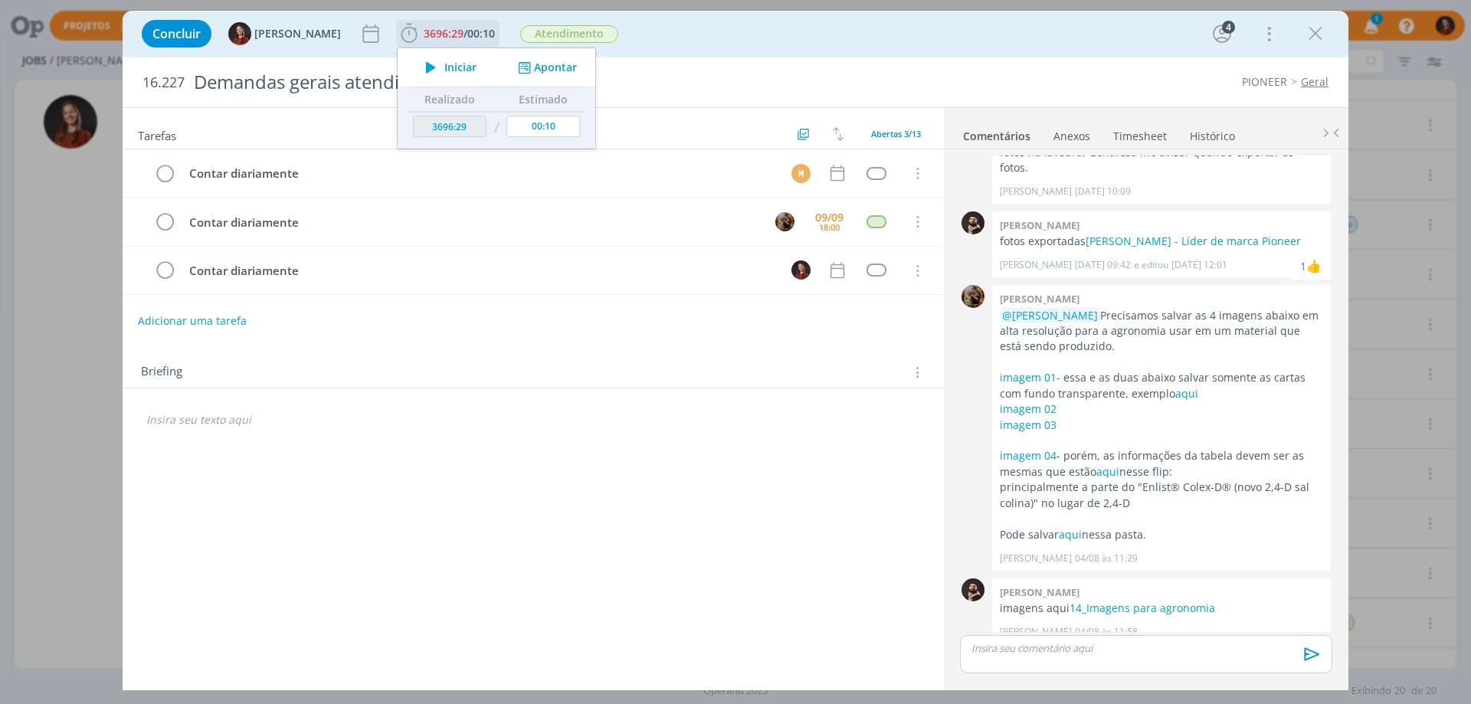
click at [549, 77] on div "Iniciar Apontar" at bounding box center [497, 67] width 198 height 38
click at [543, 77] on div "Iniciar Apontar" at bounding box center [497, 67] width 198 height 38
click at [543, 74] on button "Apontar" at bounding box center [546, 68] width 64 height 16
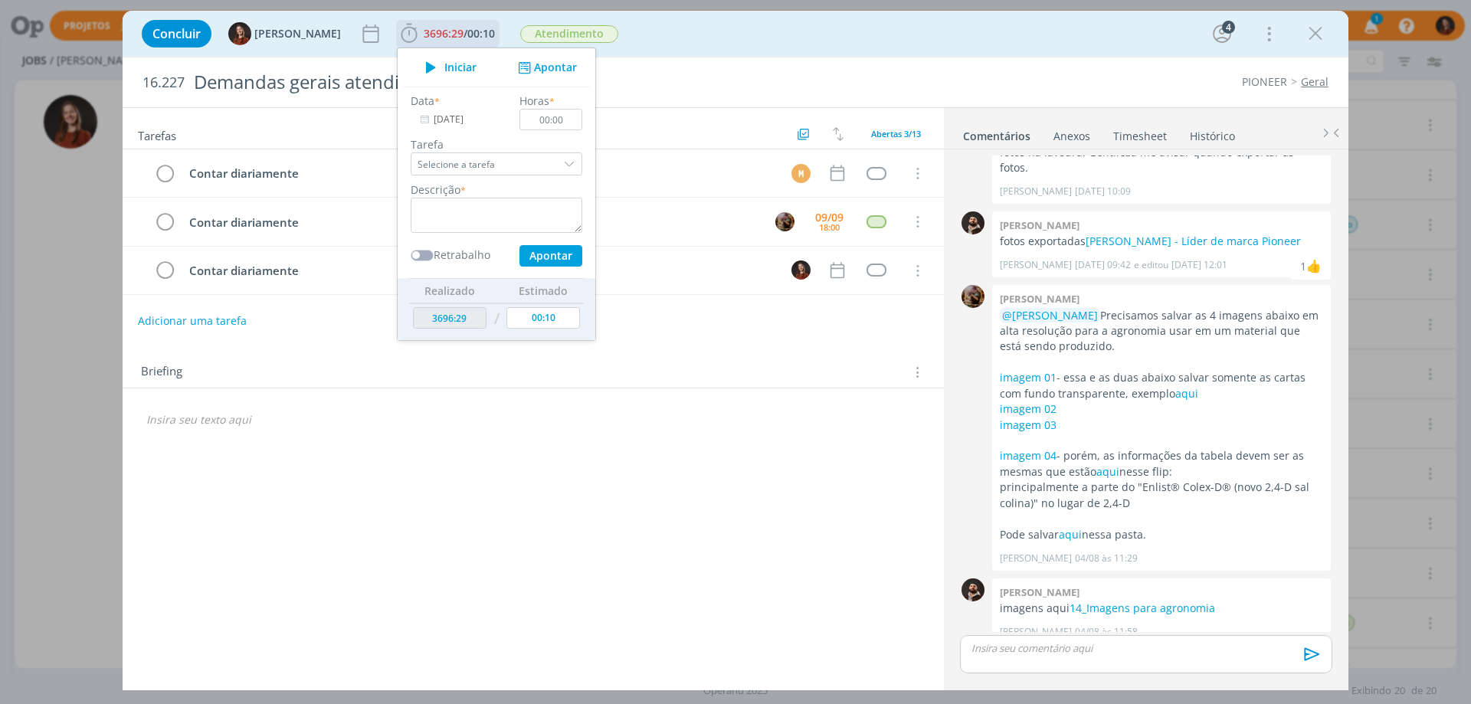
click at [454, 123] on input "[DATE]" at bounding box center [459, 119] width 96 height 21
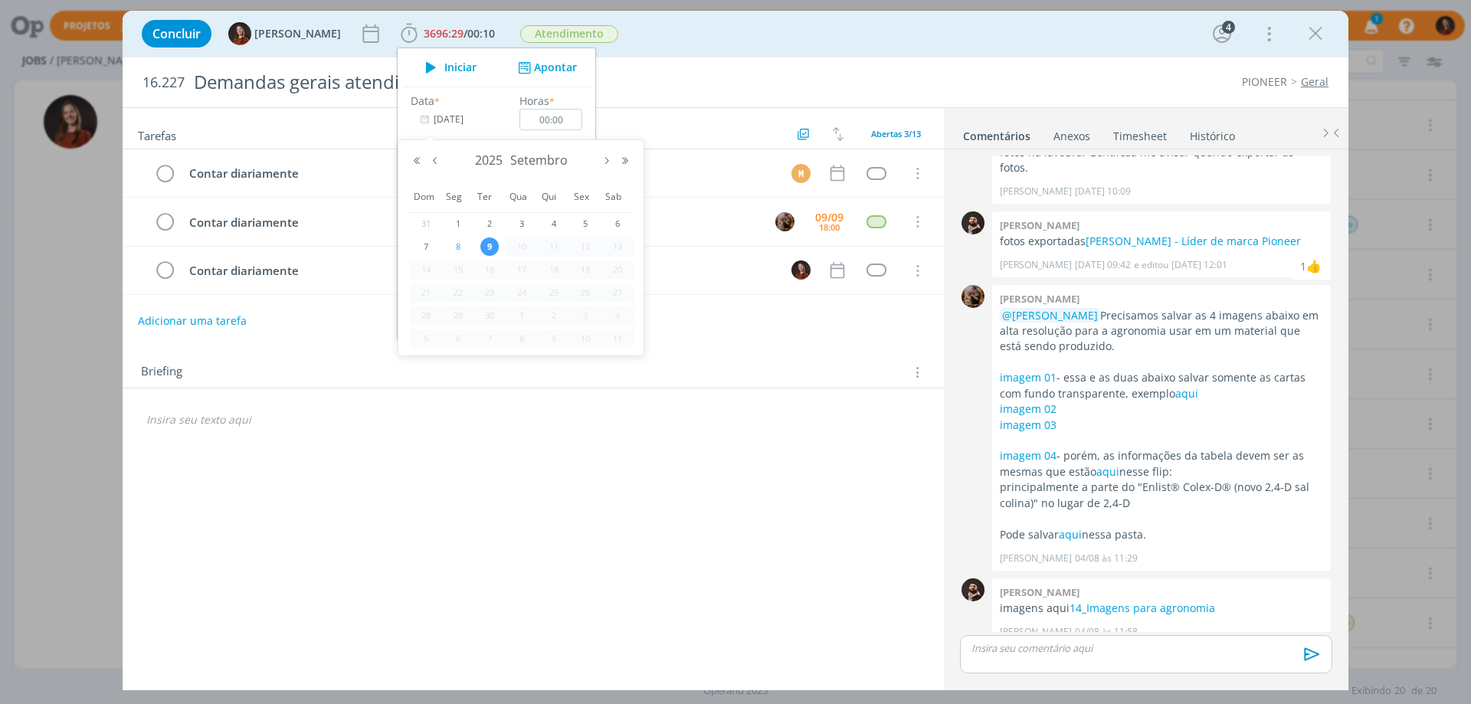
click at [458, 238] on span "8" at bounding box center [458, 247] width 18 height 18
type input "[DATE]"
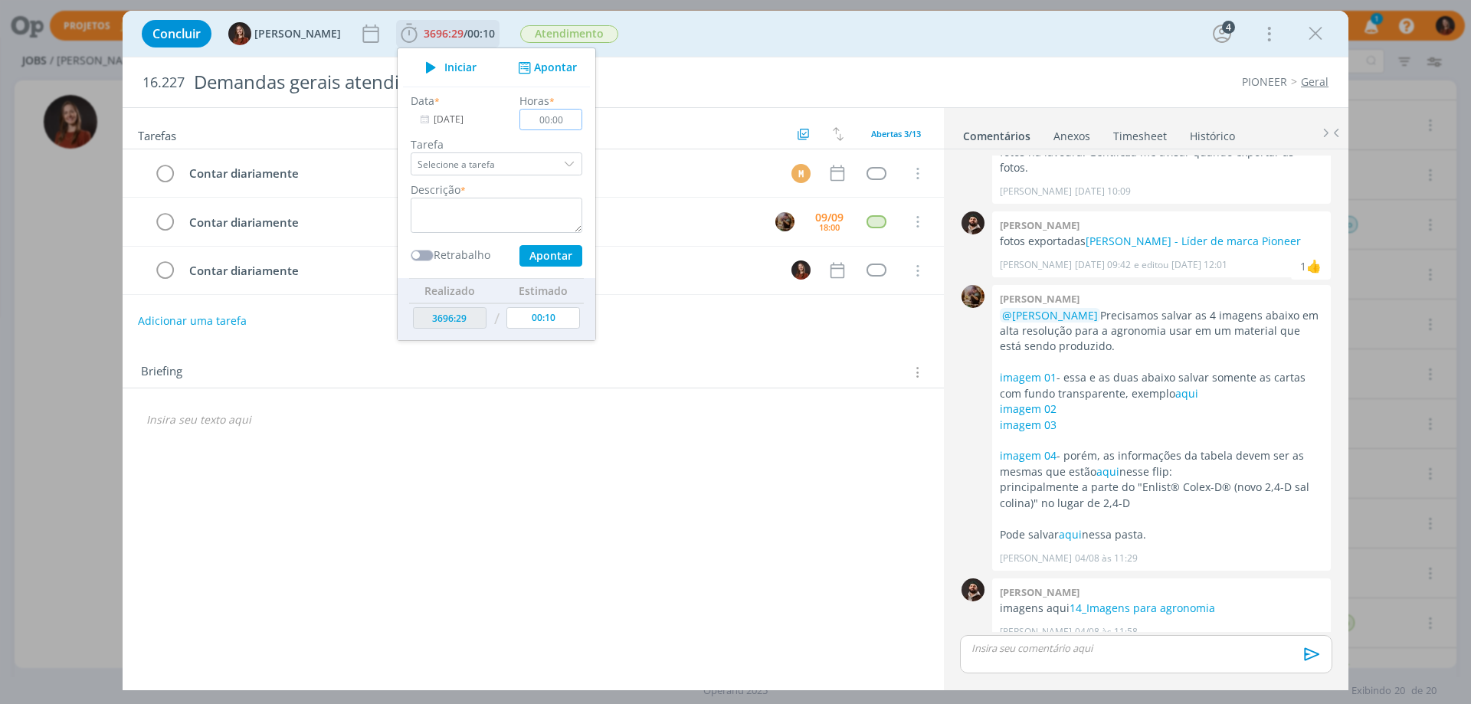
click at [552, 119] on input "00:00" at bounding box center [551, 119] width 63 height 21
type input "01:15"
click at [492, 205] on textarea "dialog" at bounding box center [497, 215] width 172 height 35
type textarea "Atendimento"
click at [523, 258] on button "Apontar" at bounding box center [551, 255] width 63 height 21
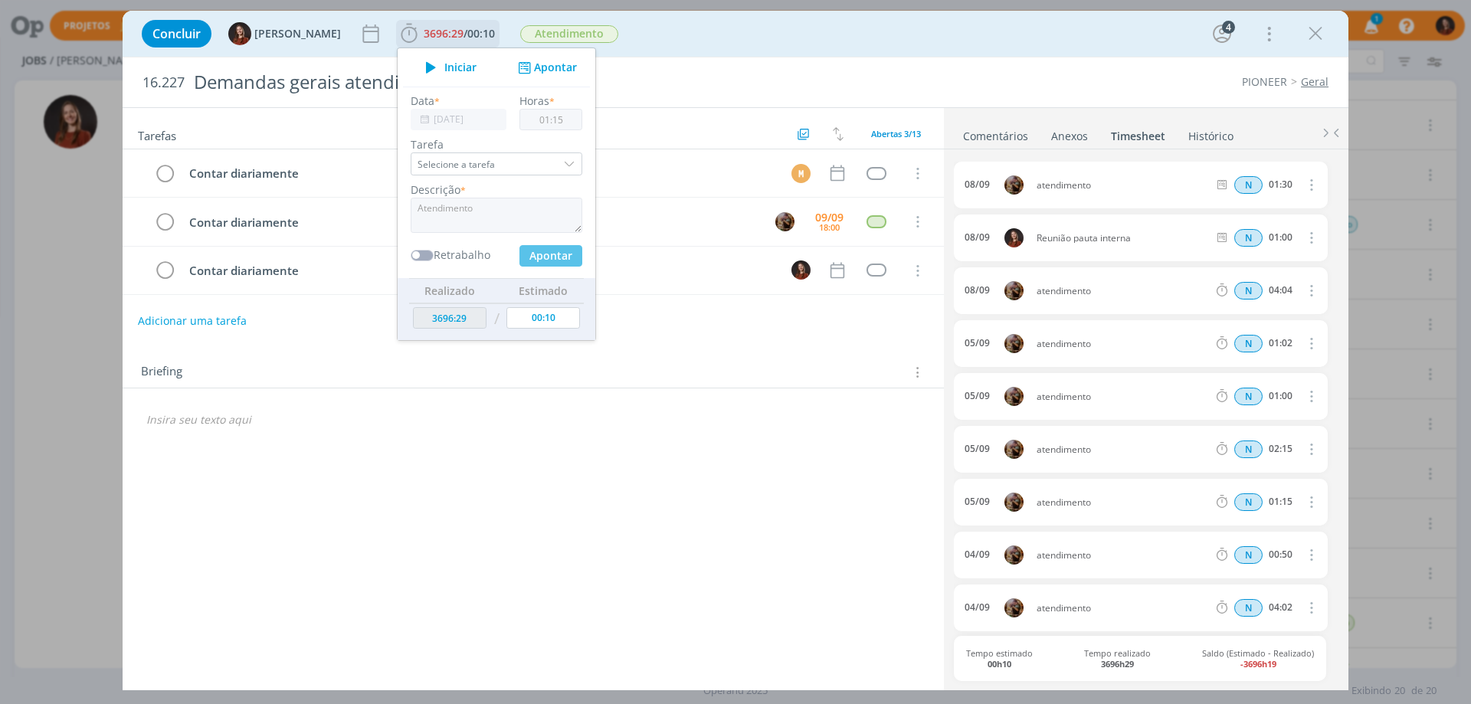
type input "3697:44"
type input "[DATE]"
type input "00:00"
click at [676, 335] on div "Tarefas Usar Job de template Criar template a partir deste job Visualizar Templ…" at bounding box center [534, 393] width 822 height 571
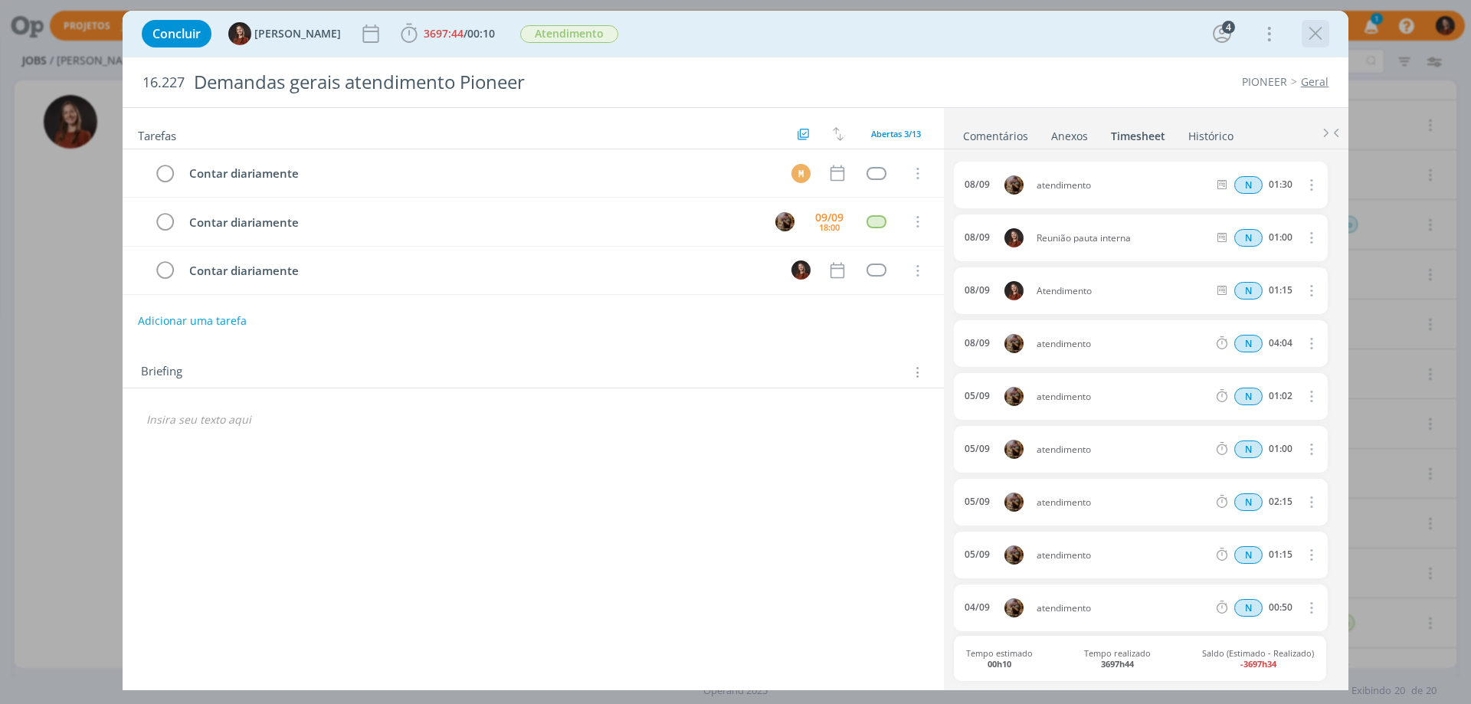
click at [1312, 35] on icon "dialog" at bounding box center [1315, 33] width 23 height 23
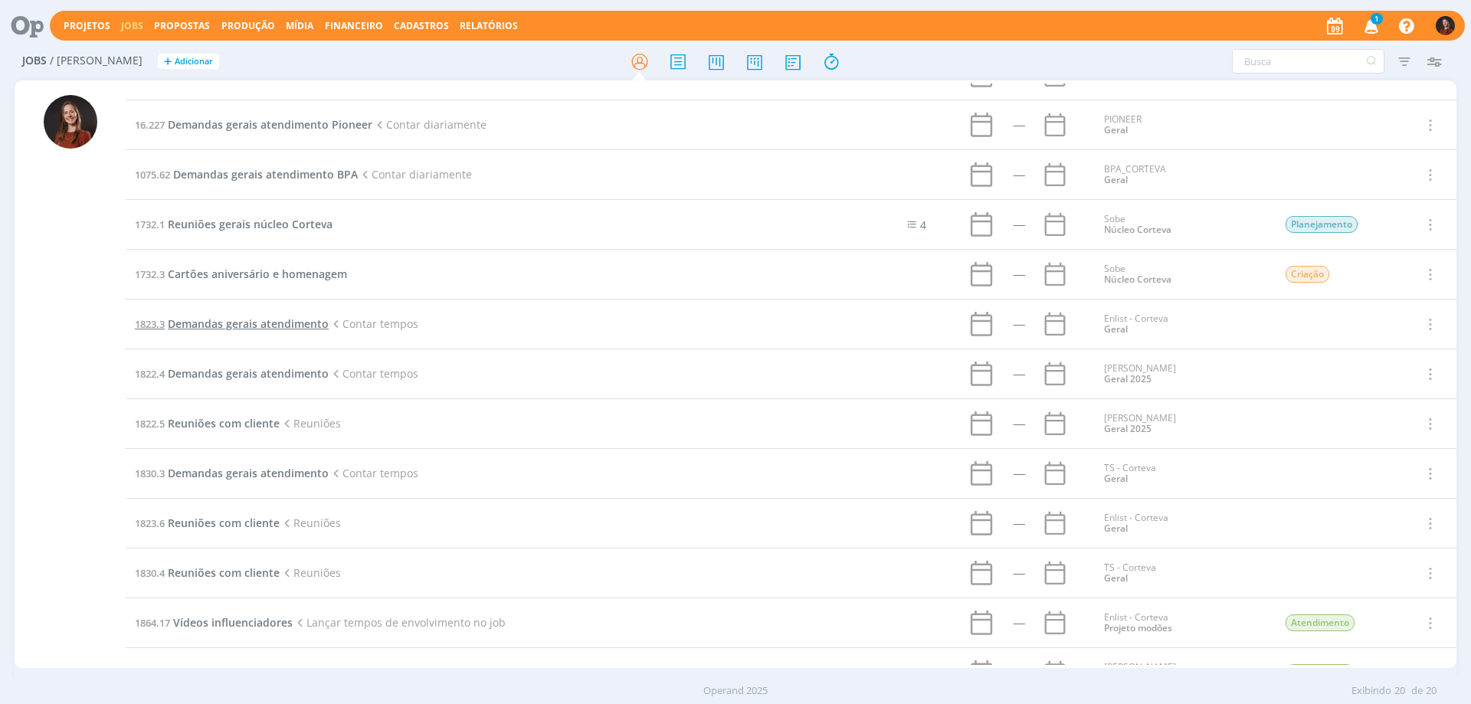
click at [259, 318] on span "Demandas gerais atendimento" at bounding box center [248, 324] width 161 height 15
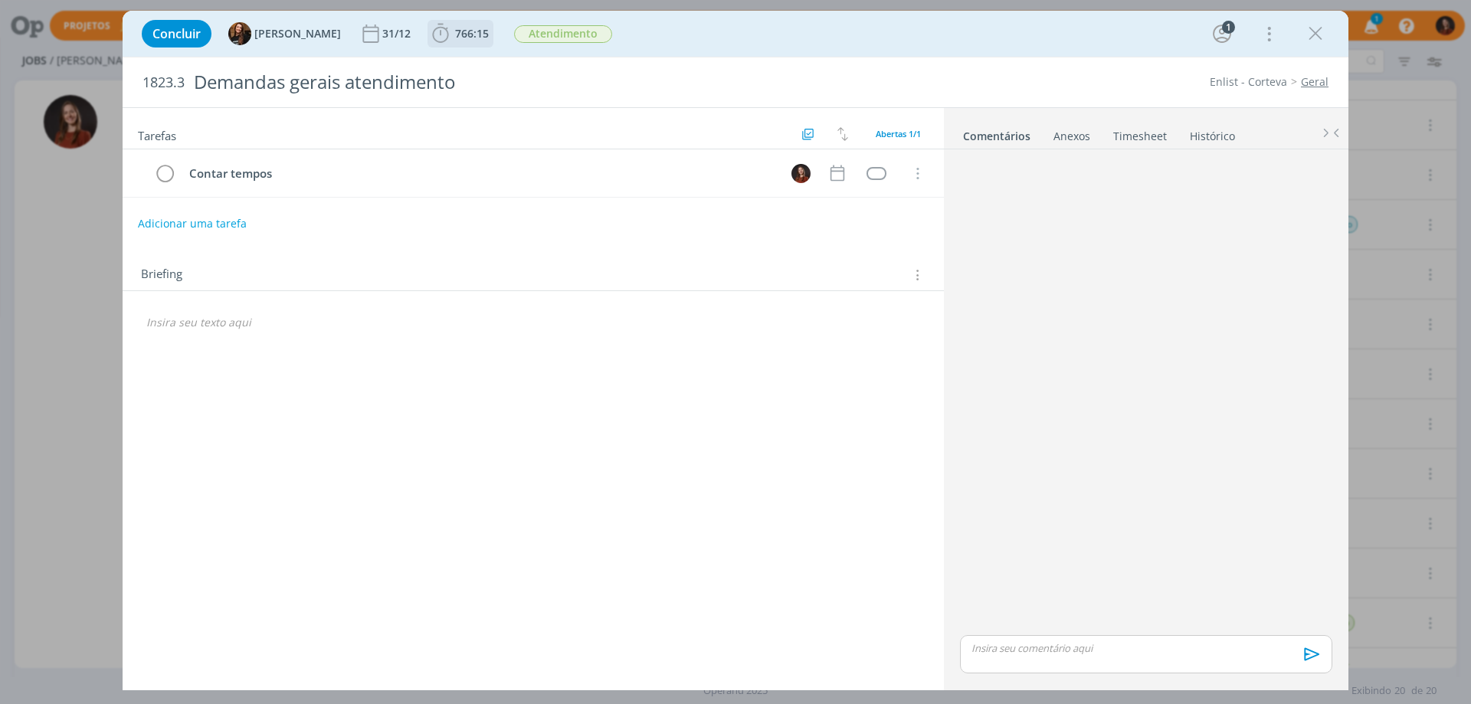
click at [450, 42] on span "766:15" at bounding box center [460, 33] width 63 height 23
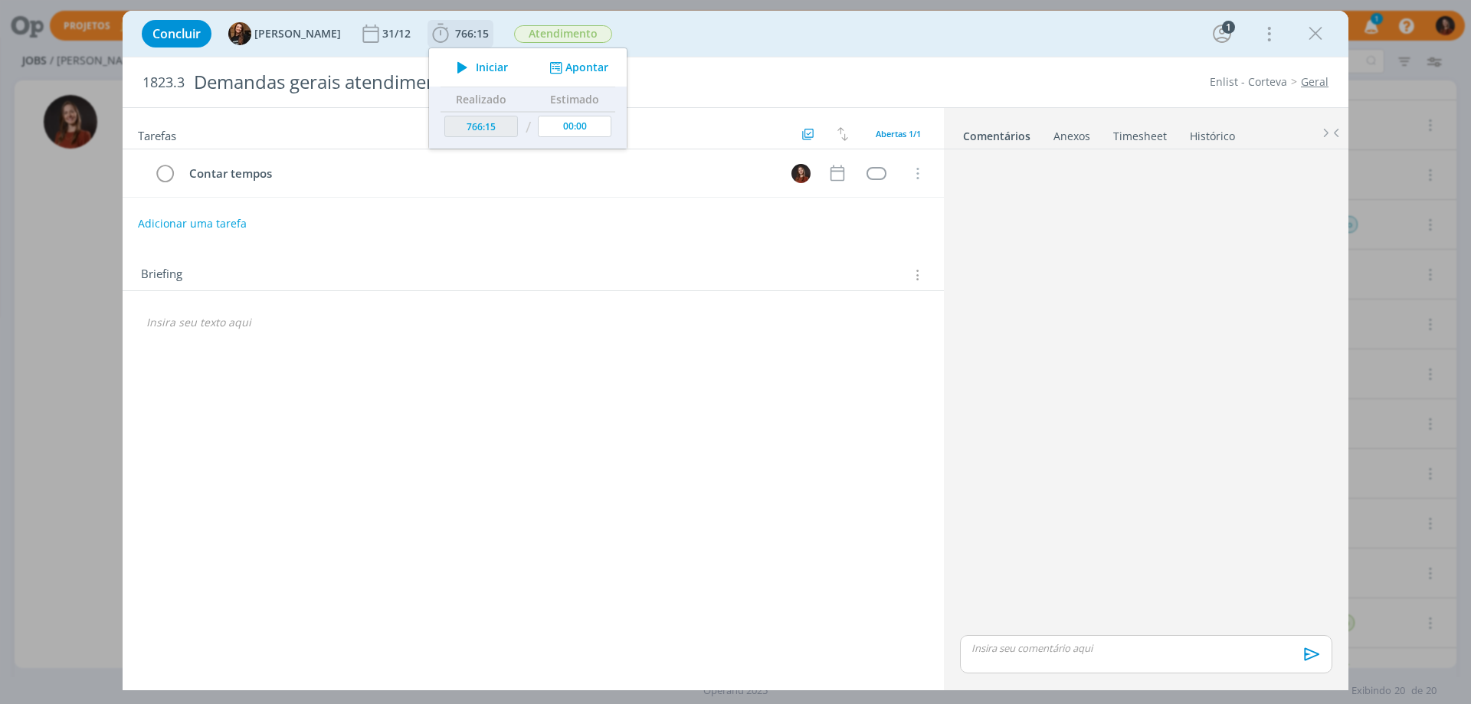
click at [554, 67] on button "Apontar" at bounding box center [578, 68] width 64 height 16
click at [488, 121] on input "[DATE]" at bounding box center [490, 119] width 96 height 21
click at [486, 240] on span "8" at bounding box center [489, 247] width 18 height 18
type input "[DATE]"
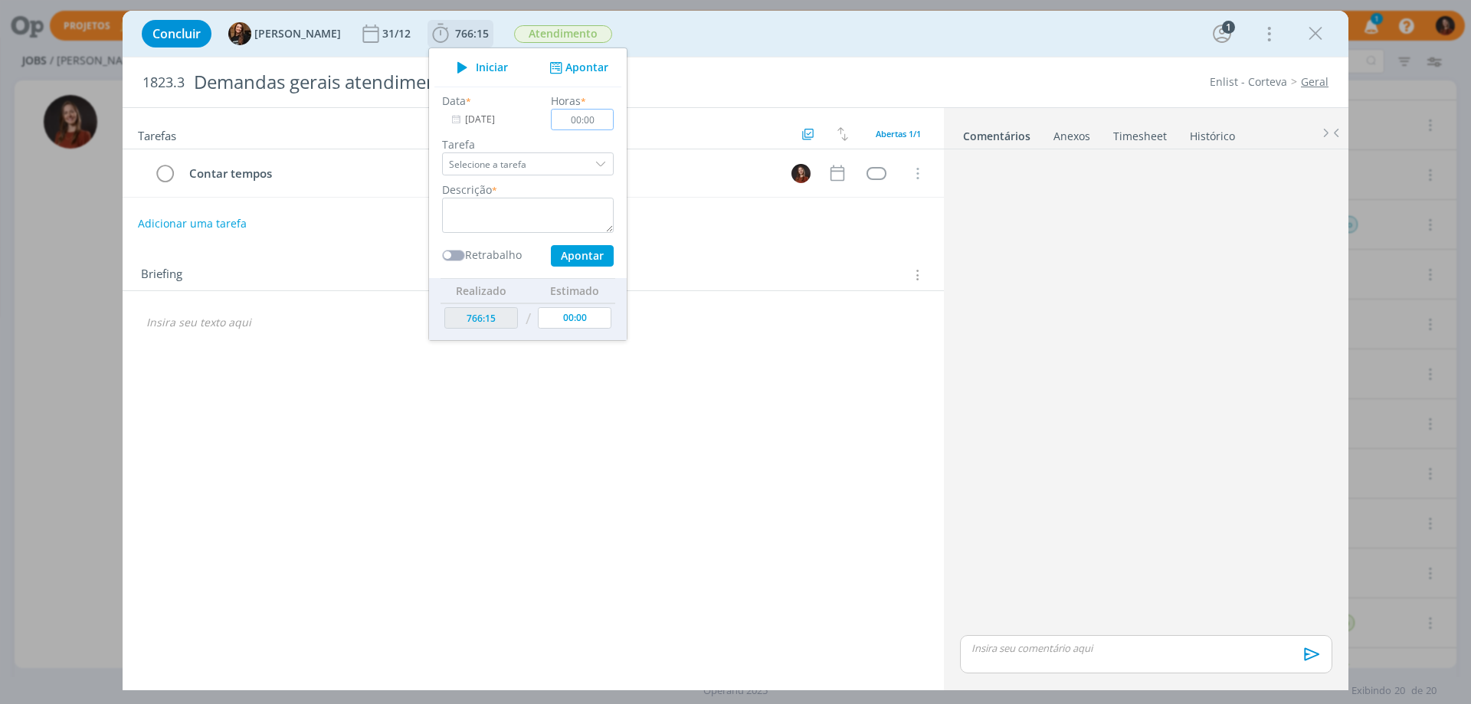
click at [590, 119] on input "00:00" at bounding box center [582, 119] width 63 height 21
type input "01:00"
click at [546, 204] on textarea "dialog" at bounding box center [528, 215] width 172 height 35
type textarea "Atendimento"
click at [561, 257] on button "Apontar" at bounding box center [582, 255] width 63 height 21
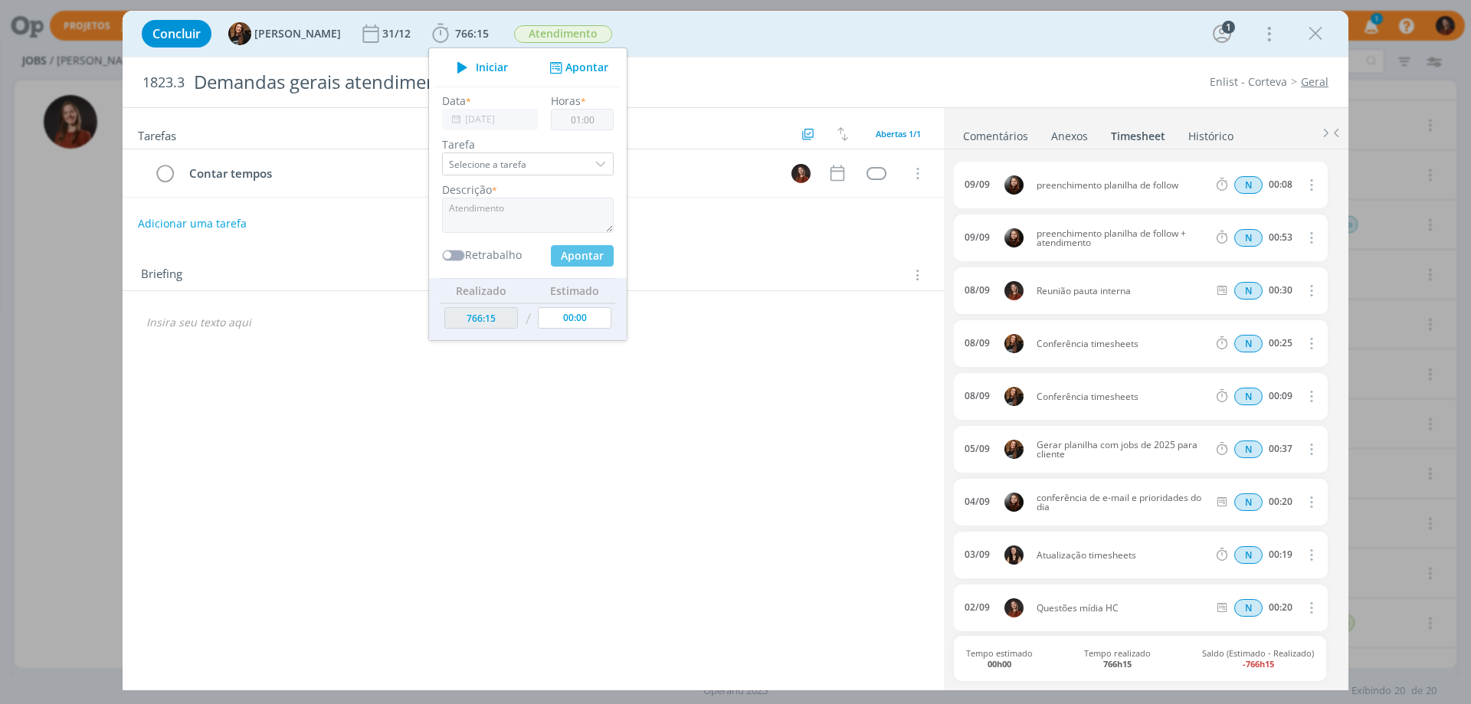
type input "767:15"
type input "[DATE]"
type input "00:00"
click at [1315, 32] on icon "dialog" at bounding box center [1315, 33] width 23 height 23
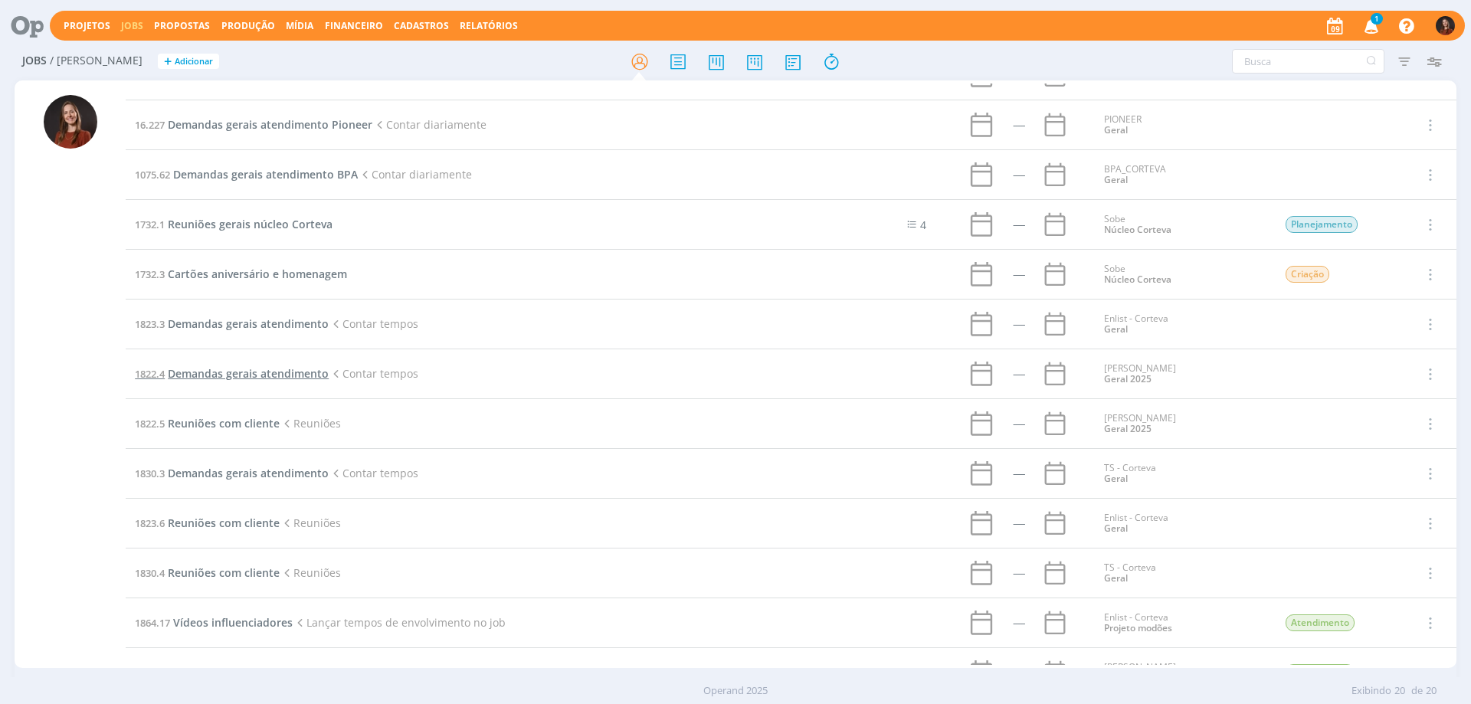
click at [255, 376] on span "Demandas gerais atendimento" at bounding box center [248, 373] width 161 height 15
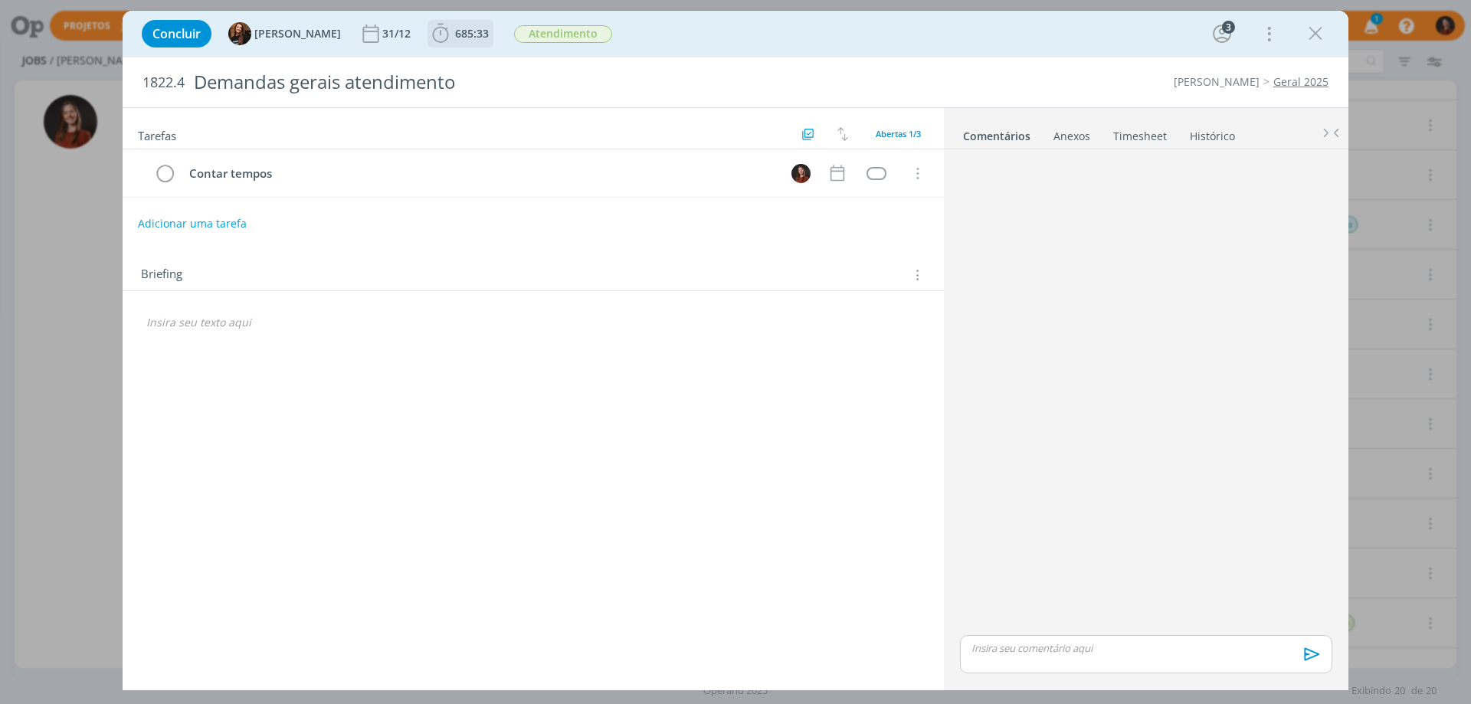
click at [455, 29] on span "685:33" at bounding box center [472, 33] width 34 height 15
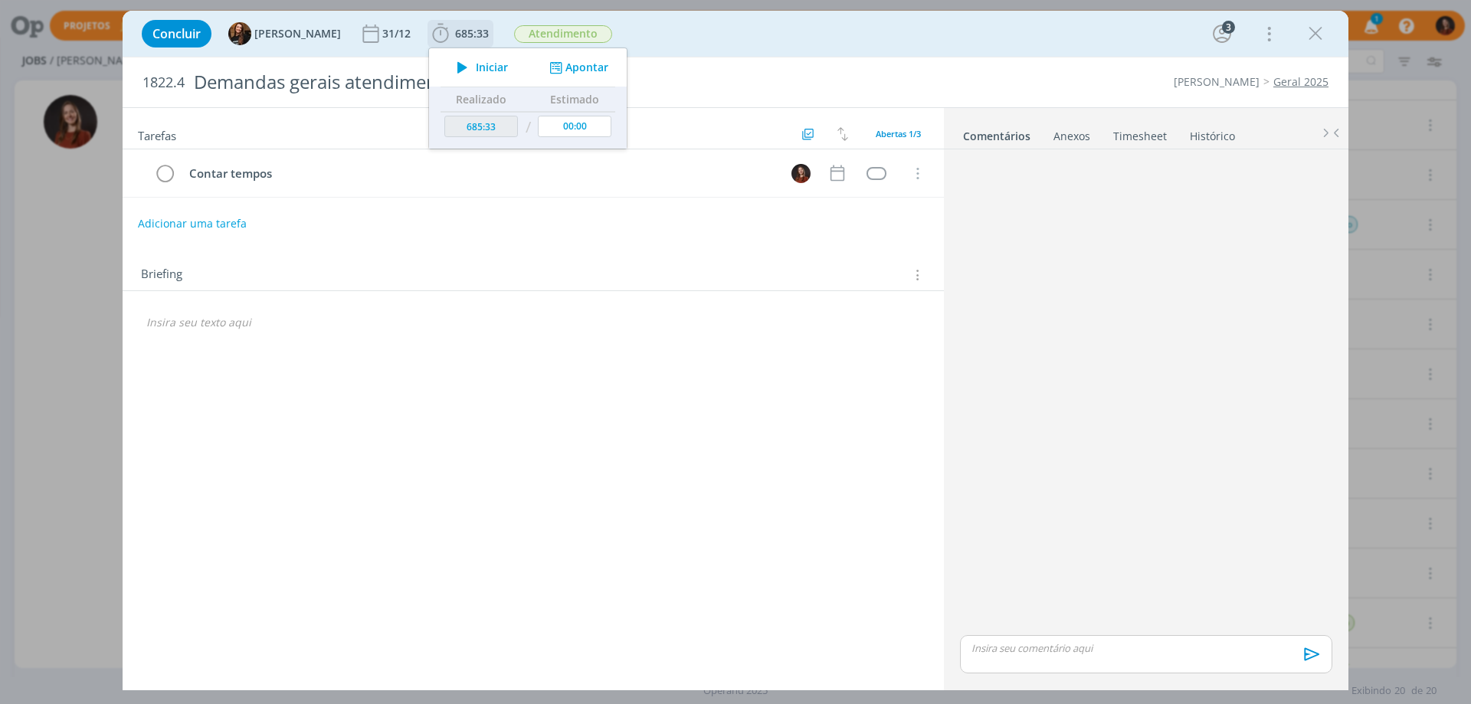
click at [562, 60] on button "Apontar" at bounding box center [578, 68] width 64 height 16
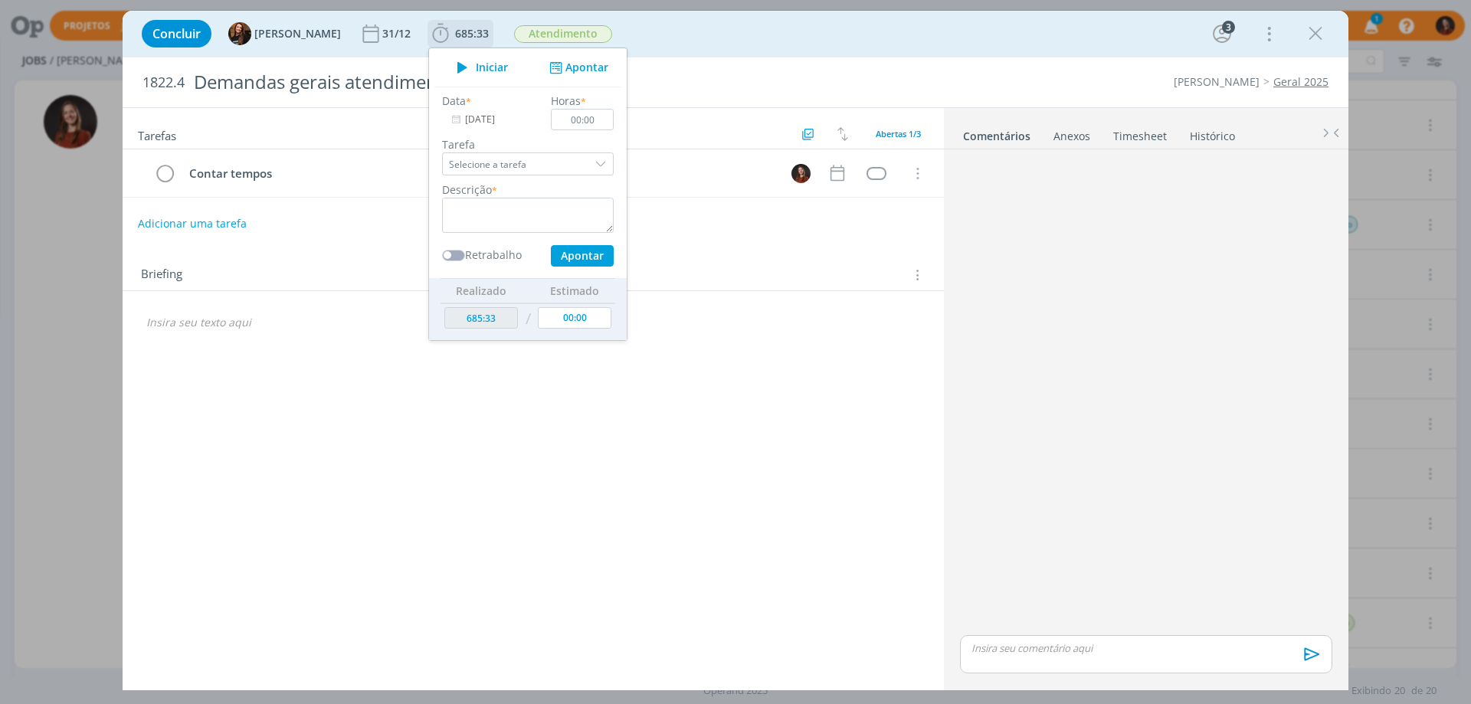
click at [476, 124] on input "[DATE]" at bounding box center [490, 119] width 96 height 21
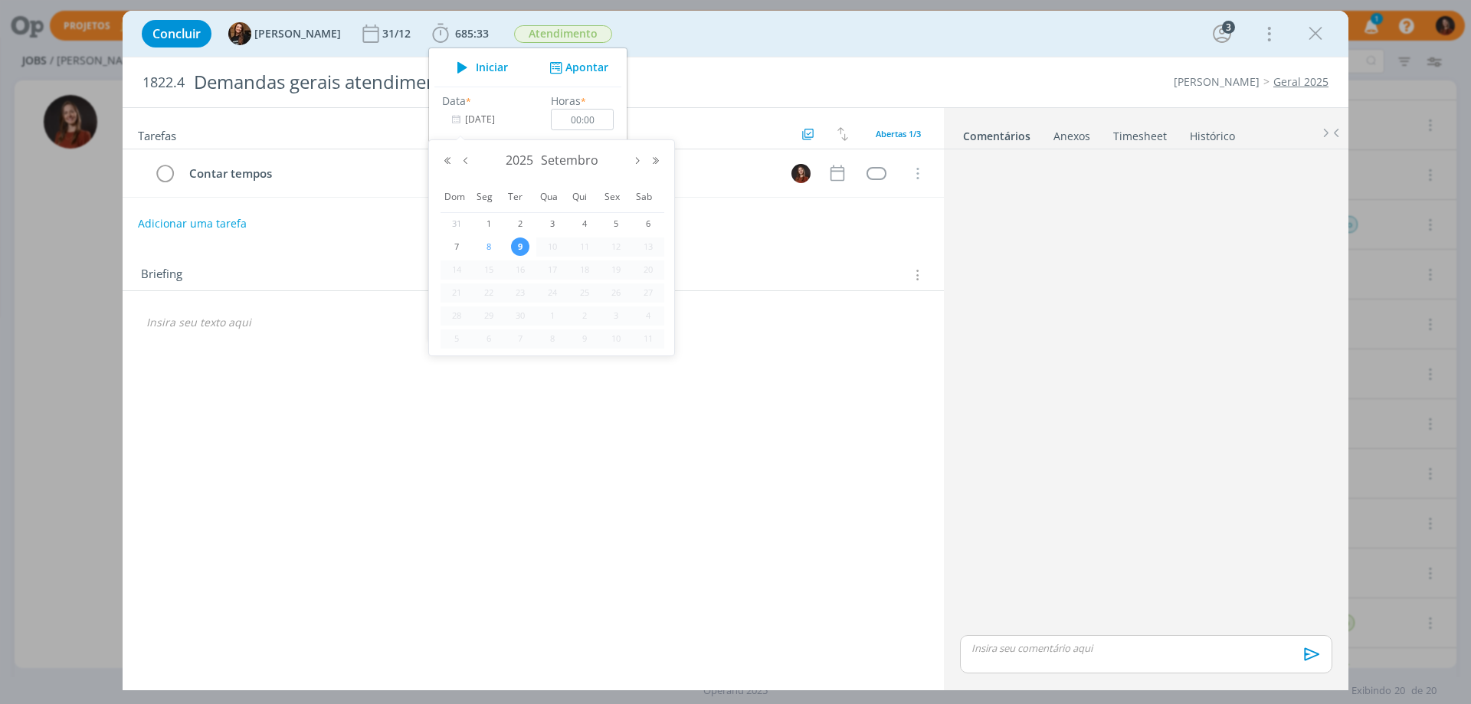
click at [484, 244] on span "8" at bounding box center [489, 247] width 18 height 18
type input "[DATE]"
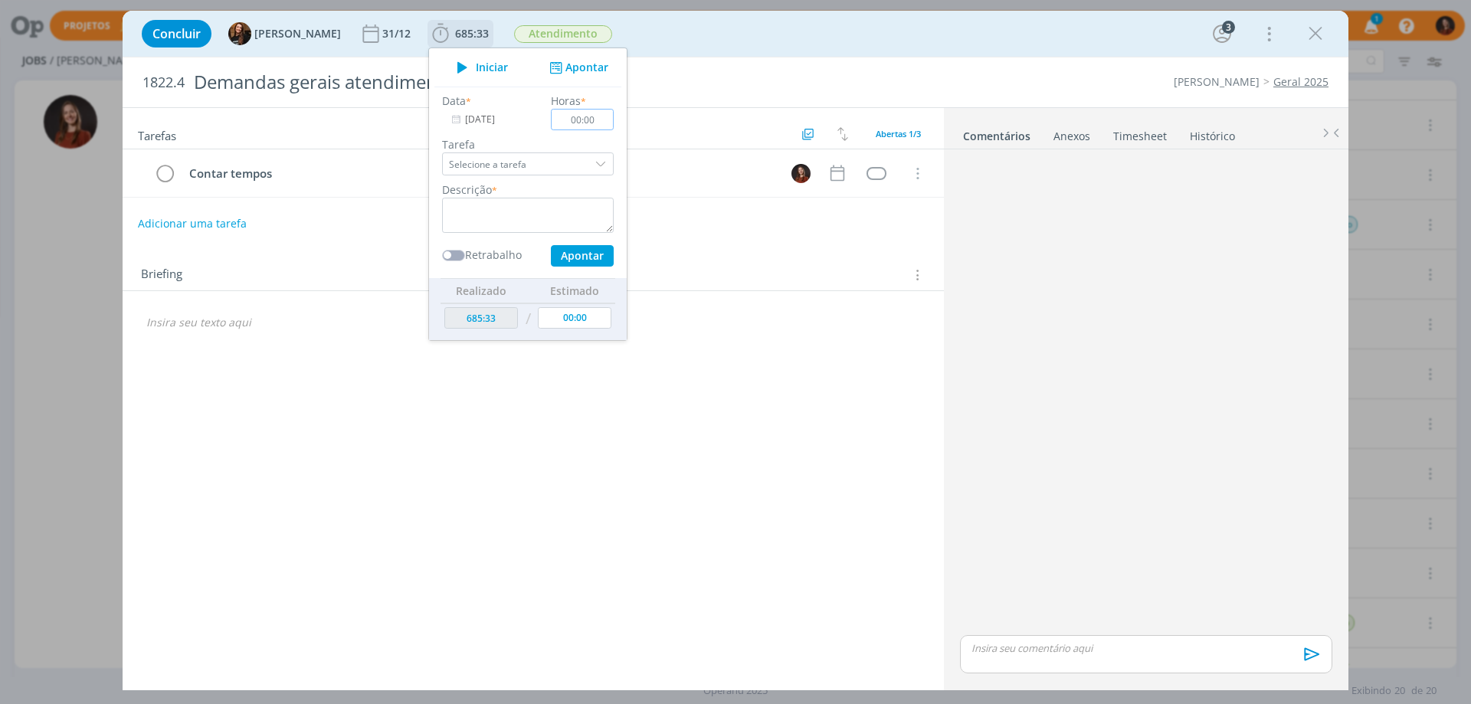
click at [582, 120] on input "00:00" at bounding box center [582, 119] width 63 height 21
type input "00:40"
click at [530, 198] on textarea "dialog" at bounding box center [528, 215] width 172 height 35
type textarea "Atendimento"
click at [562, 265] on button "Apontar" at bounding box center [582, 255] width 63 height 21
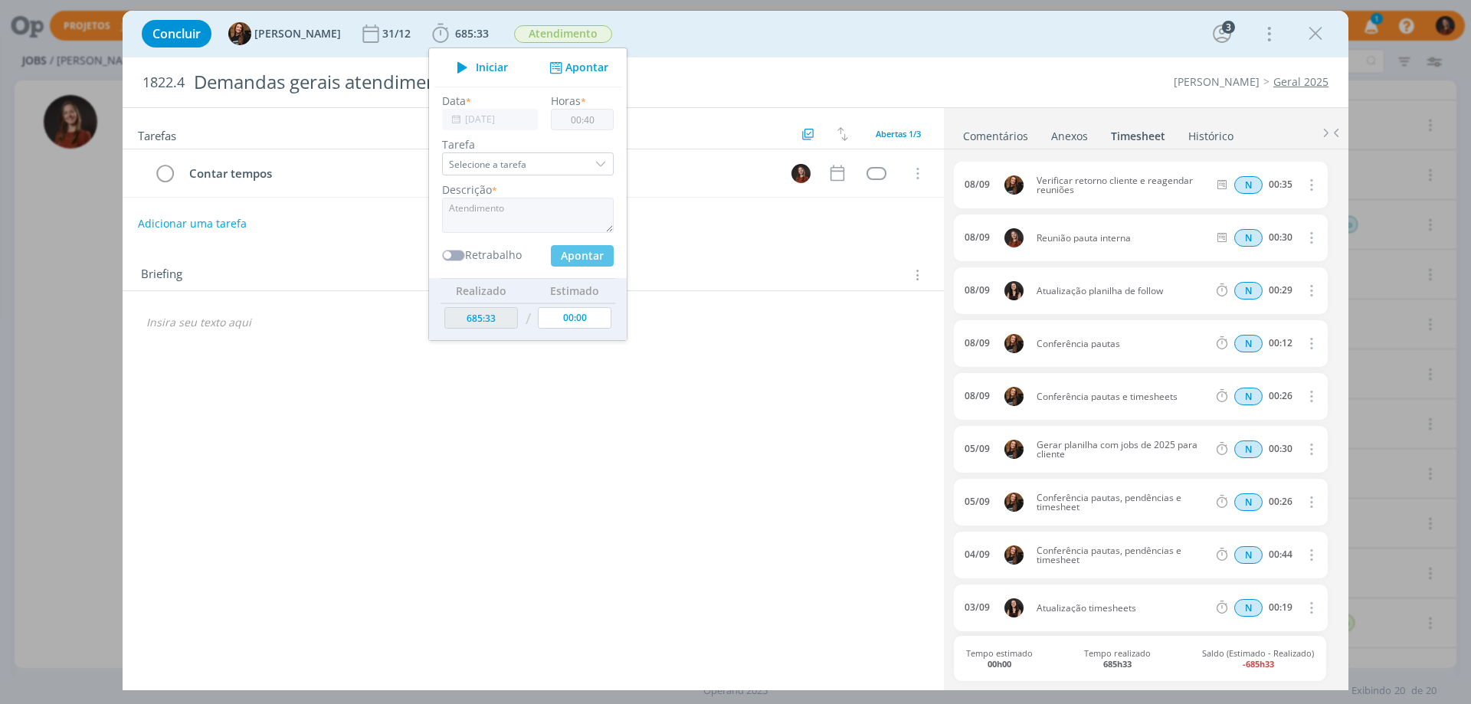
type input "686:13"
type input "[DATE]"
type input "00:00"
click at [722, 238] on div "Tarefas Usar Job de template Criar template a partir deste job Visualizar Templ…" at bounding box center [534, 393] width 822 height 571
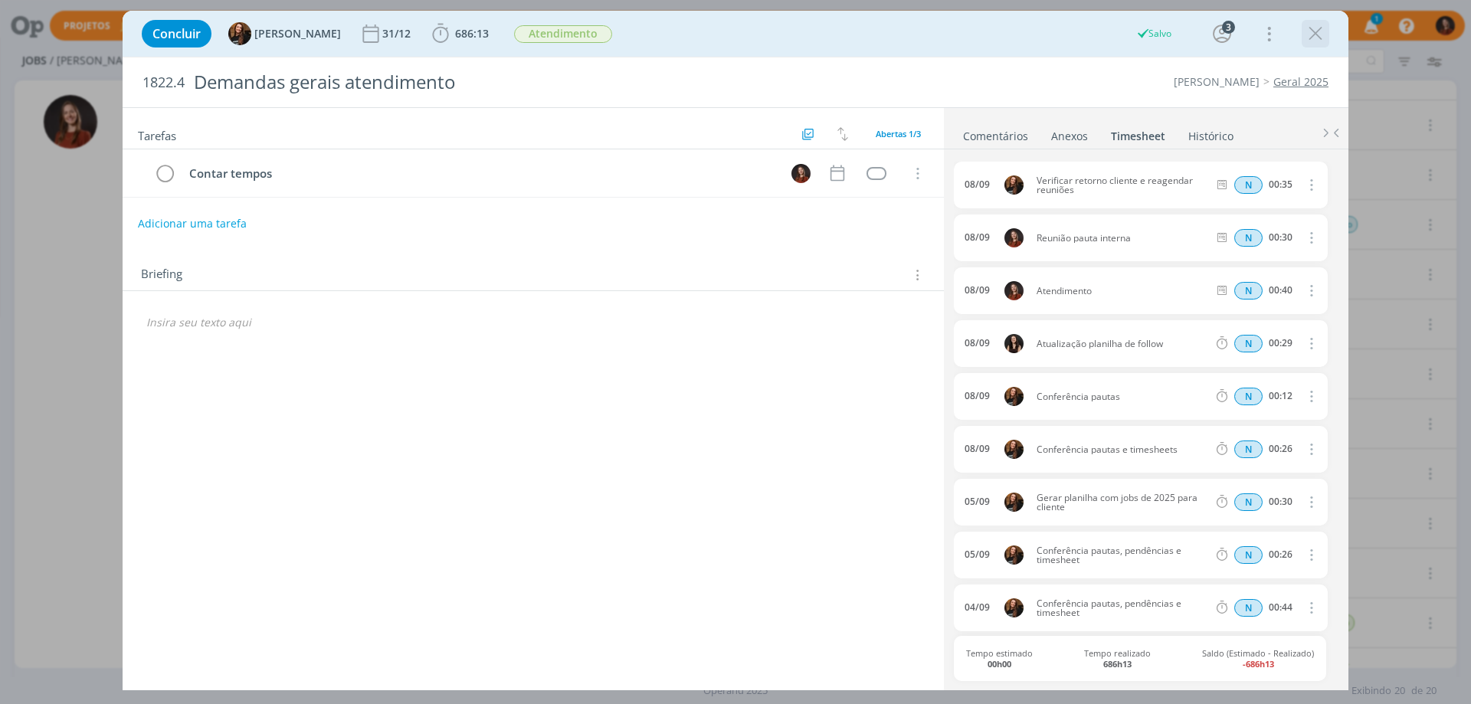
click at [1307, 31] on icon "dialog" at bounding box center [1315, 33] width 23 height 23
